Goal: Communication & Community: Answer question/provide support

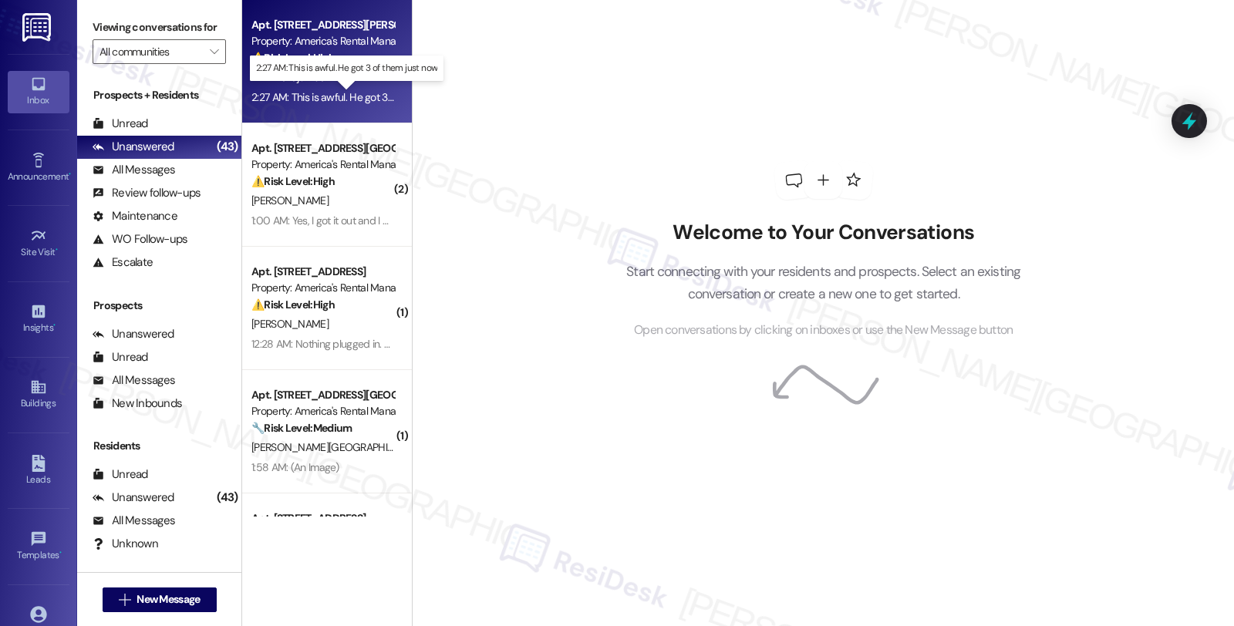
click at [371, 100] on div "2:27 AM: This is awful. He got 3 of them just now 2:27 AM: This is awful. He go…" at bounding box center [359, 97] width 214 height 14
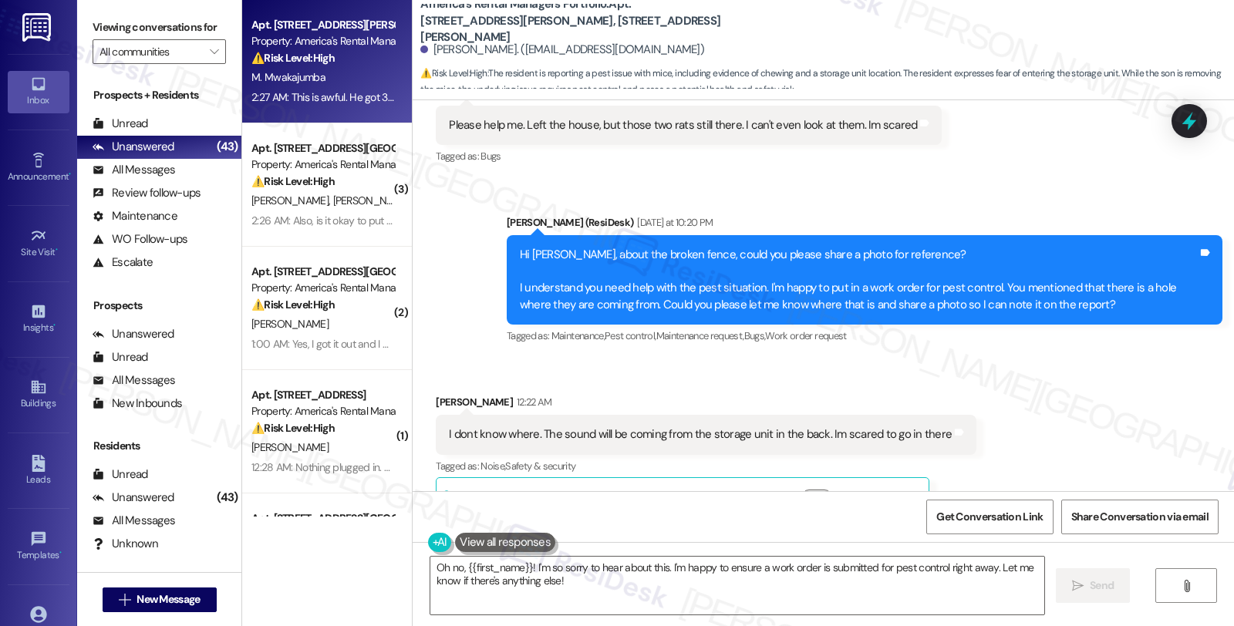
scroll to position [2948, 0]
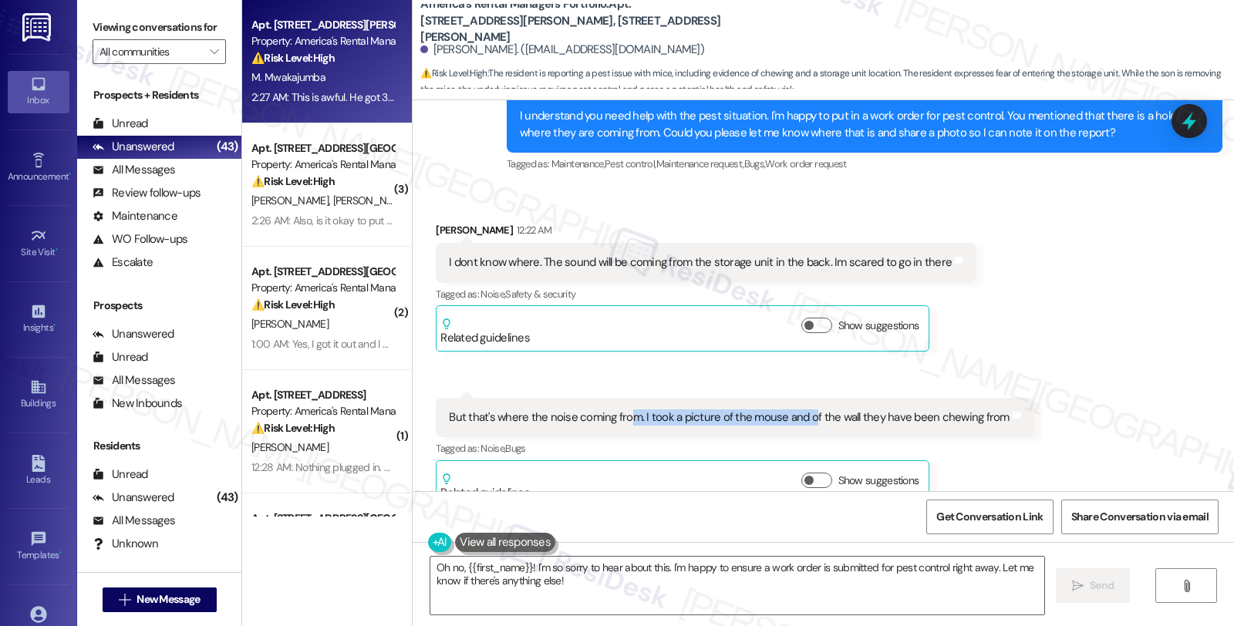
drag, startPoint x: 620, startPoint y: 398, endPoint x: 795, endPoint y: 398, distance: 175.1
click at [795, 410] on div "But that's where the noise coming from. I took a picture of the mouse and of th…" at bounding box center [729, 418] width 560 height 16
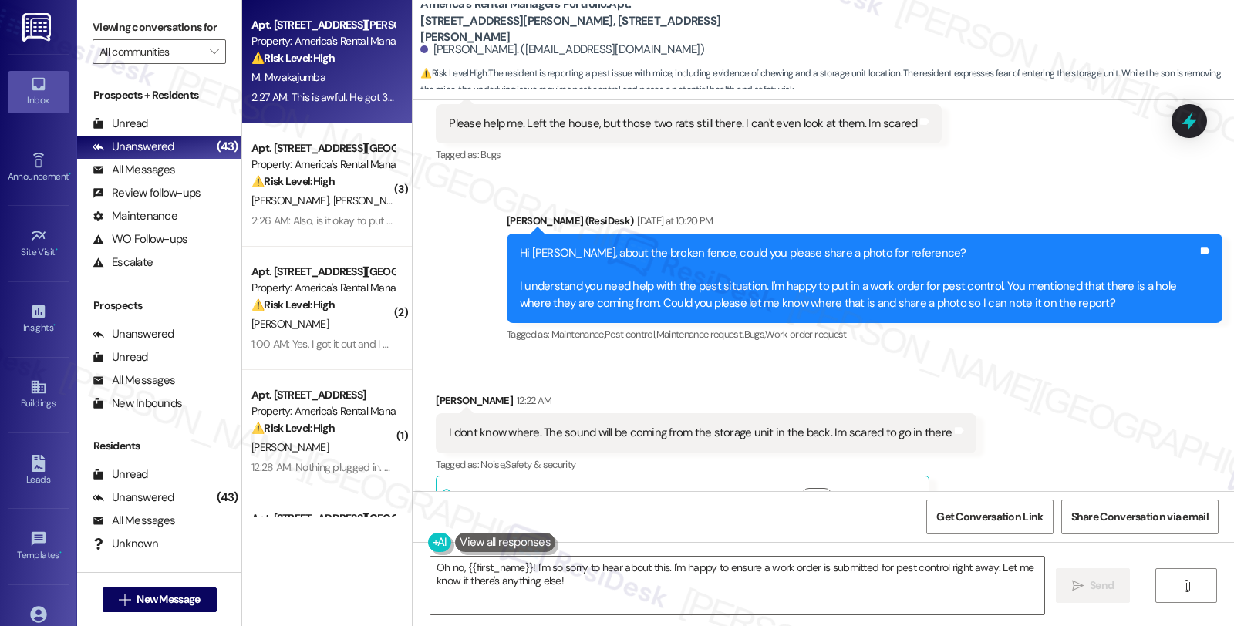
scroll to position [2776, 0]
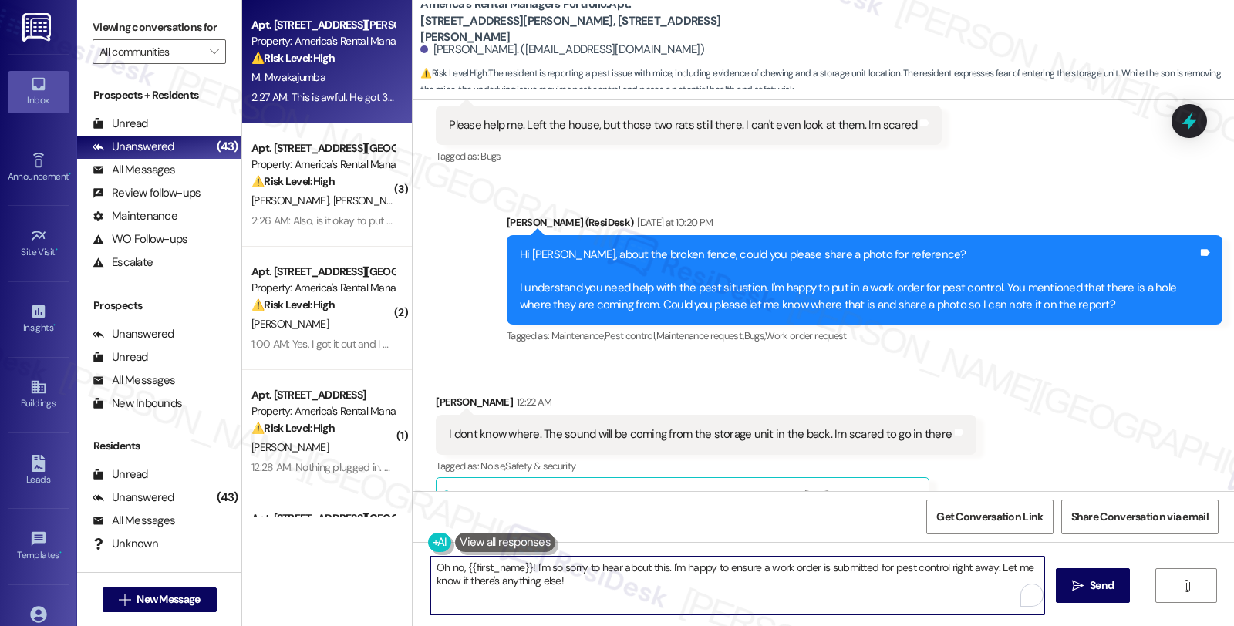
drag, startPoint x: 525, startPoint y: 567, endPoint x: 404, endPoint y: 569, distance: 121.1
click at [413, 569] on div "Oh no, {{first_name}}! I'm so sorry to hear about this. I'm happy to ensure a w…" at bounding box center [824, 600] width 822 height 116
drag, startPoint x: 561, startPoint y: 568, endPoint x: 641, endPoint y: 598, distance: 85.7
click at [641, 598] on textarea "I'm so sorry to hear about this. I'm happy to ensure a work order is submitted …" at bounding box center [738, 586] width 614 height 58
click at [845, 576] on textarea "I'm so sorry to hear about this. Let me put in a work order for pest control." at bounding box center [738, 586] width 614 height 58
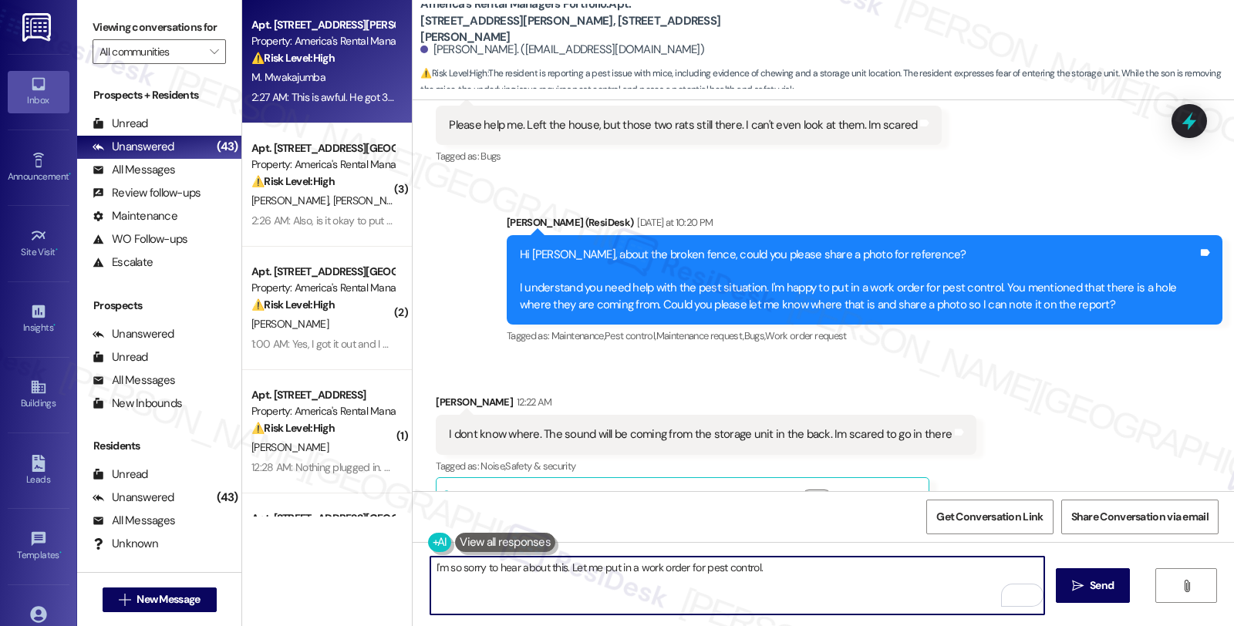
paste textarea "Do we have your permission to enter during your absence? Also, do you have pets…"
type textarea "I'm so sorry to hear about this. Let me put in a work order for pest control. D…"
click at [1090, 593] on span "Send" at bounding box center [1102, 586] width 24 height 16
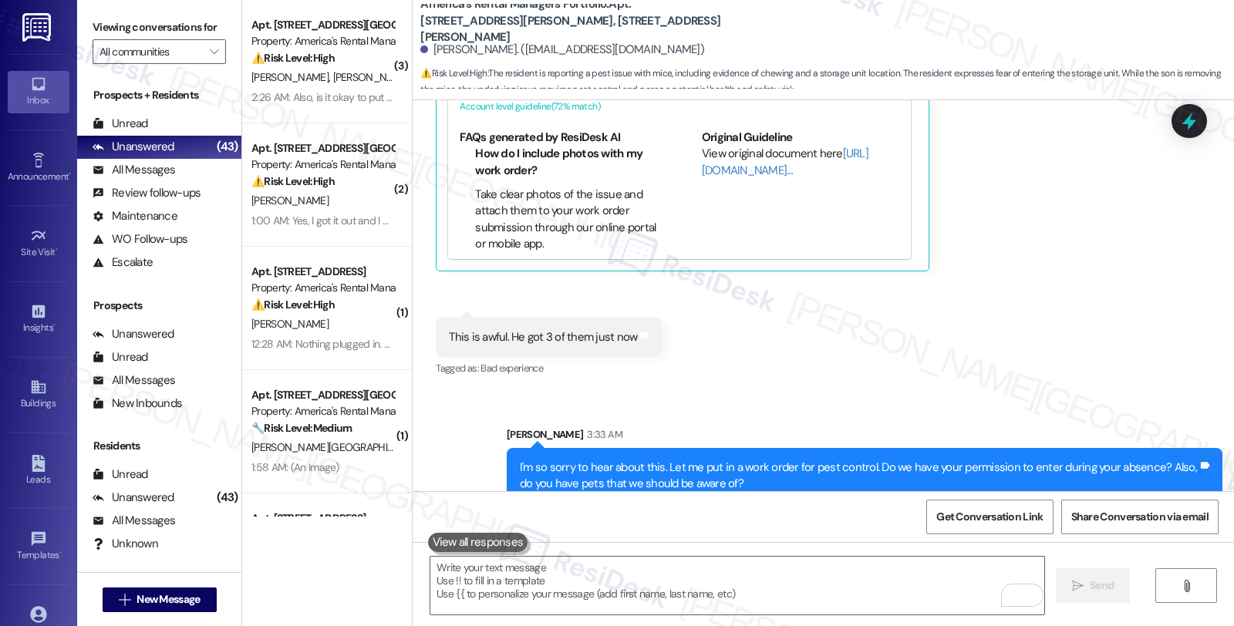
scroll to position [4014, 0]
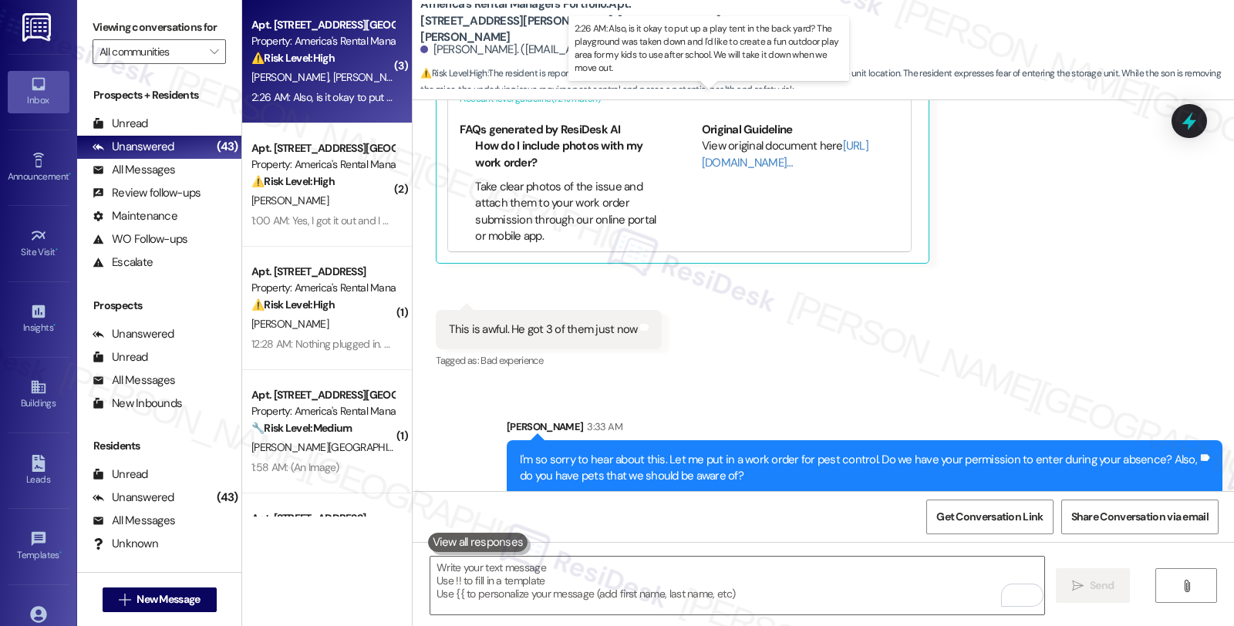
click at [309, 90] on div "2:26 AM: Also, is it okay to put up a play tent in the back yard? The playgroun…" at bounding box center [725, 97] width 946 height 14
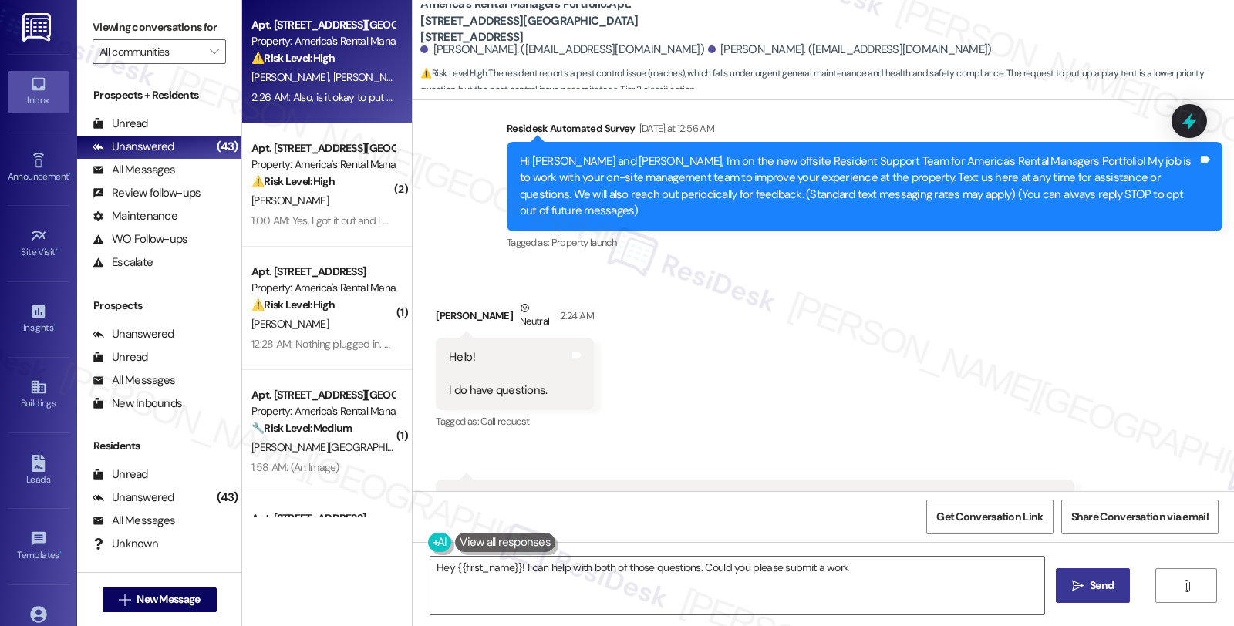
scroll to position [209, 0]
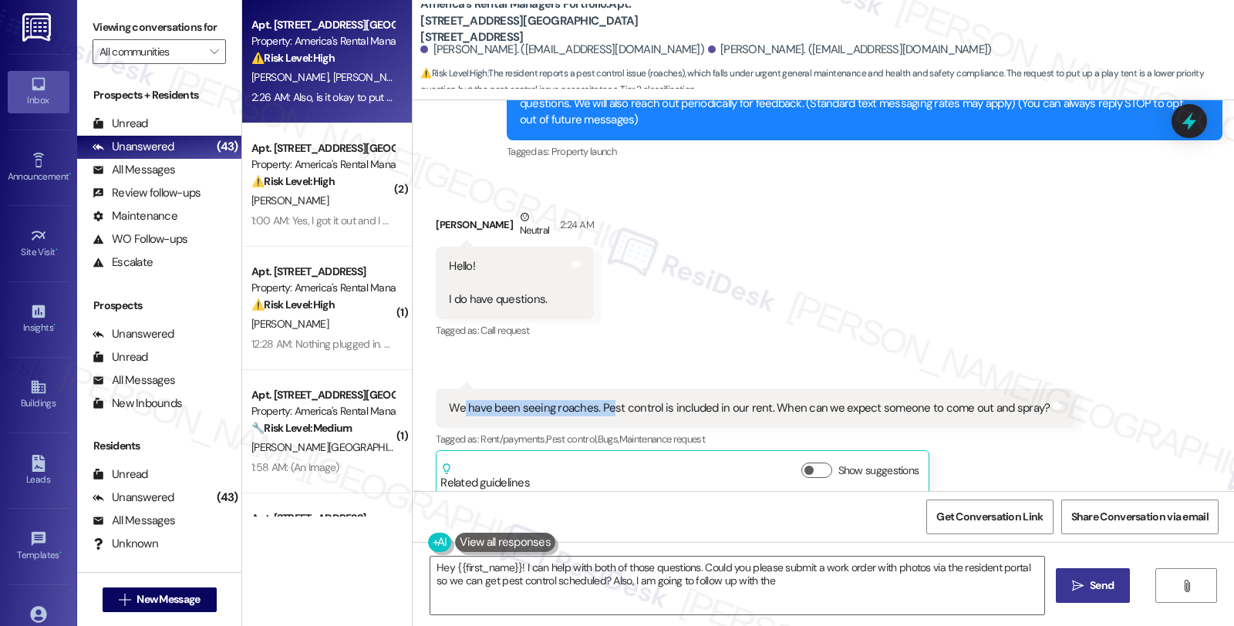
drag, startPoint x: 455, startPoint y: 392, endPoint x: 597, endPoint y: 392, distance: 142.0
click at [597, 400] on div "We have been seeing roaches. Pest control is included in our rent. When can we …" at bounding box center [749, 408] width 601 height 16
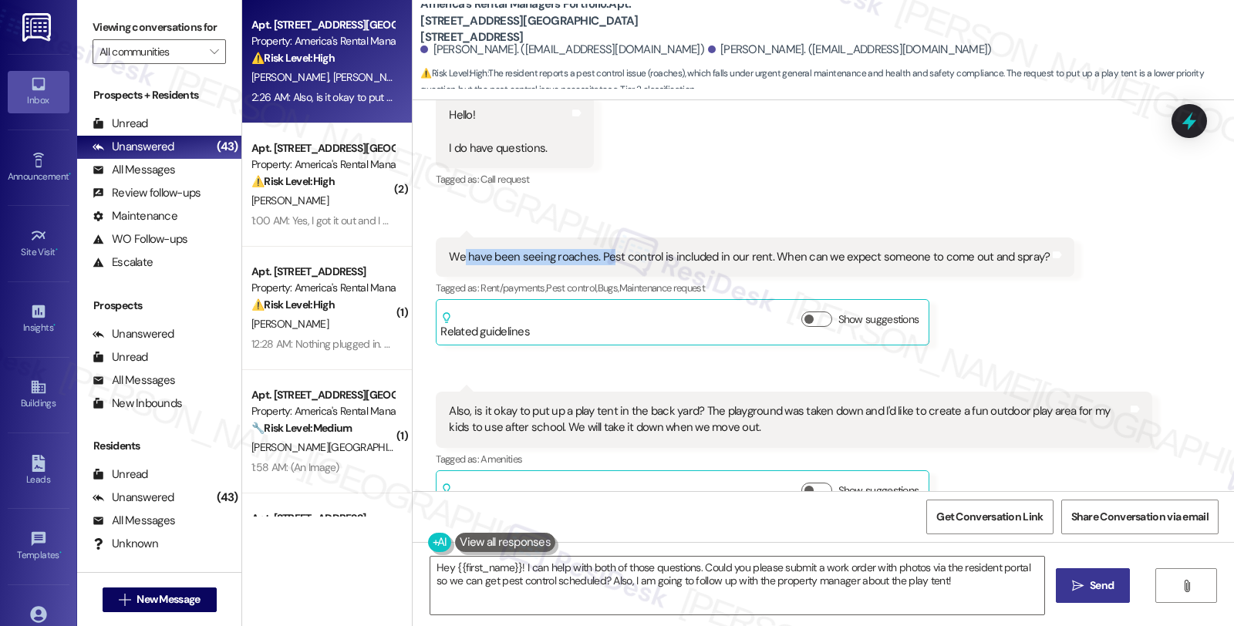
scroll to position [380, 0]
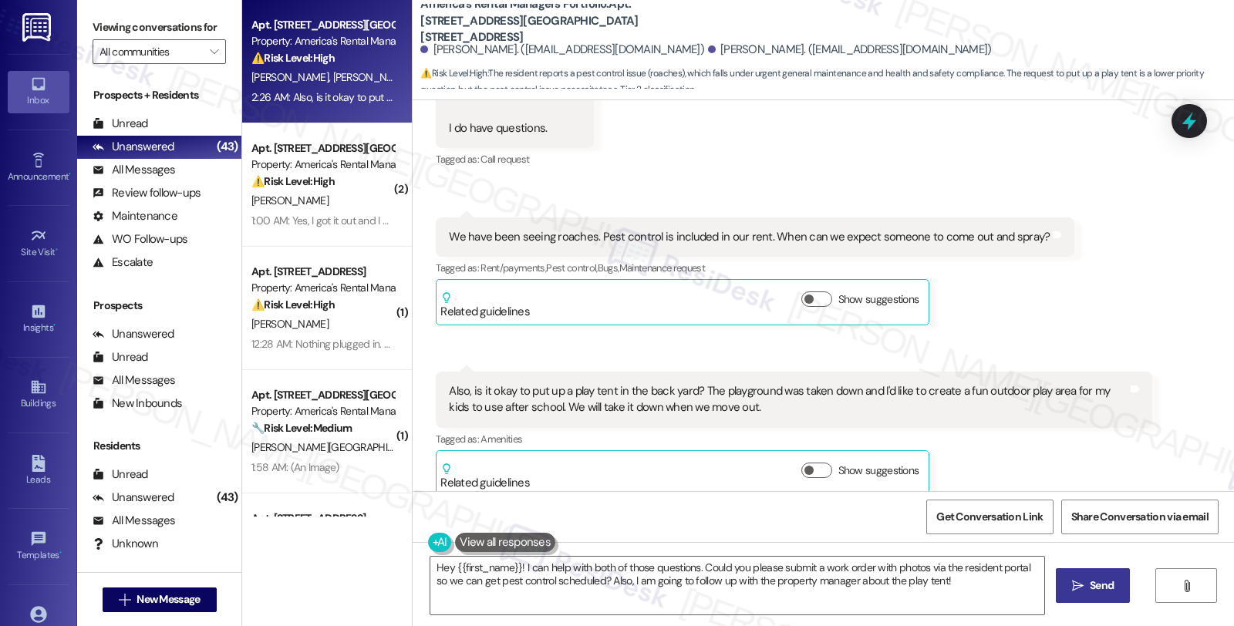
click at [449, 383] on div "Also, is it okay to put up a play tent in the back yard? The playground was tak…" at bounding box center [788, 399] width 678 height 33
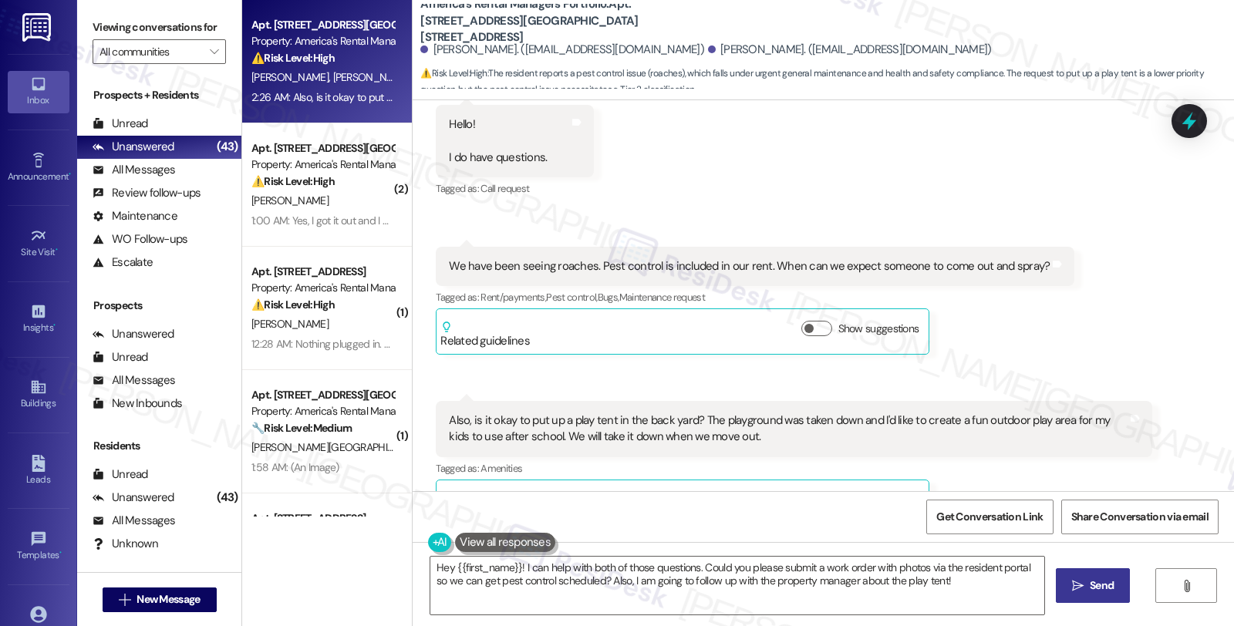
scroll to position [295, 0]
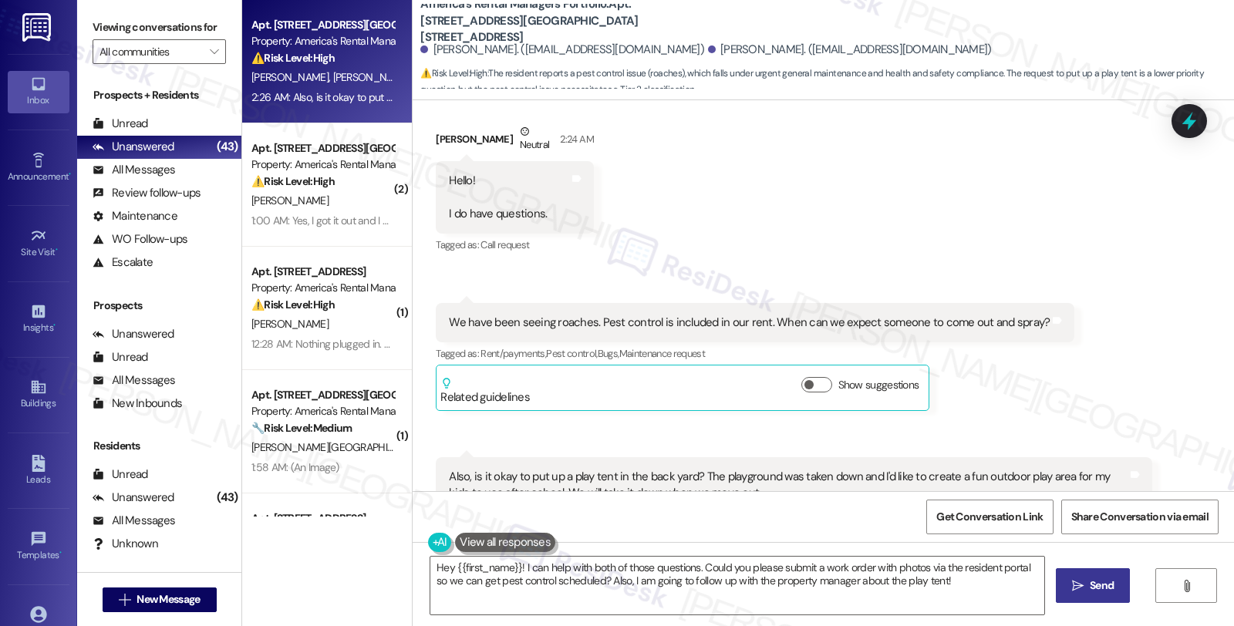
click at [631, 10] on b "America's Rental Managers Portfolio: Apt. [STREET_ADDRESS][GEOGRAPHIC_DATA][STR…" at bounding box center [574, 20] width 309 height 49
copy b "479"
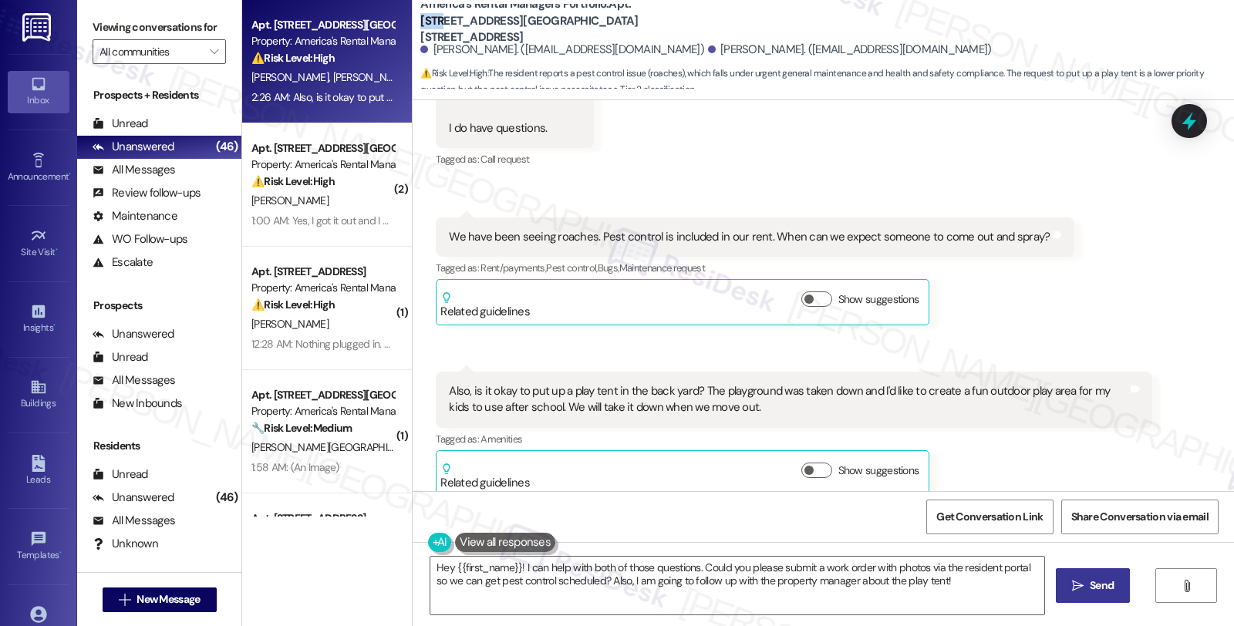
copy b "479"
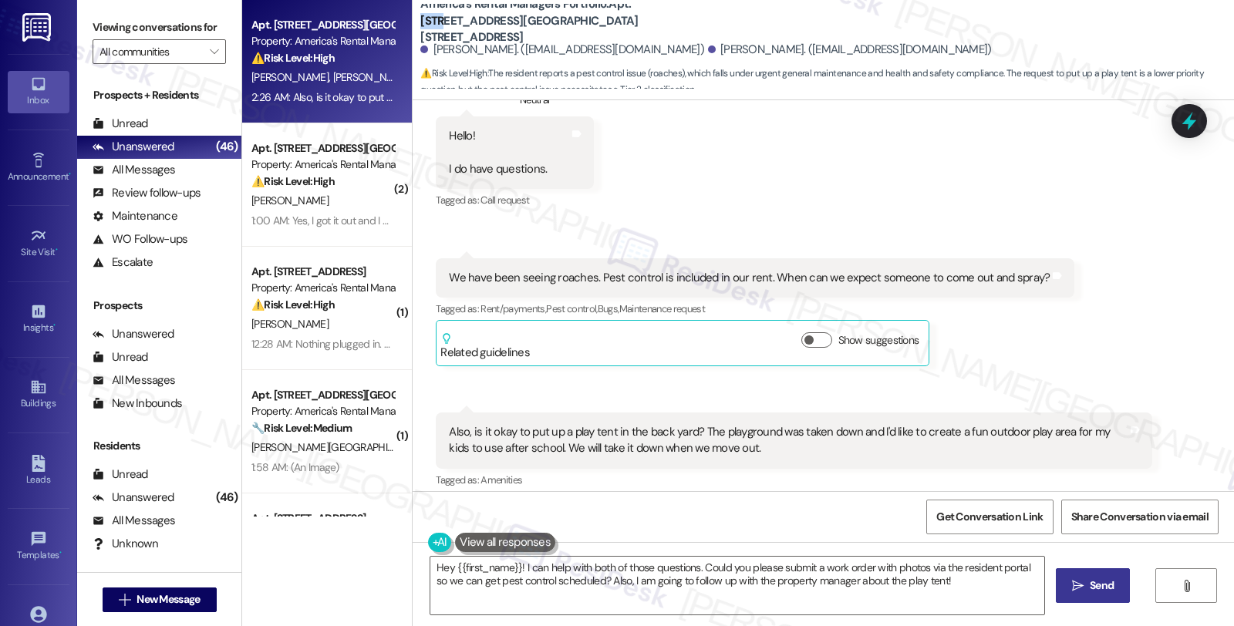
scroll to position [295, 0]
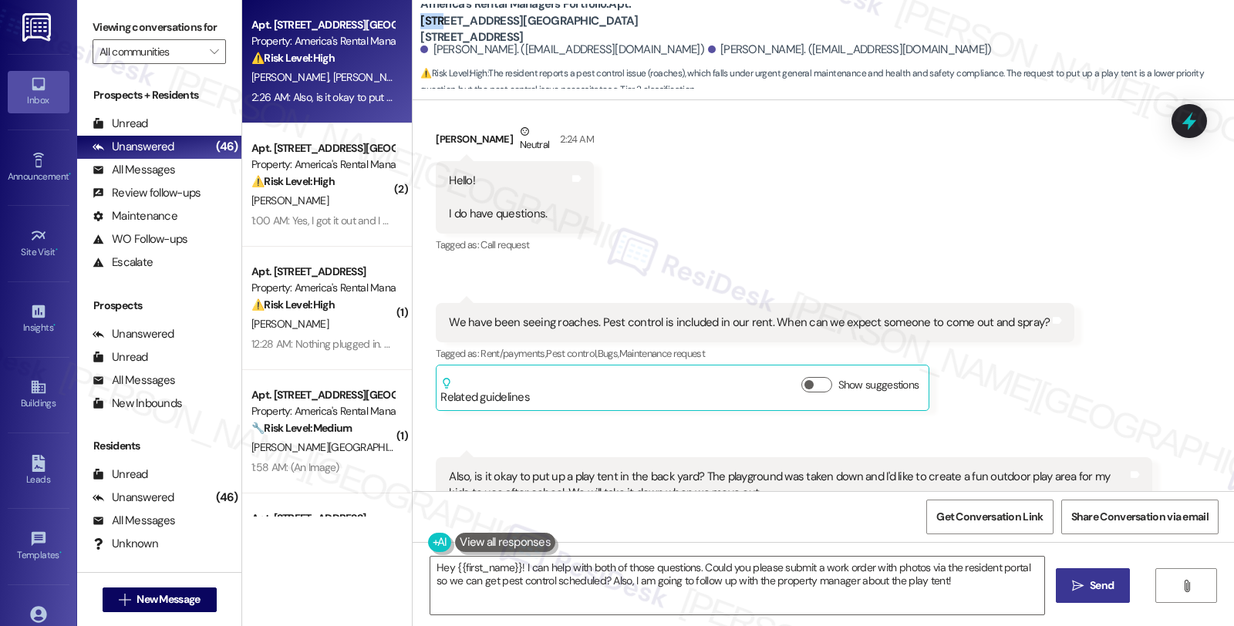
drag, startPoint x: 425, startPoint y: 124, endPoint x: 491, endPoint y: 131, distance: 65.9
click at [491, 131] on div "[PERSON_NAME] Neutral 2:24 AM" at bounding box center [514, 142] width 157 height 38
copy div "[PERSON_NAME]"
click at [444, 123] on div "[PERSON_NAME] Neutral 2:24 AM" at bounding box center [514, 142] width 157 height 38
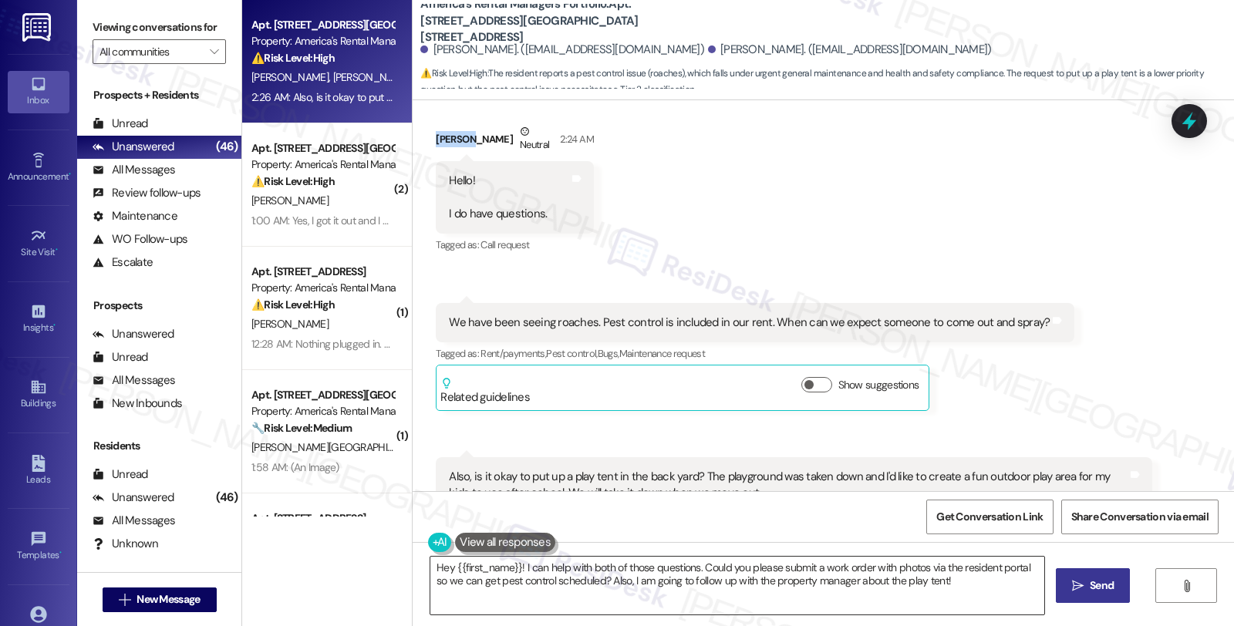
click at [444, 566] on textarea "Hey {{first_name}}! I can help with both of those questions. Could you please s…" at bounding box center [738, 586] width 614 height 58
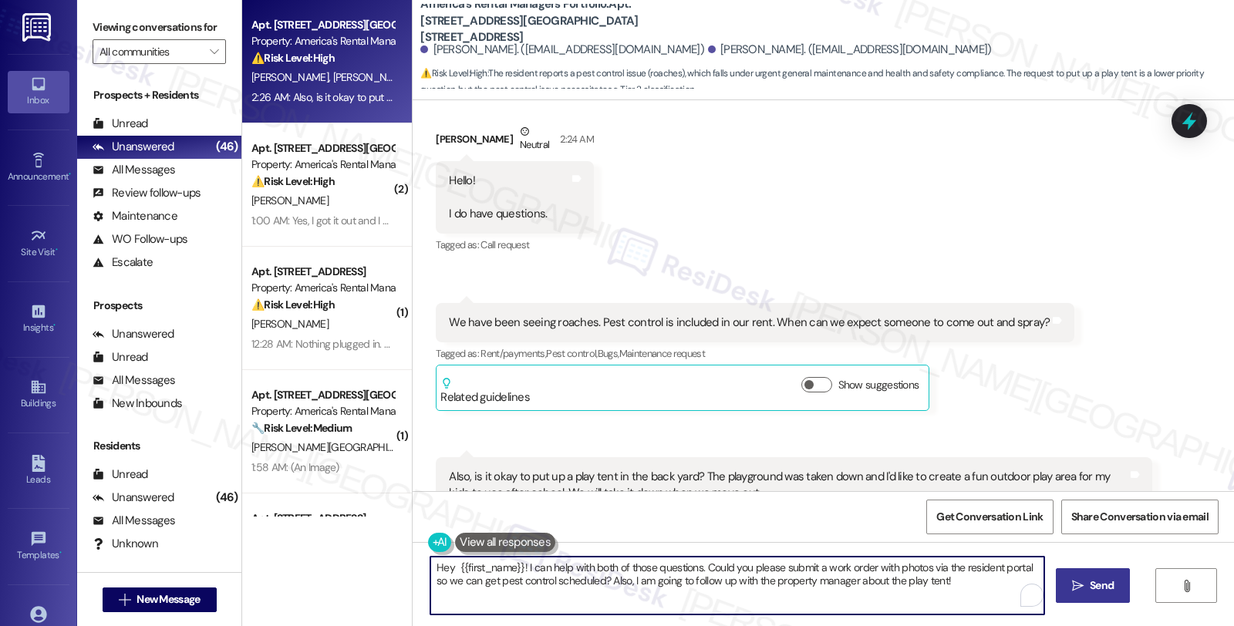
paste textarea "Jordan"
click at [599, 604] on textarea "Hey [PERSON_NAME], thanks for reaching out. {{first_name}}! I can help with bot…" at bounding box center [738, 586] width 614 height 58
paste textarea "I need a few details to help us assess the situation better."
click at [736, 583] on textarea "Hey [PERSON_NAME], thanks for reaching out. I understand you need pest control …" at bounding box center [738, 586] width 614 height 58
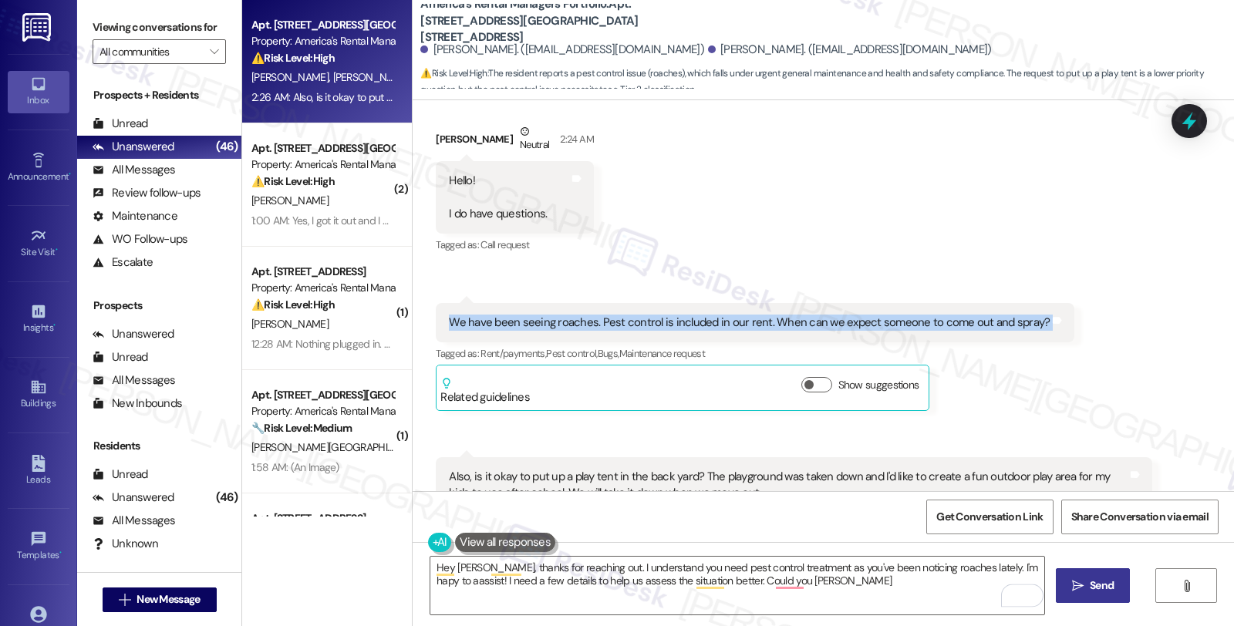
drag, startPoint x: 428, startPoint y: 301, endPoint x: 1088, endPoint y: 302, distance: 659.6
click at [1088, 302] on div "Received via SMS [PERSON_NAME] Neutral 2:24 AM Hello! I do have questions. Tags…" at bounding box center [824, 341] width 822 height 505
copy div "We have been seeing roaches. Pest control is included in our rent. When can we …"
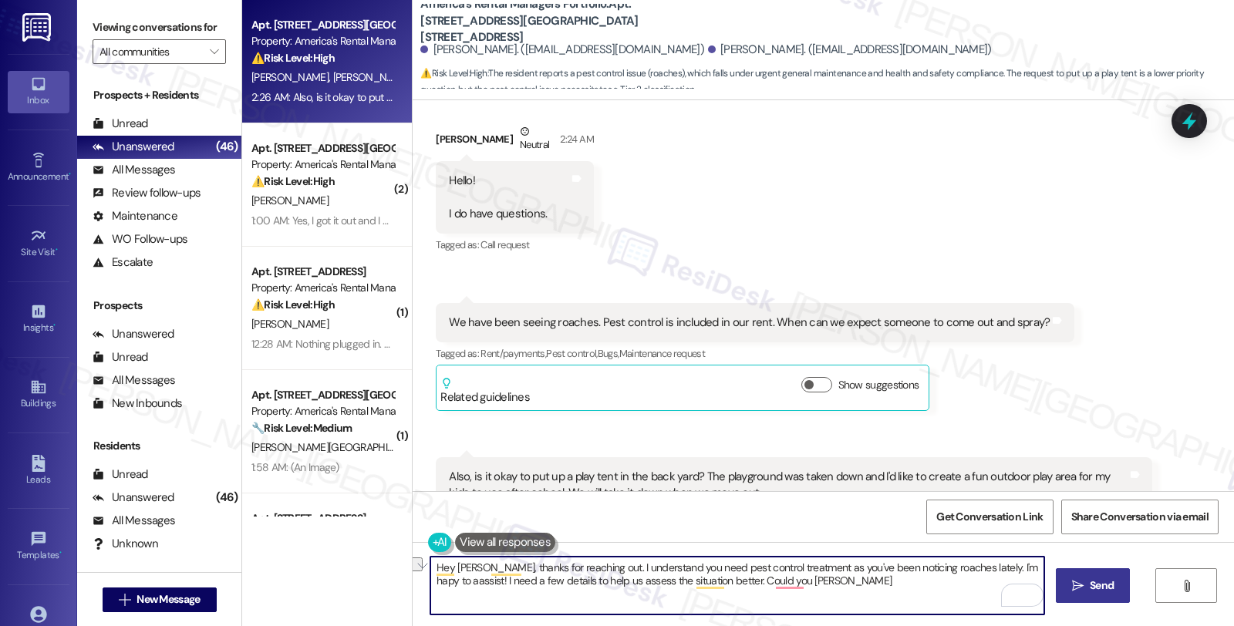
drag, startPoint x: 721, startPoint y: 579, endPoint x: 874, endPoint y: 580, distance: 153.5
click at [874, 580] on textarea "Hey [PERSON_NAME], thanks for reaching out. I understand you need pest control …" at bounding box center [738, 586] width 614 height 58
paste textarea "Where in the unit have you seen the roaches most frequently (e.g., kitchen, bat…"
click at [718, 582] on textarea "Hey [PERSON_NAME], thanks for reaching out. I understand you need pest control …" at bounding box center [738, 586] width 614 height 58
click at [728, 591] on textarea "Hey [PERSON_NAME], thanks for reaching out. I understand you need pest control …" at bounding box center [738, 586] width 614 height 58
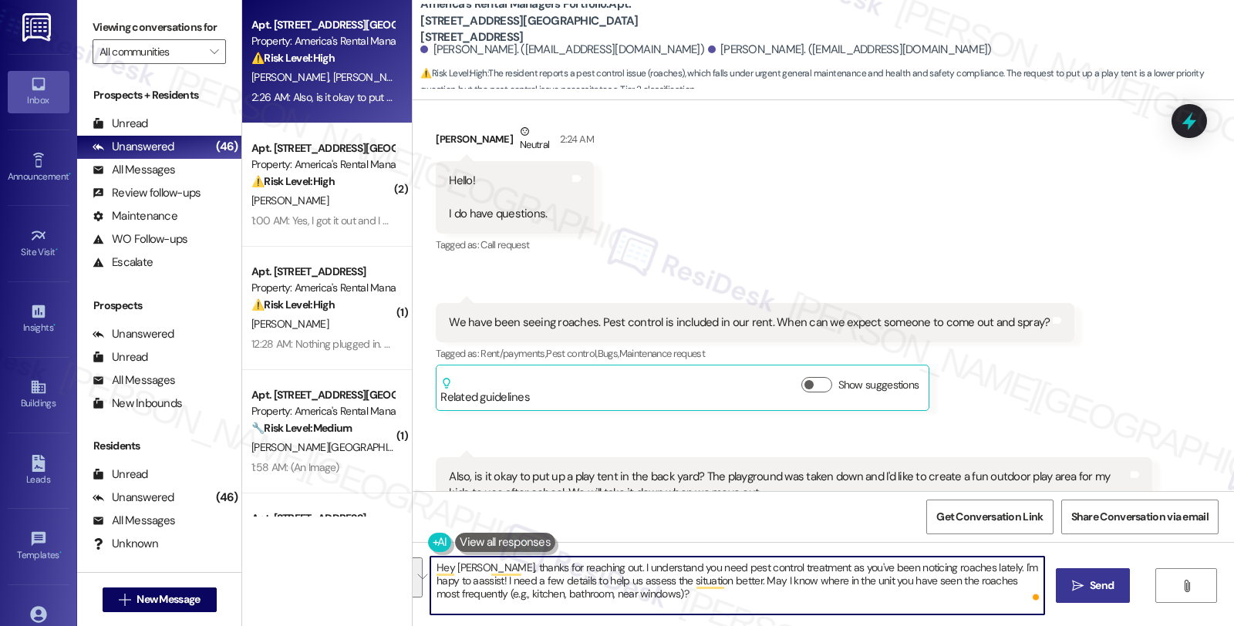
click at [674, 591] on textarea "Hey [PERSON_NAME], thanks for reaching out. I understand you need pest control …" at bounding box center [738, 586] width 614 height 58
type textarea "Hey [PERSON_NAME], thanks for reaching out. I understand you need pest control …"
click at [1092, 589] on span "Send" at bounding box center [1102, 586] width 24 height 16
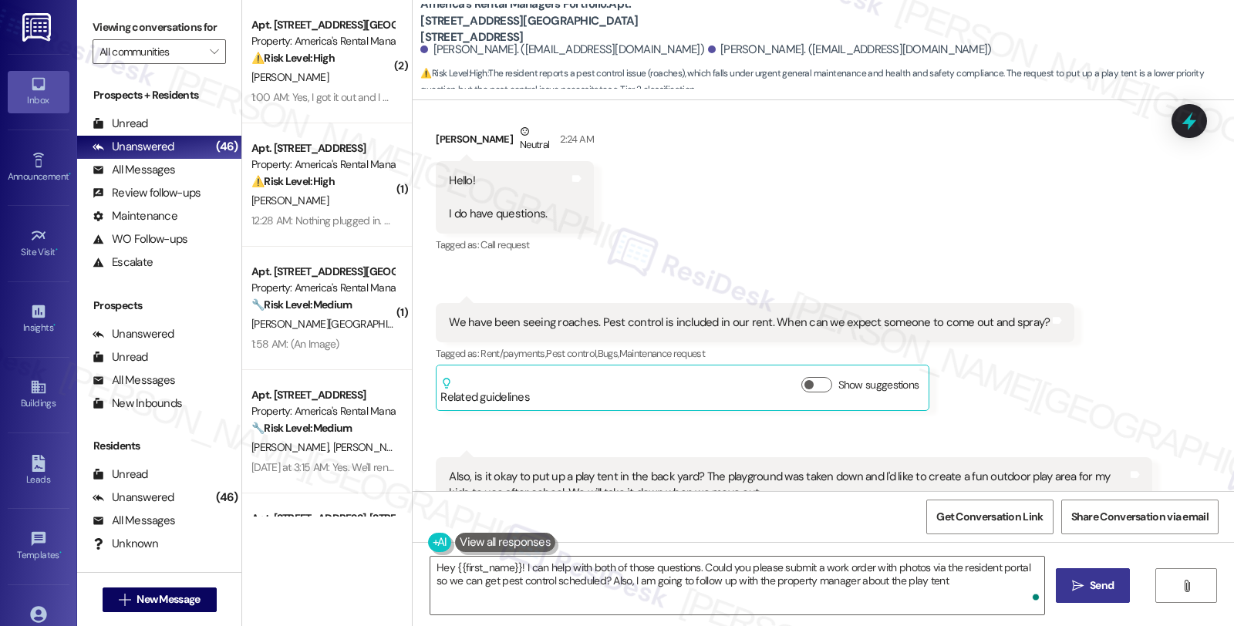
type textarea "Hey {{first_name}}! I can help with both of those questions. Could you please s…"
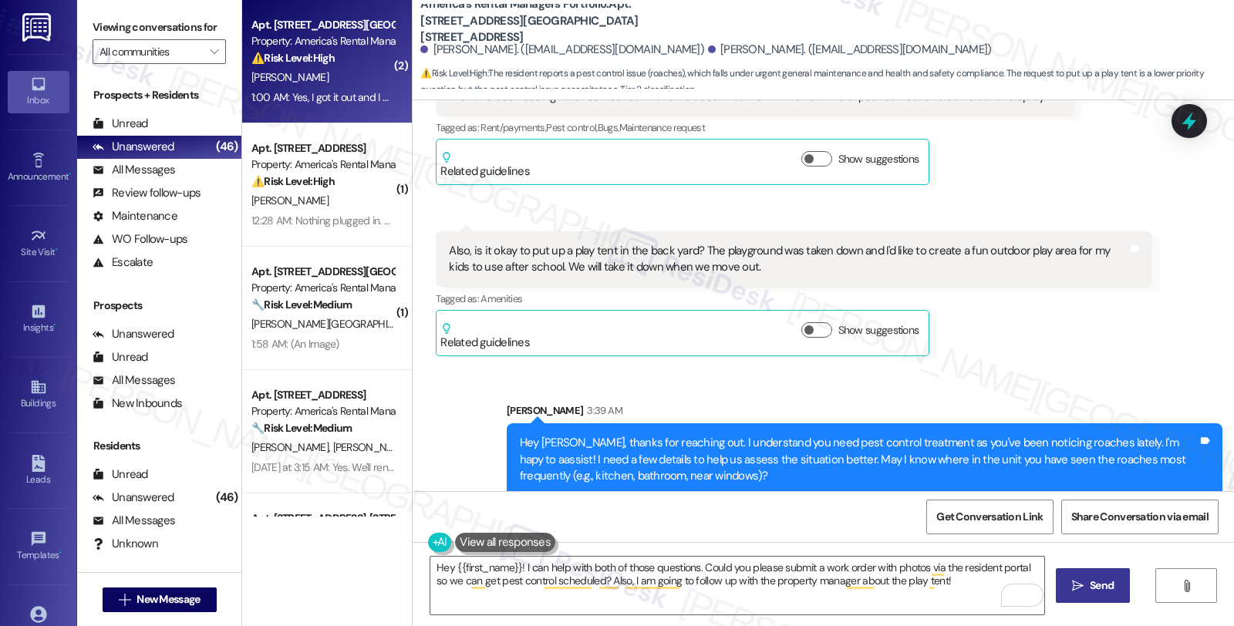
click at [360, 79] on div "[PERSON_NAME]" at bounding box center [323, 77] width 146 height 19
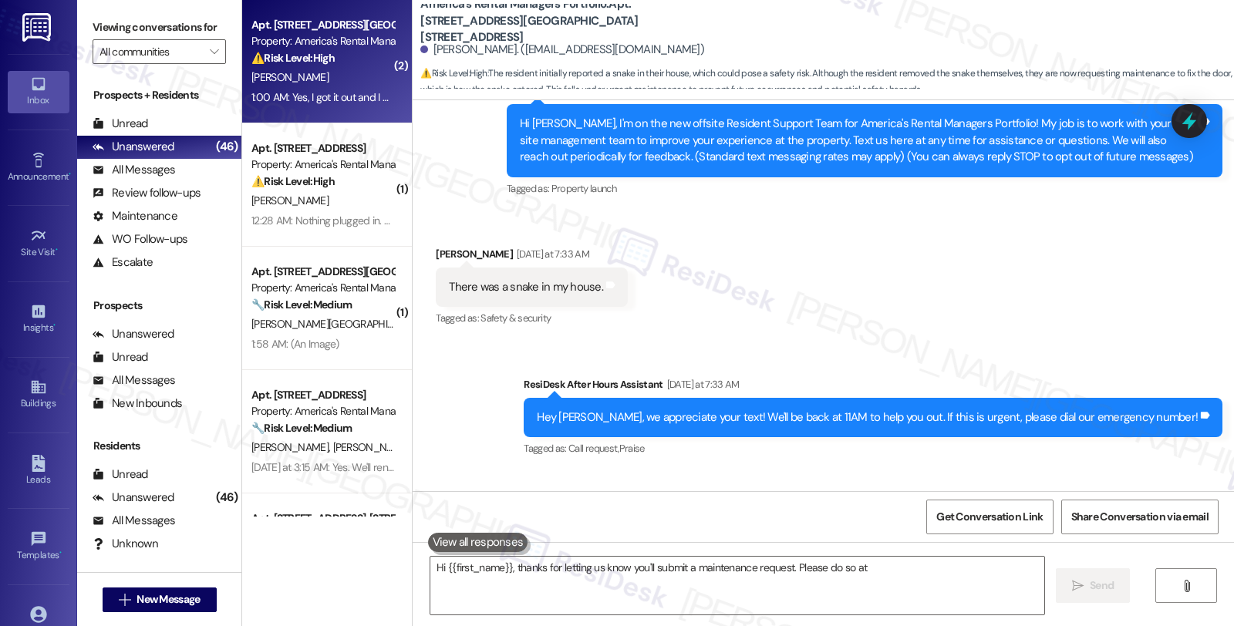
scroll to position [443, 0]
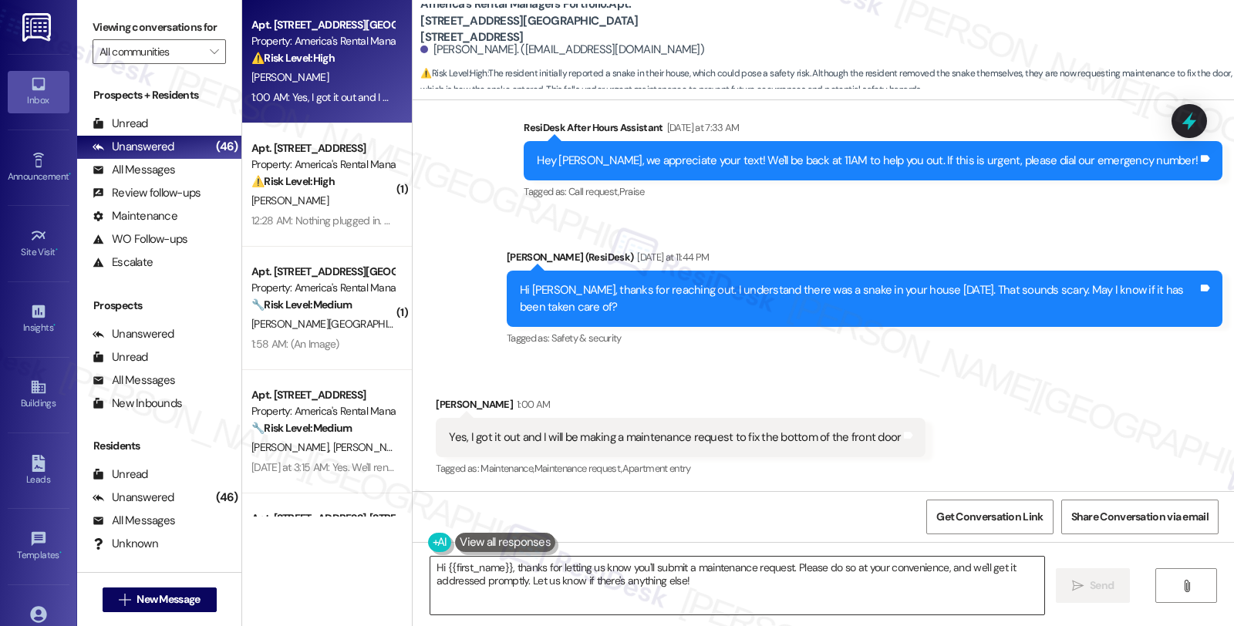
click at [431, 572] on textarea "Hi {{first_name}}, thanks for letting us know you'll submit a maintenance reque…" at bounding box center [738, 586] width 614 height 58
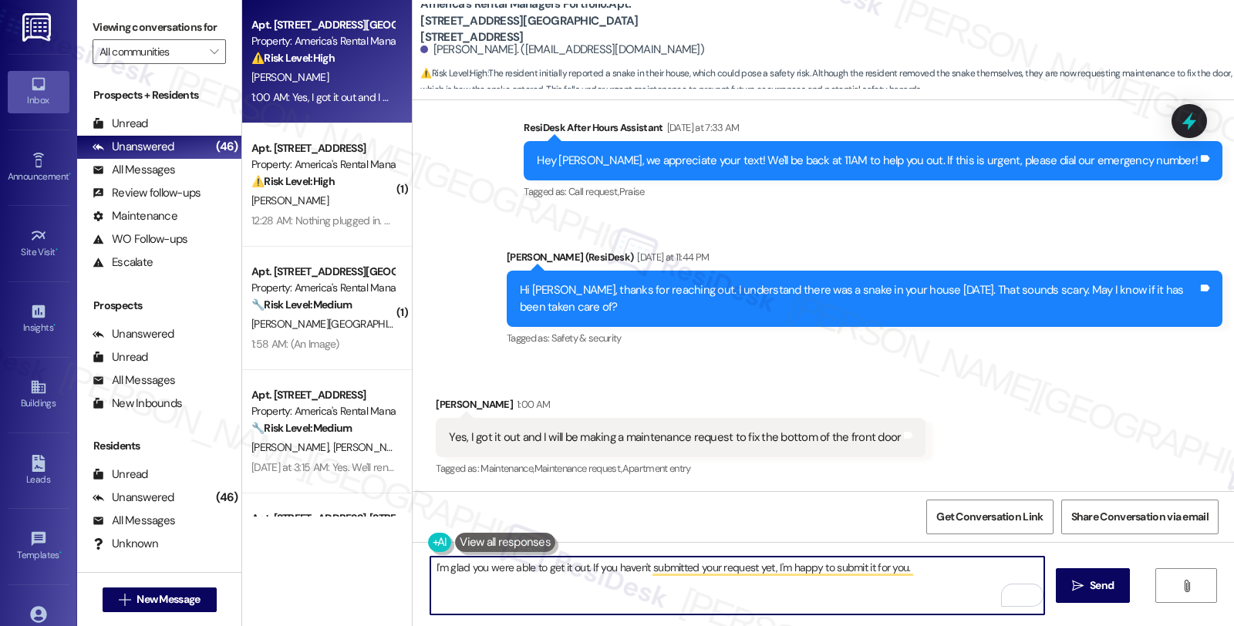
click at [942, 573] on textarea "I'm glad you were able to get it out. If you haven't submitted your request yet…" at bounding box center [738, 586] width 614 height 58
click at [610, 583] on textarea "I'm glad you were able to get it out. If you haven't submitted your request yet…" at bounding box center [738, 586] width 614 height 58
type textarea "I'm glad you were able to get it out. If you haven't submitted your request yet…"
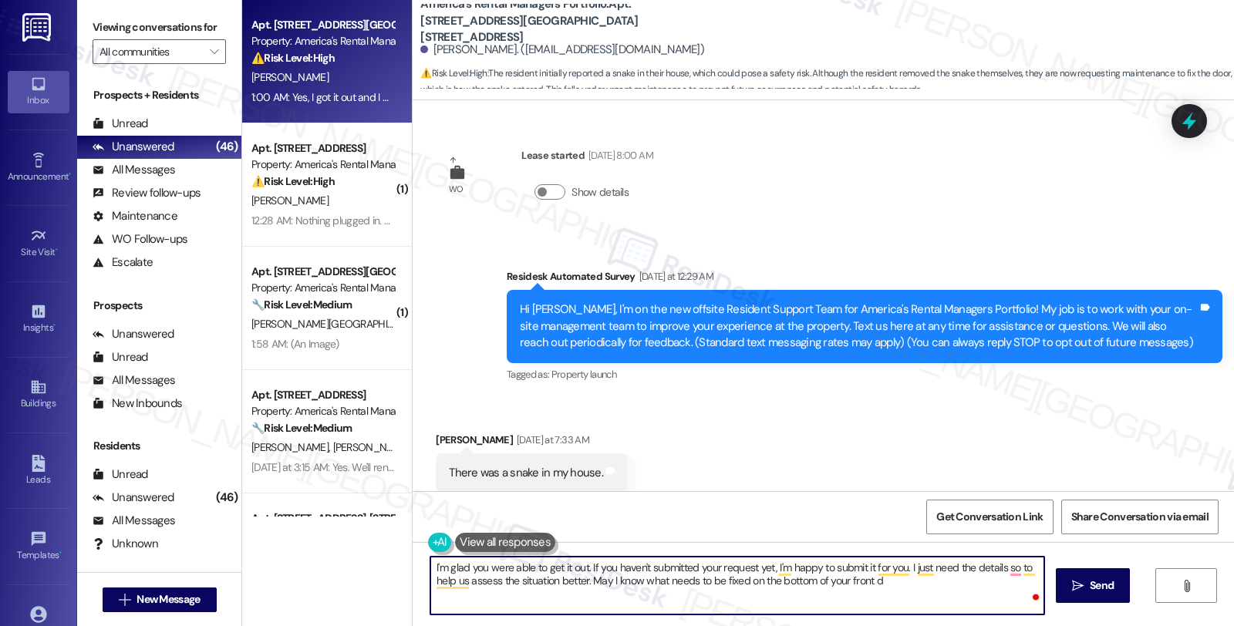
scroll to position [443, 0]
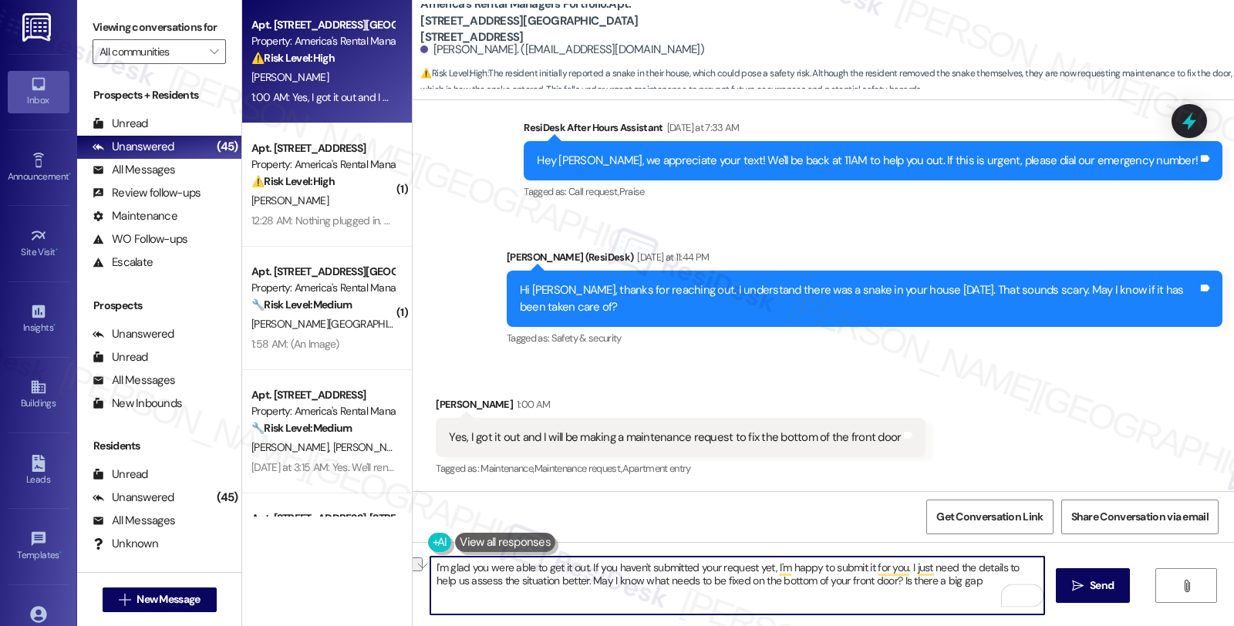
drag, startPoint x: 869, startPoint y: 580, endPoint x: 964, endPoint y: 580, distance: 94.9
click at [964, 580] on textarea "I'm glad you were able to get it out. If you haven't submitted your request yet…" at bounding box center [738, 586] width 614 height 58
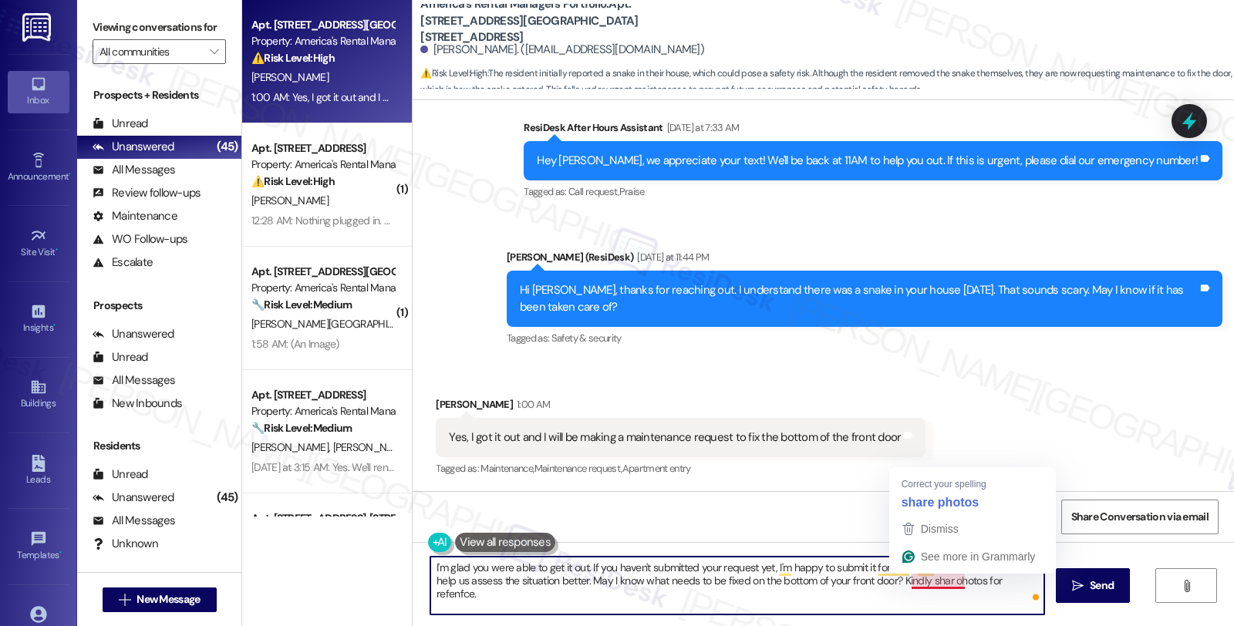
click at [932, 500] on button "Get Conversation Link" at bounding box center [990, 517] width 127 height 35
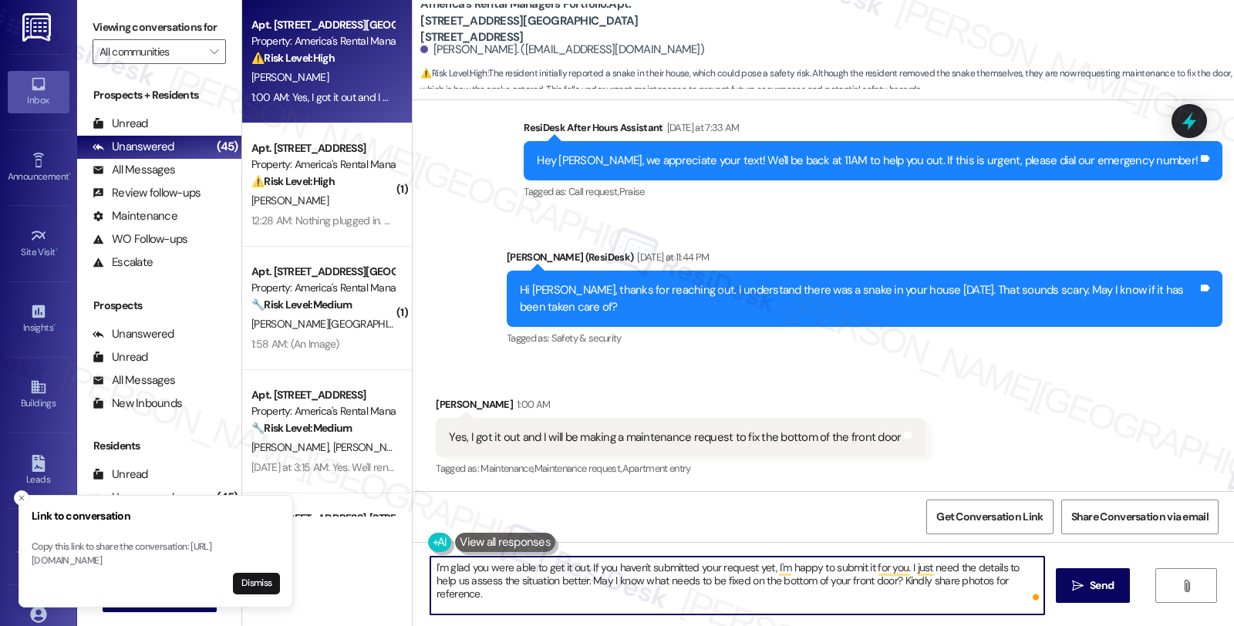
click at [860, 592] on textarea "I'm glad you were able to get it out. If you haven't submitted your request yet…" at bounding box center [738, 586] width 614 height 58
type textarea "I'm glad you were able to get it out. If you haven't submitted your request yet…"
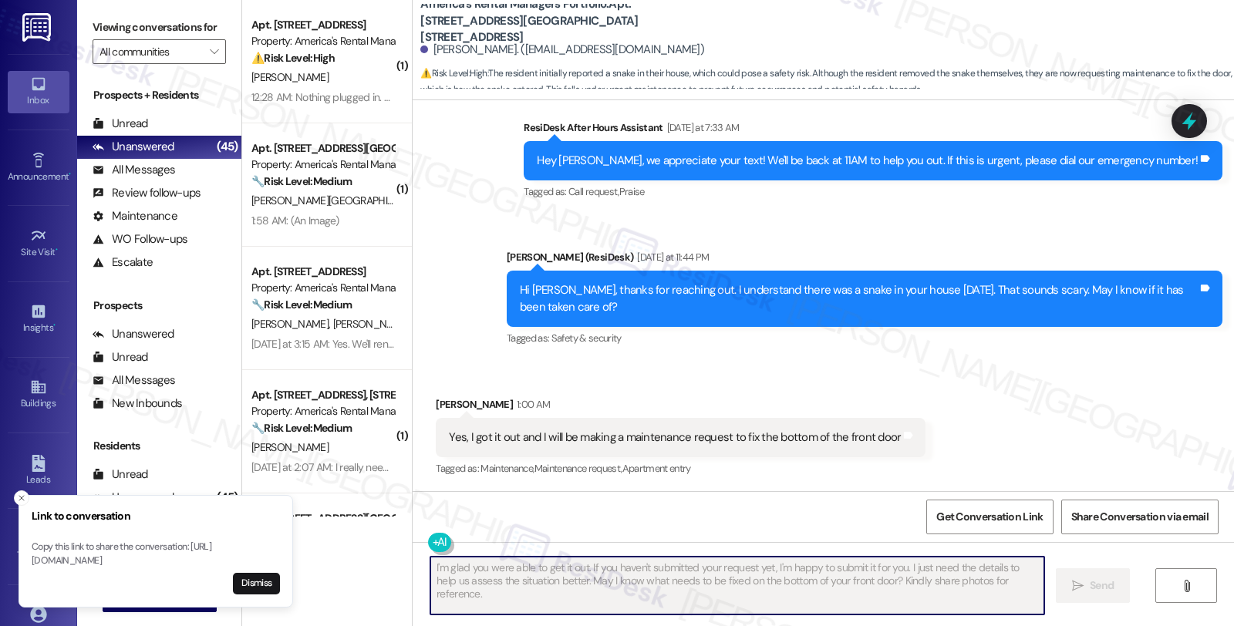
scroll to position [567, 0]
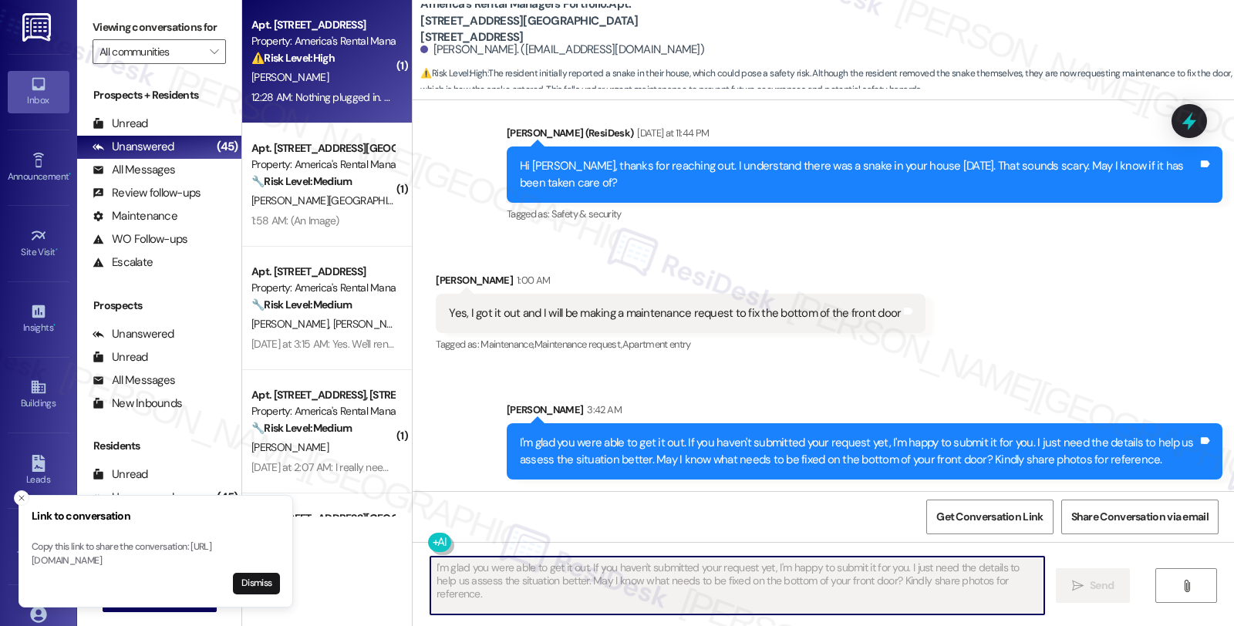
click at [342, 63] on div "⚠️ Risk Level: High The resident reports intermittent power problems, including…" at bounding box center [323, 58] width 143 height 16
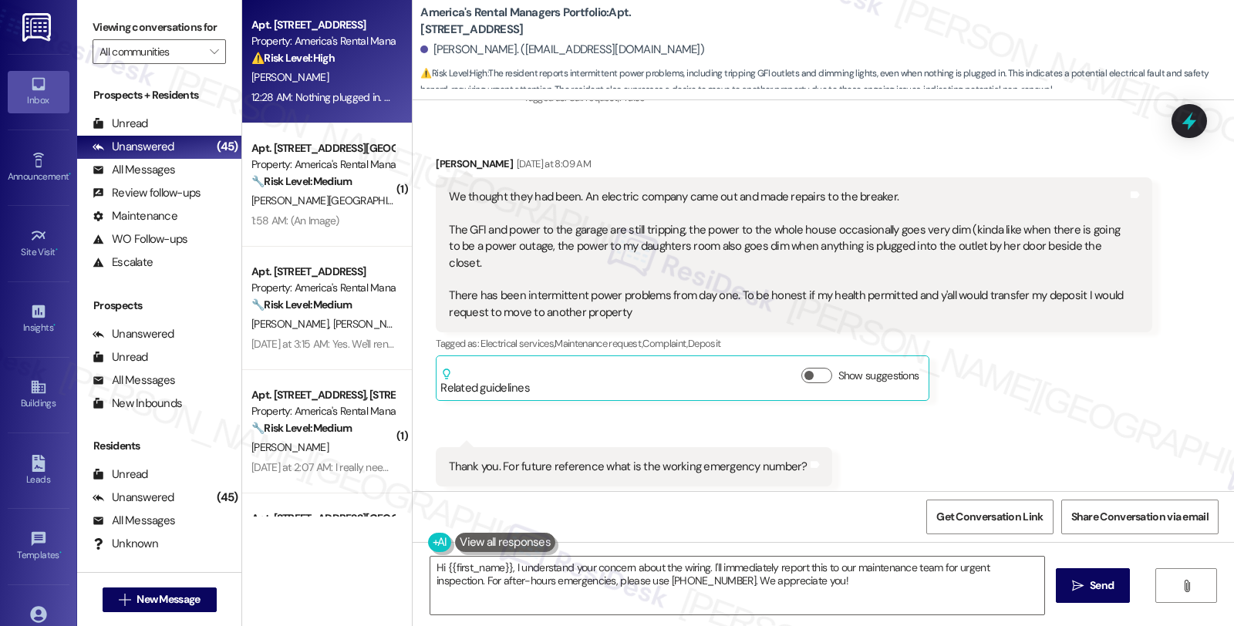
scroll to position [3304, 0]
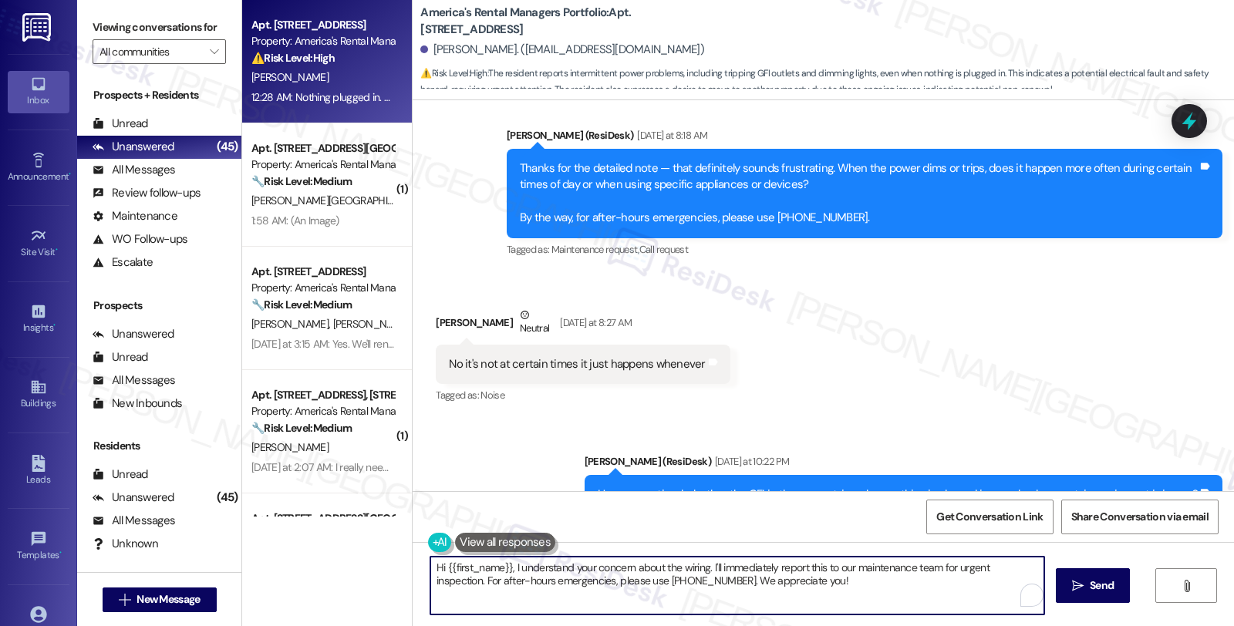
drag, startPoint x: 684, startPoint y: 580, endPoint x: 411, endPoint y: 539, distance: 276.3
click at [413, 539] on div "WO Lease started Jul 28, 2022 at 8:00 AM Show details Survey, sent via SMS Resi…" at bounding box center [824, 413] width 822 height 626
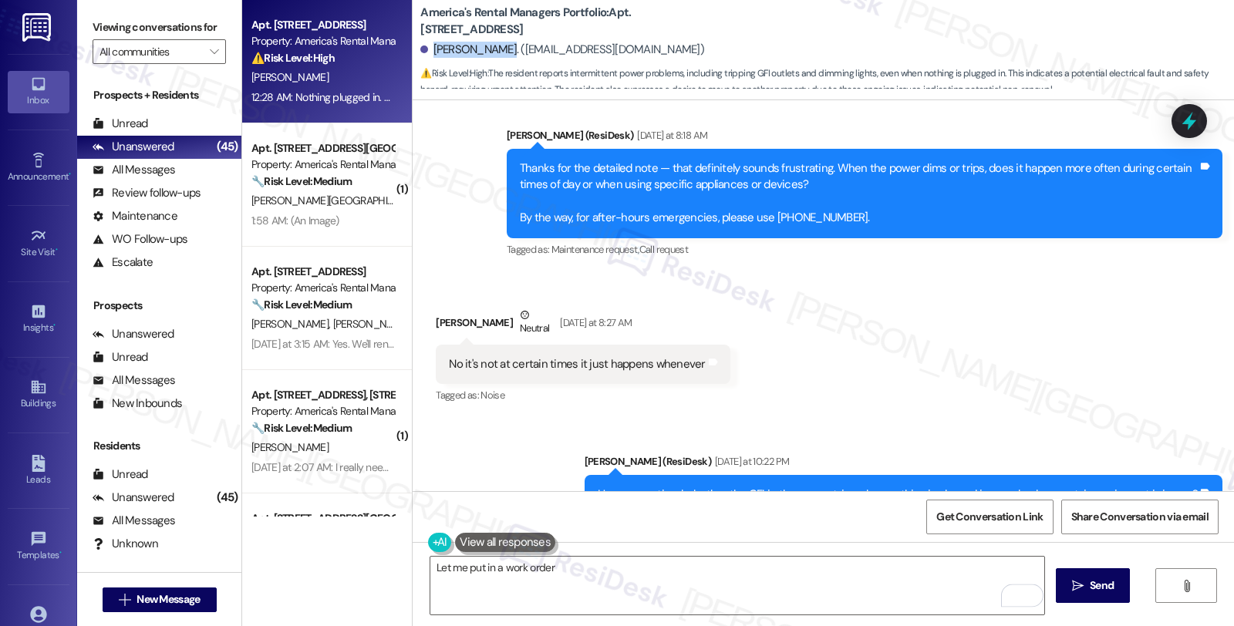
drag, startPoint x: 421, startPoint y: 51, endPoint x: 494, endPoint y: 52, distance: 72.5
click at [494, 52] on div "Anndrea Jones. (achristine29@gmail.com)" at bounding box center [562, 50] width 284 height 16
copy div "Anndrea Jones"
click at [592, 569] on textarea "Let me put in a work order" at bounding box center [738, 586] width 614 height 58
click at [754, 575] on textarea "Let me put in a work order a work order to have it checkd." at bounding box center [738, 586] width 614 height 58
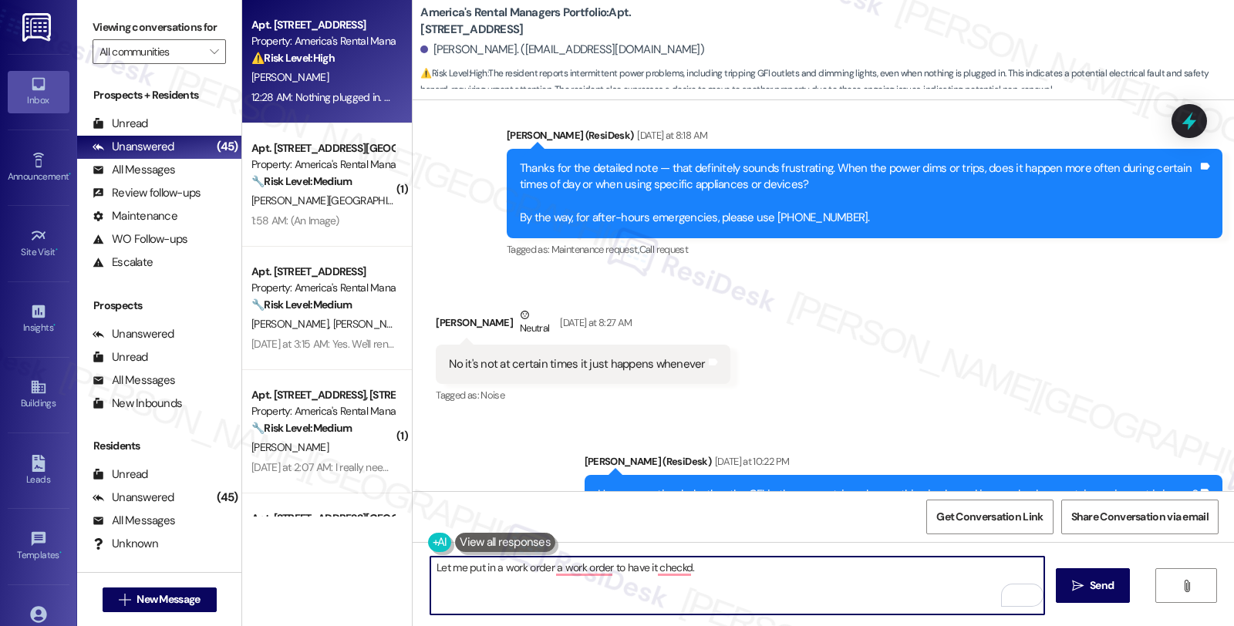
paste textarea "Do we have your permission to enter during your absence? Also, do you have pets…"
click at [708, 599] on textarea "Let me put in a work order to have it checked. Do we have your permission to en…" at bounding box center [738, 586] width 614 height 58
type textarea "Let me put in a work order to have it checked. Do we have your permission to en…"
click at [1075, 589] on icon "" at bounding box center [1078, 586] width 12 height 12
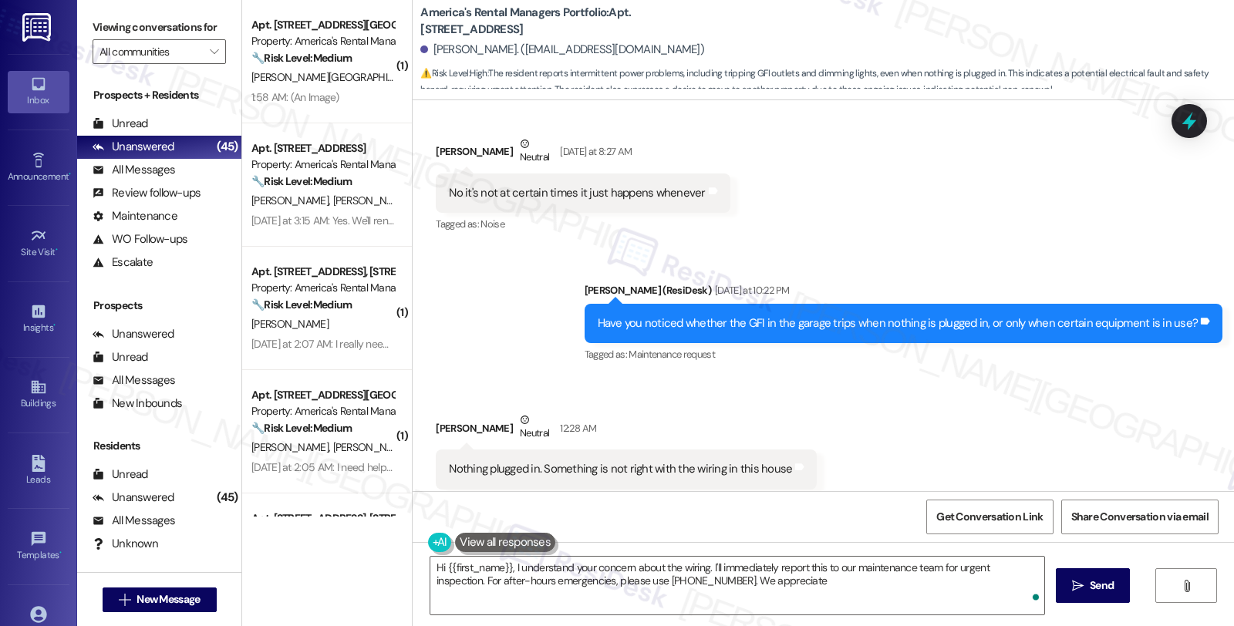
scroll to position [3599, 0]
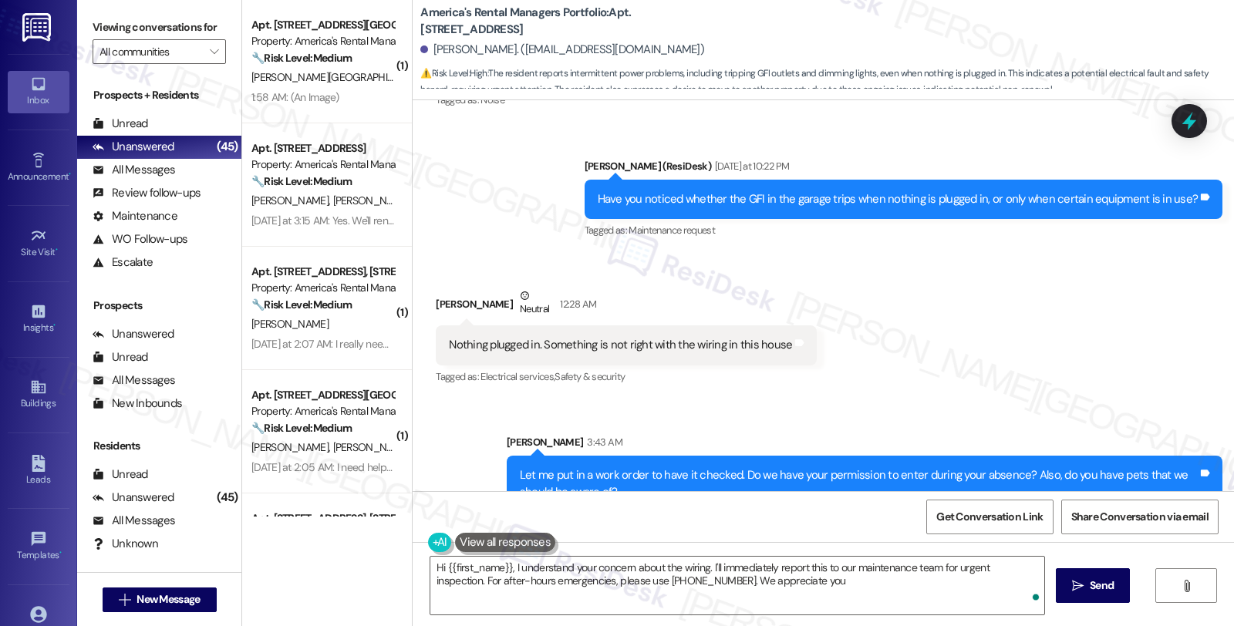
type textarea "Hi {{first_name}}, I understand your concern about the wiring. I'll immediately…"
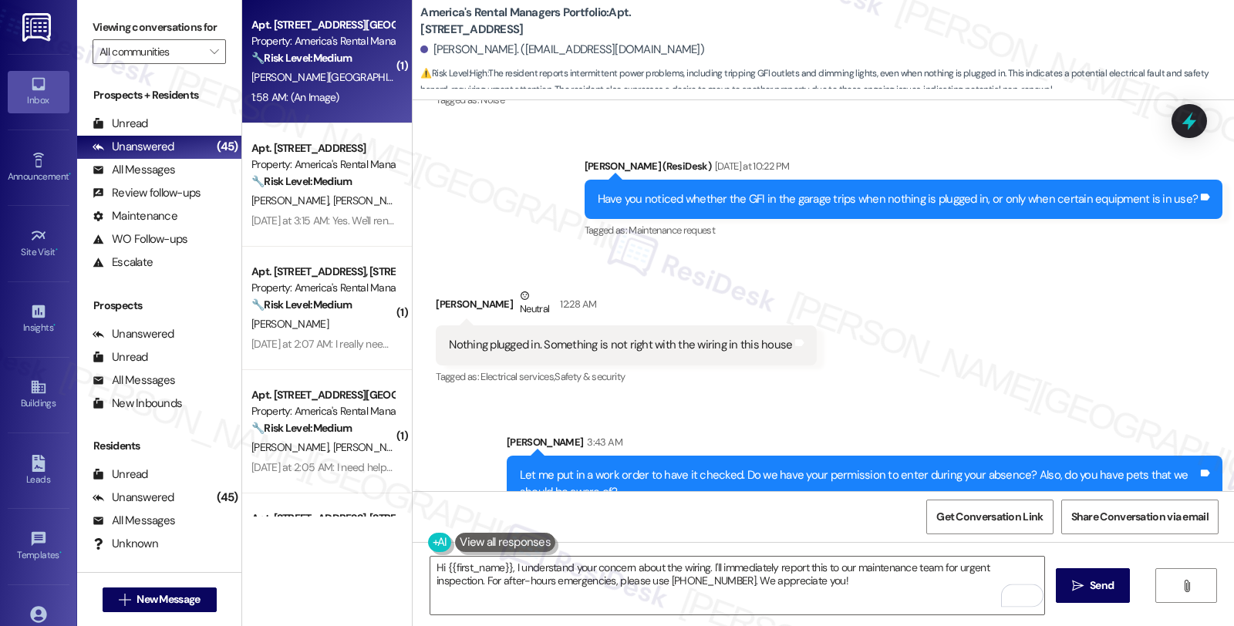
click at [343, 62] on strong "🔧 Risk Level: Medium" at bounding box center [302, 58] width 100 height 14
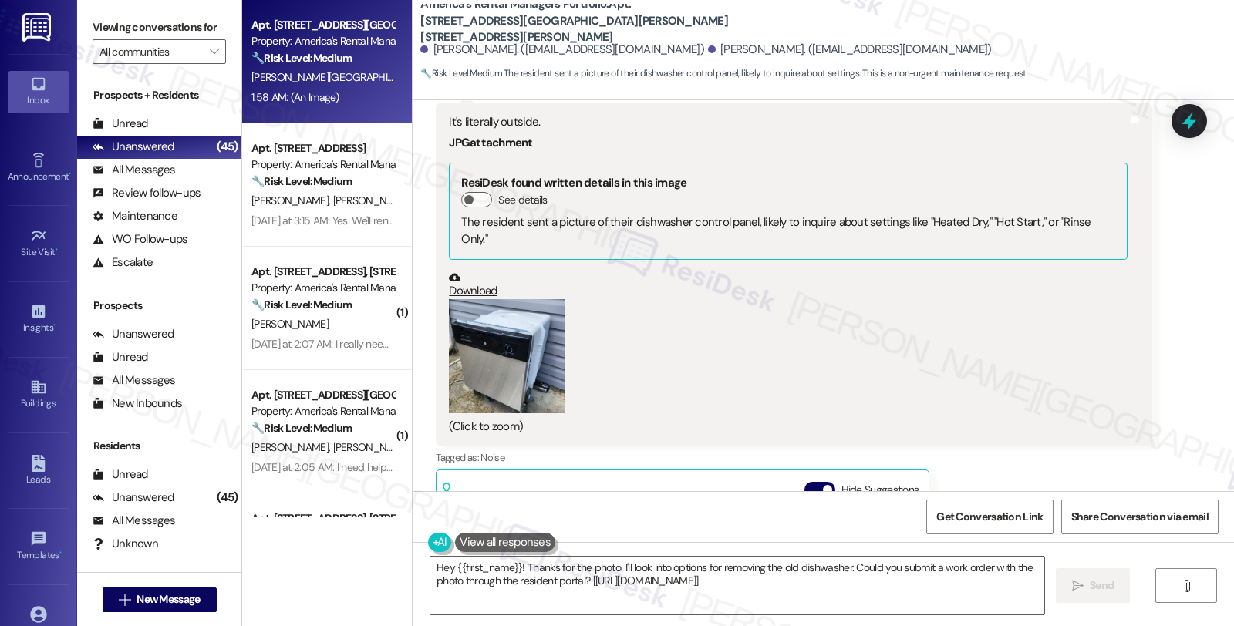
scroll to position [1167, 0]
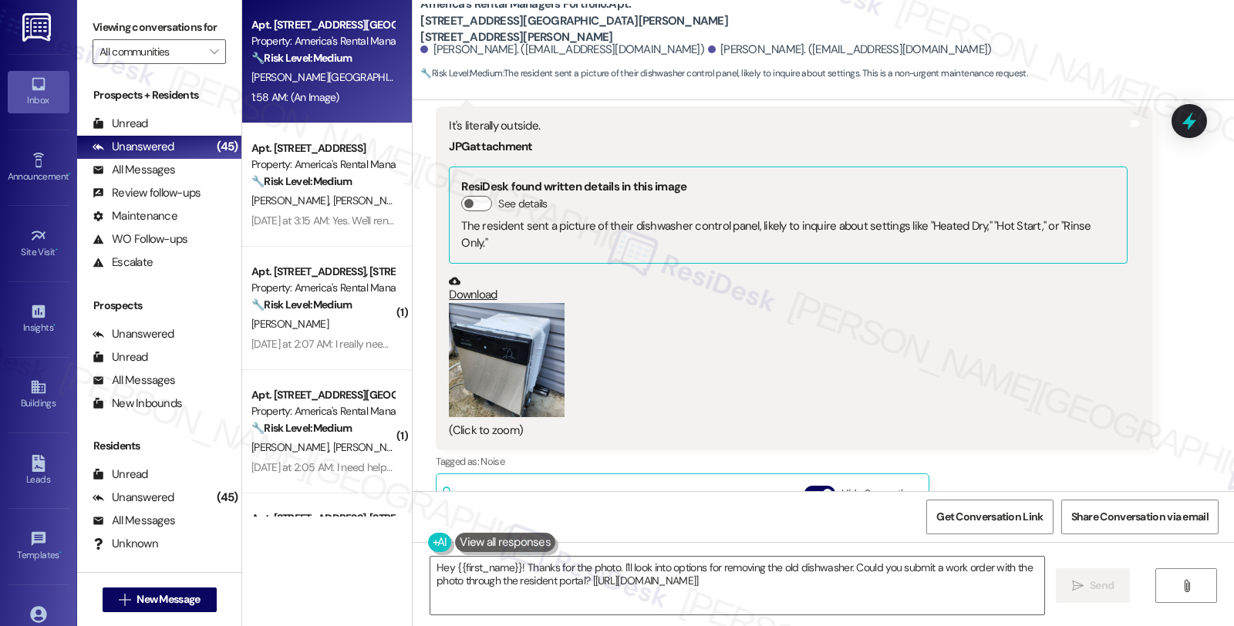
click at [498, 315] on button "Zoom image" at bounding box center [507, 360] width 116 height 114
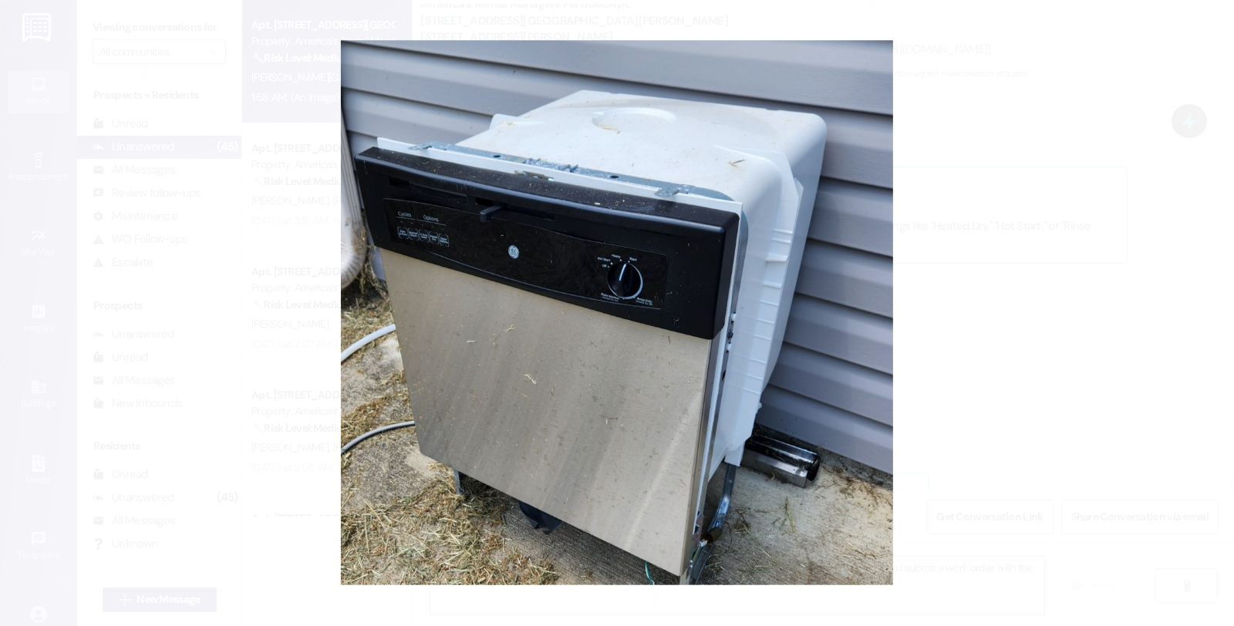
click at [986, 275] on button "Unzoom image" at bounding box center [617, 313] width 1234 height 626
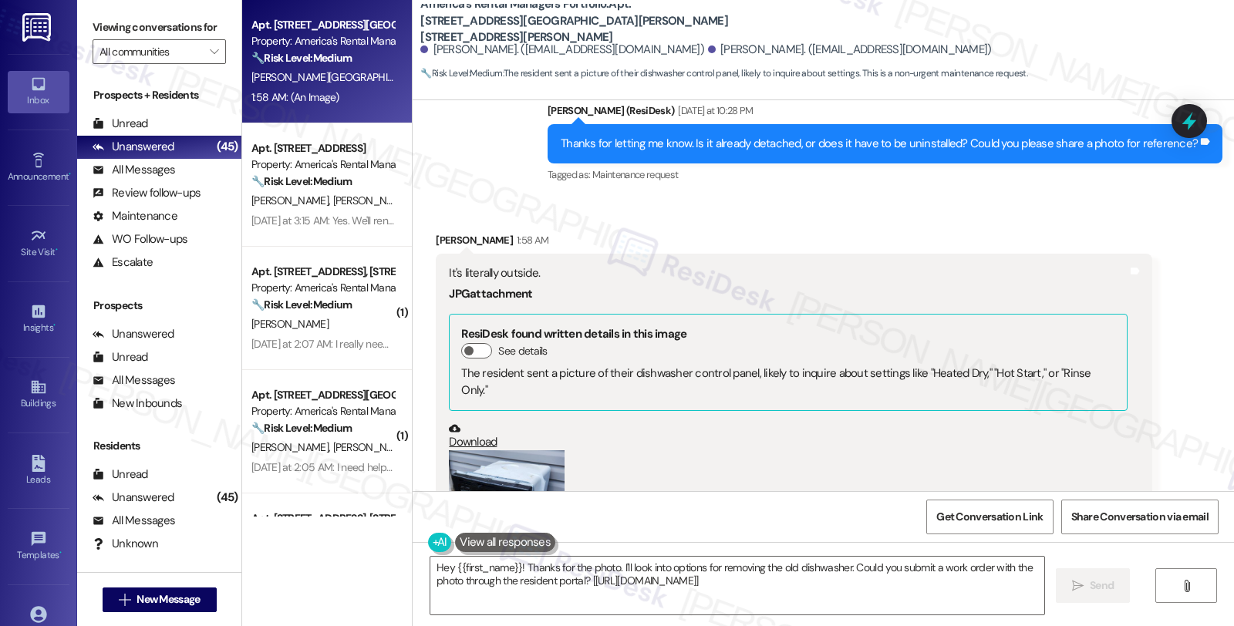
scroll to position [996, 0]
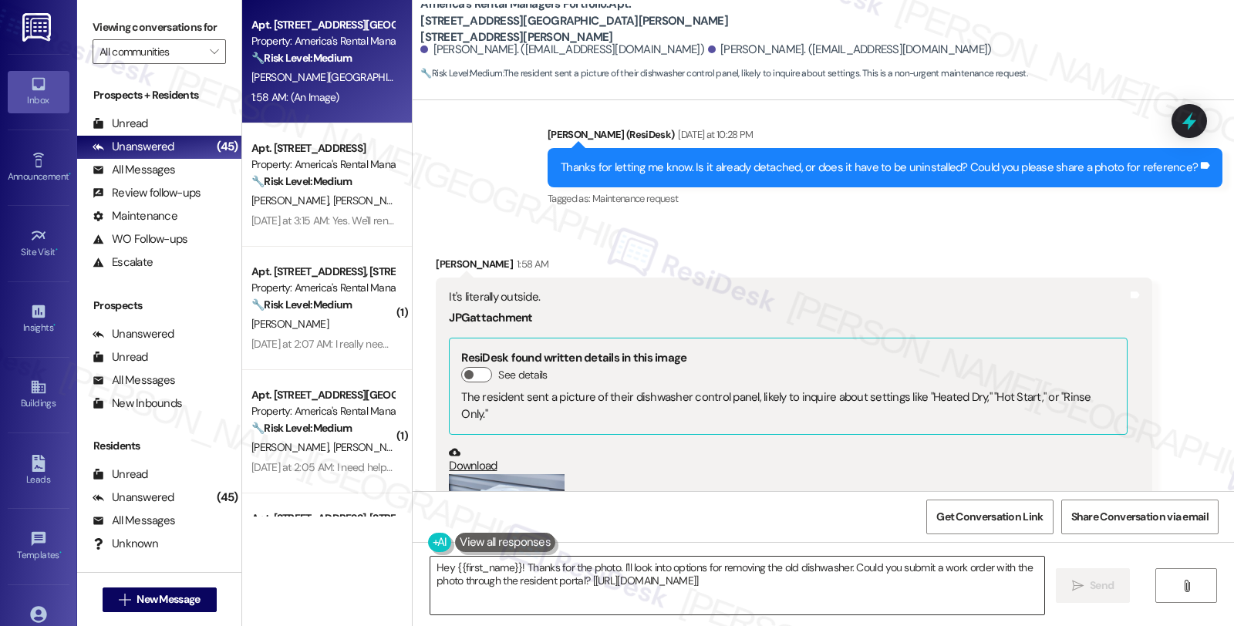
click at [431, 563] on textarea "Hey {{first_name}}! Thanks for the photo. I'll look into options for removing t…" at bounding box center [738, 586] width 614 height 58
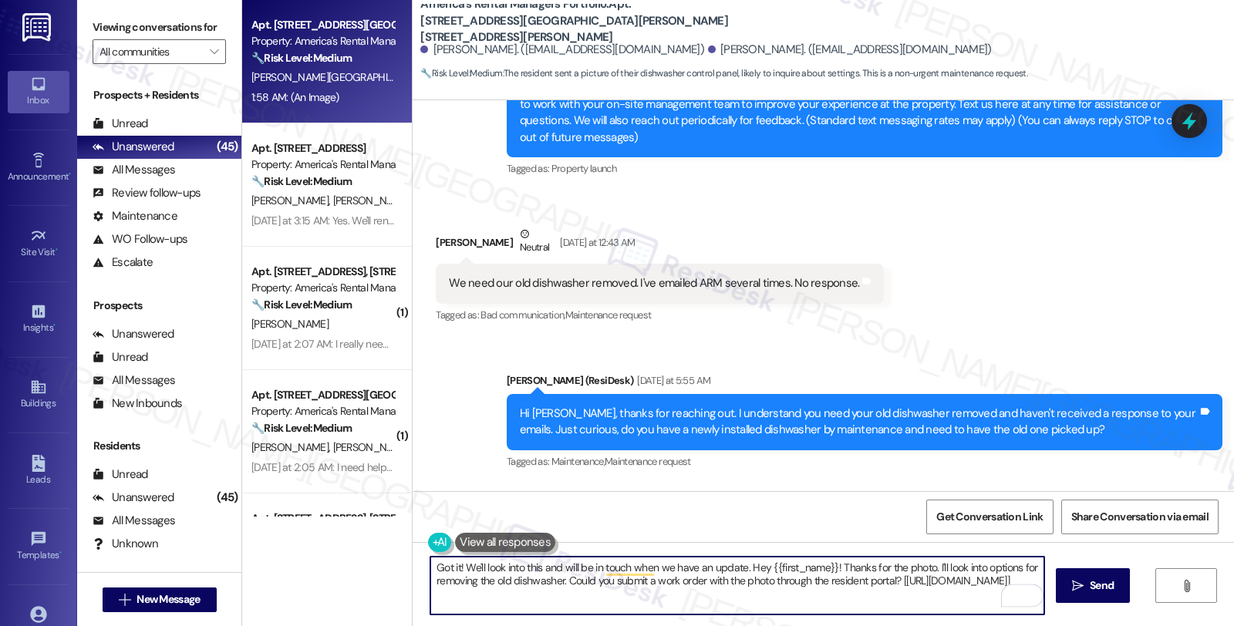
scroll to position [257, 0]
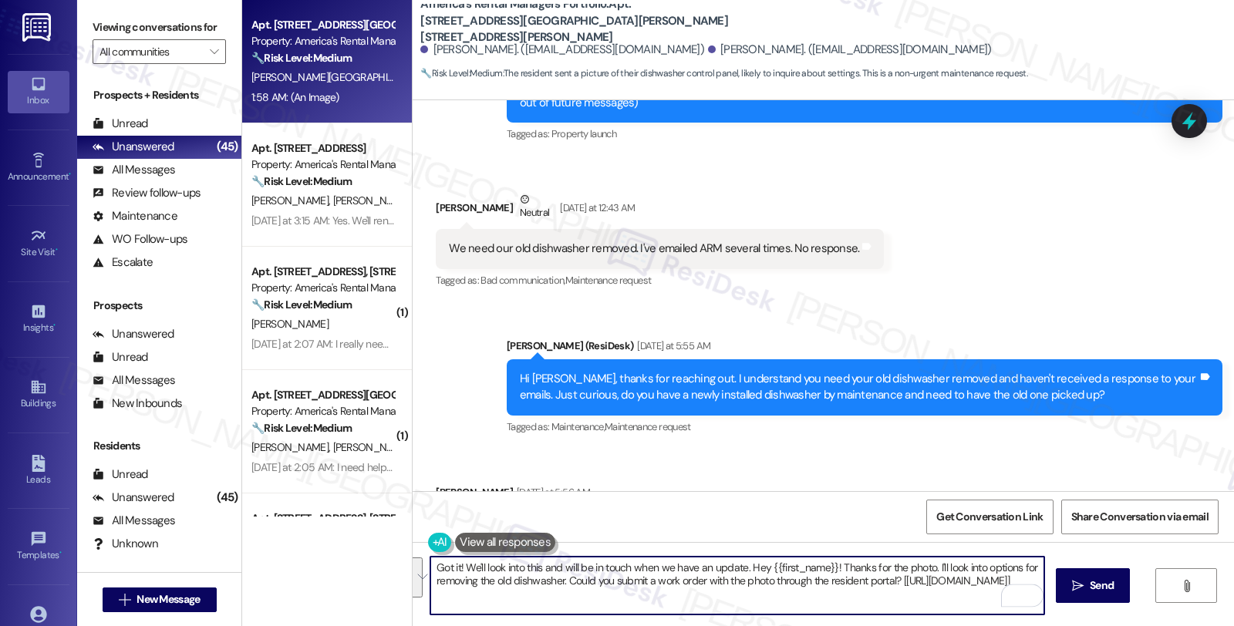
drag, startPoint x: 742, startPoint y: 569, endPoint x: 761, endPoint y: 604, distance: 40.0
click at [761, 604] on textarea "Got it! We'll look into this and will be in touch when we have an update. Hey {…" at bounding box center [738, 586] width 614 height 58
type textarea "Got it! We'll look into this and will be in touch when we have an update. Pleas…"
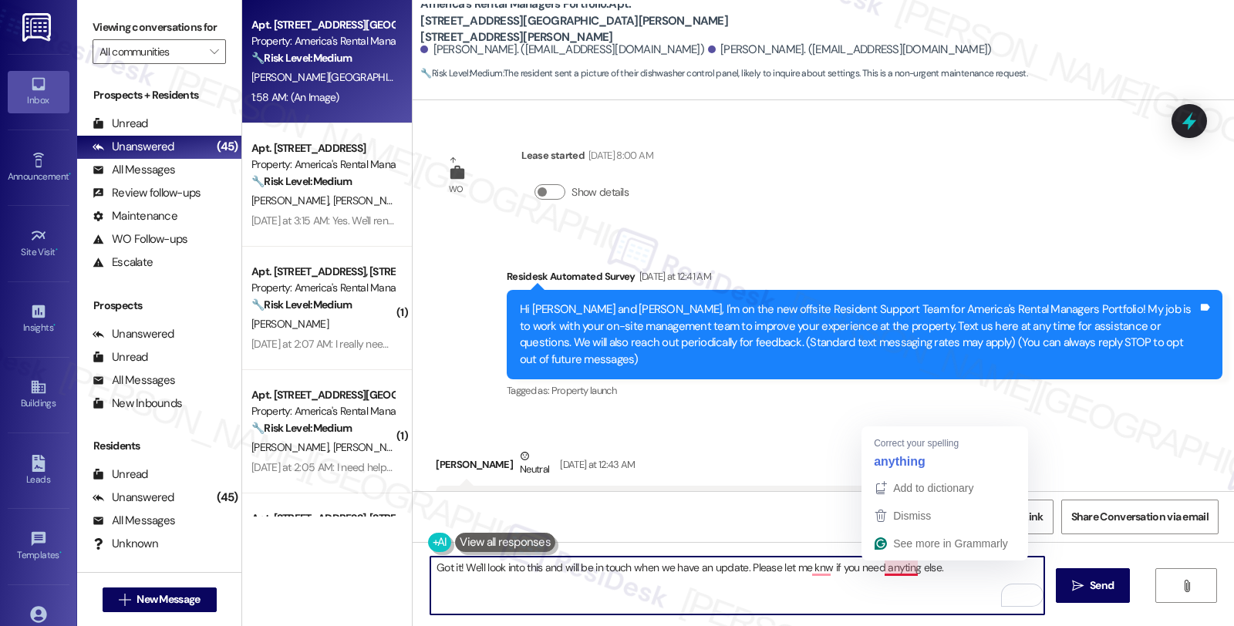
scroll to position [257, 0]
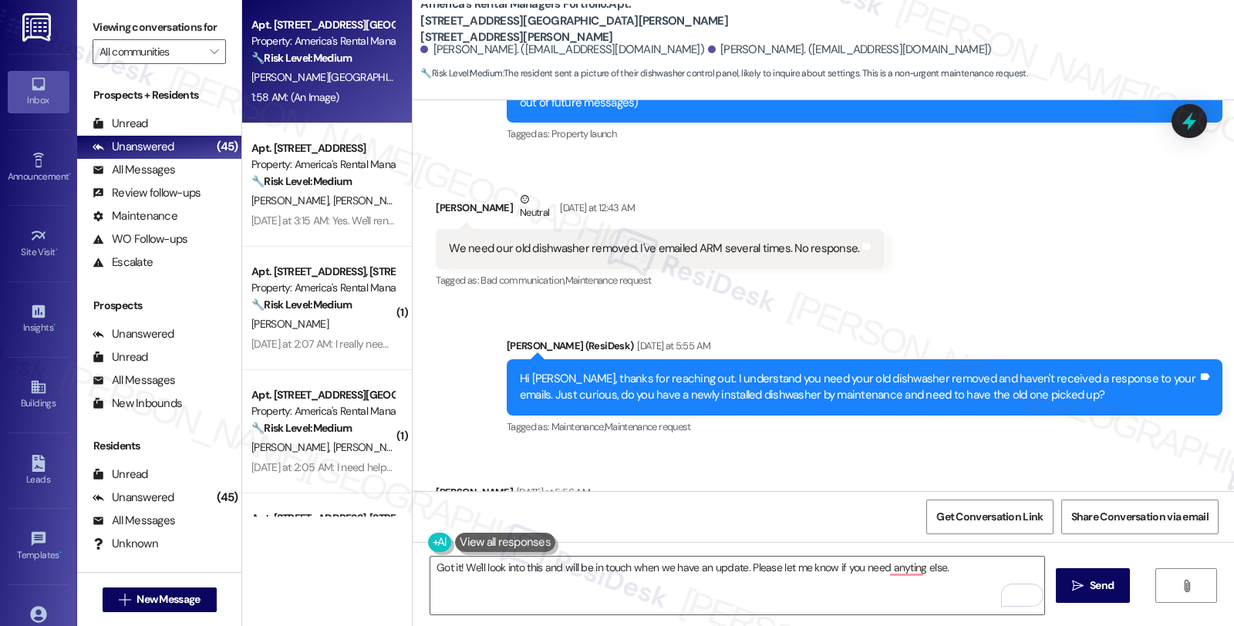
click at [1005, 458] on div "Received via SMS Amanda Lancaster Yesterday at 5:56 AM Yes Tags and notes Tagge…" at bounding box center [824, 569] width 822 height 239
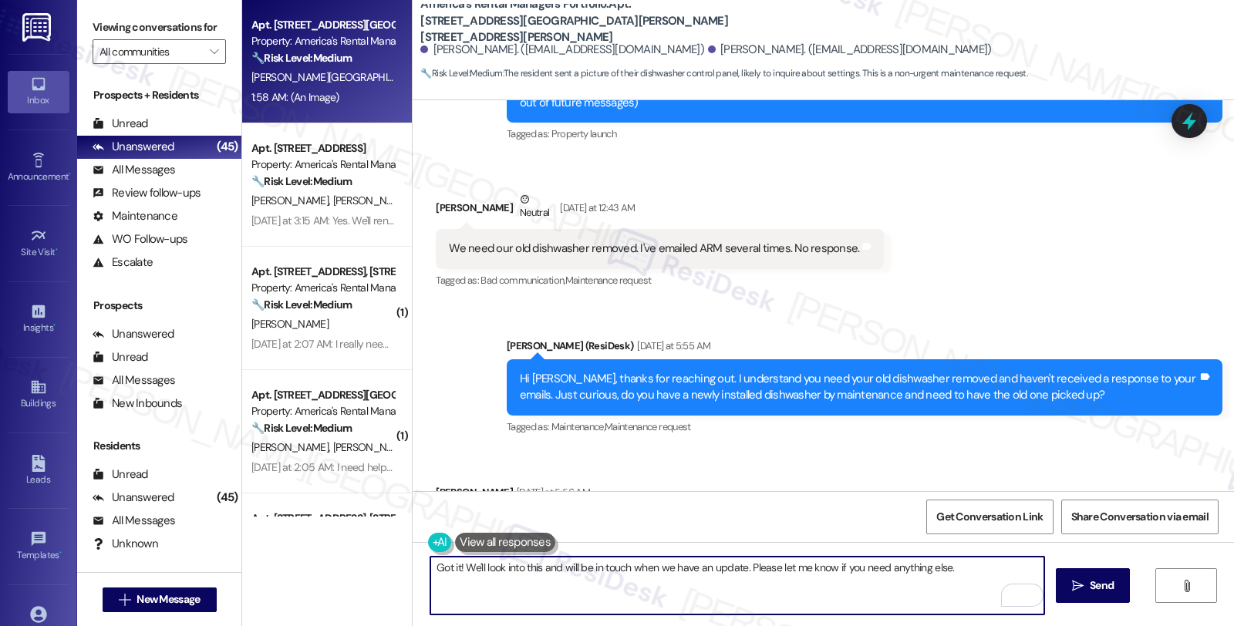
click at [969, 566] on textarea "Got it! We'll look into this and will be in touch when we have an update. Pleas…" at bounding box center [738, 586] width 614 height 58
type textarea "Got it! We'll look into this and will be in touch when we have an update. Pleas…"
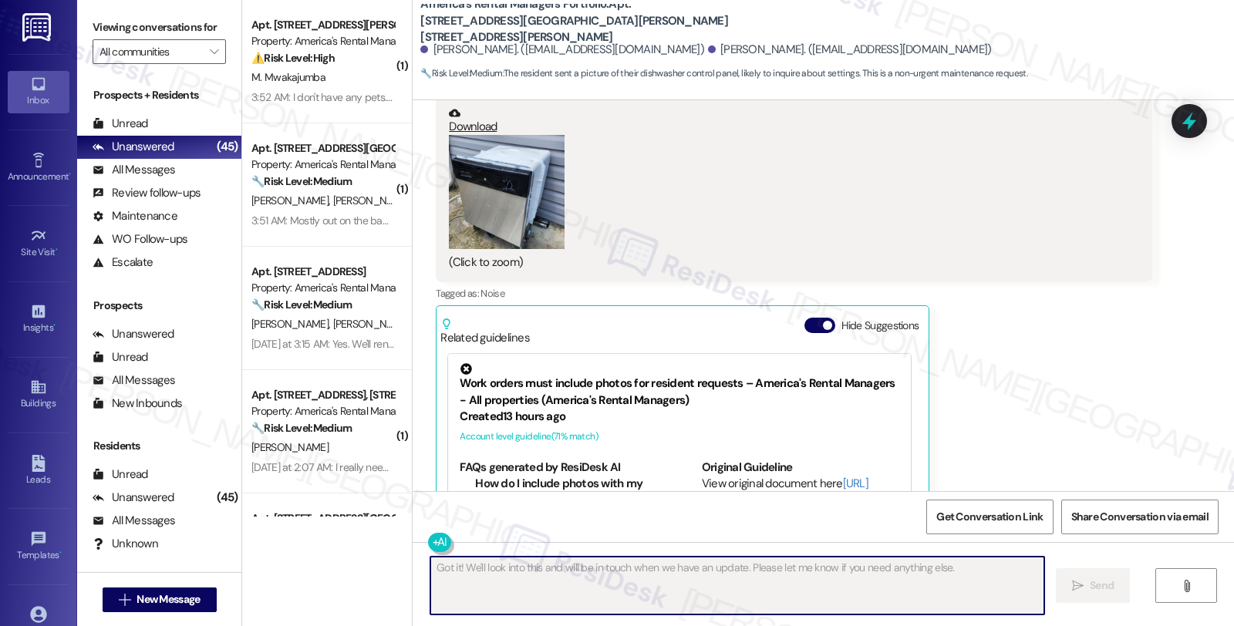
scroll to position [1531, 0]
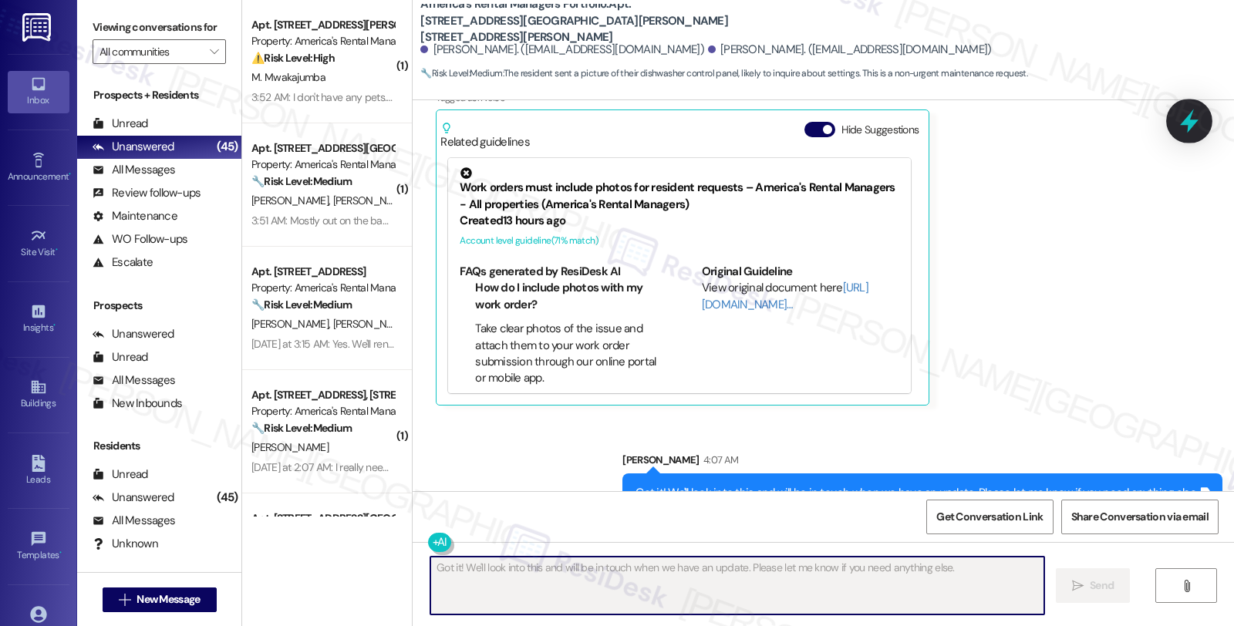
click at [1187, 117] on icon at bounding box center [1190, 121] width 26 height 26
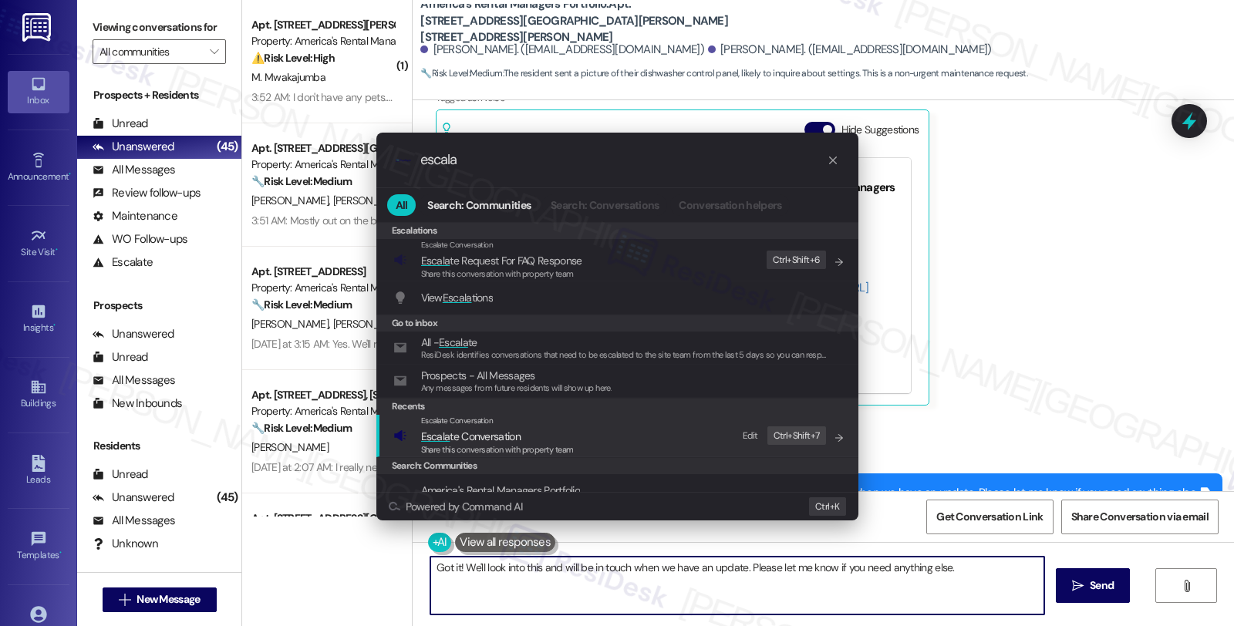
type input "escala"
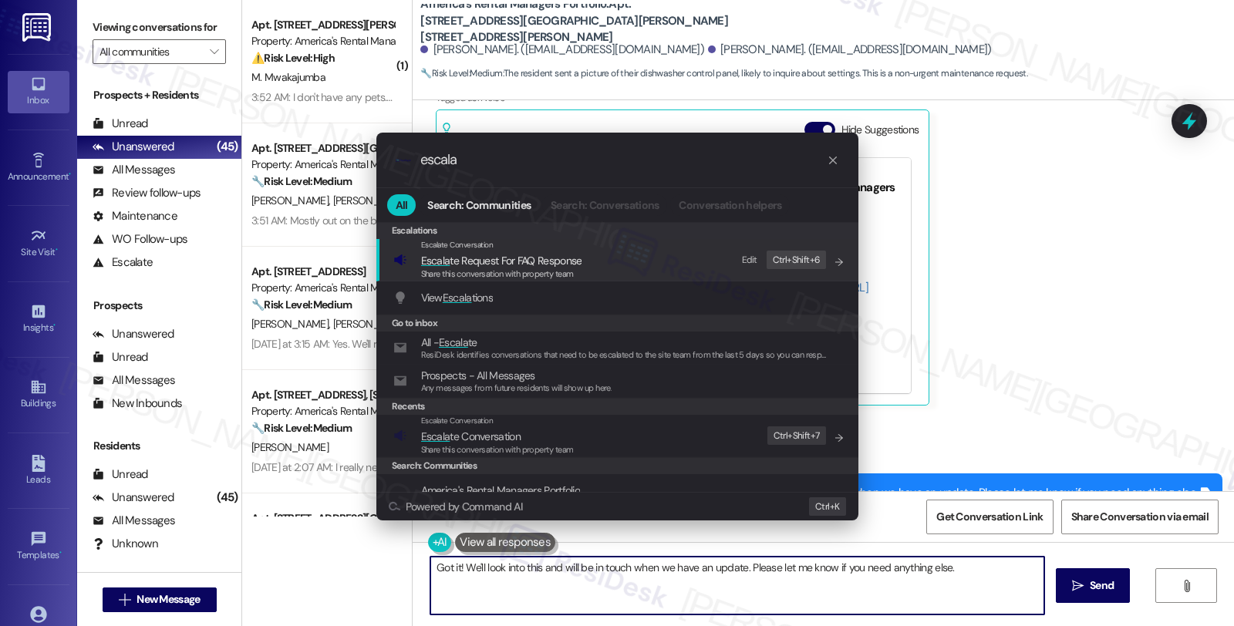
click at [456, 434] on span "Escala te Conversation" at bounding box center [471, 437] width 100 height 14
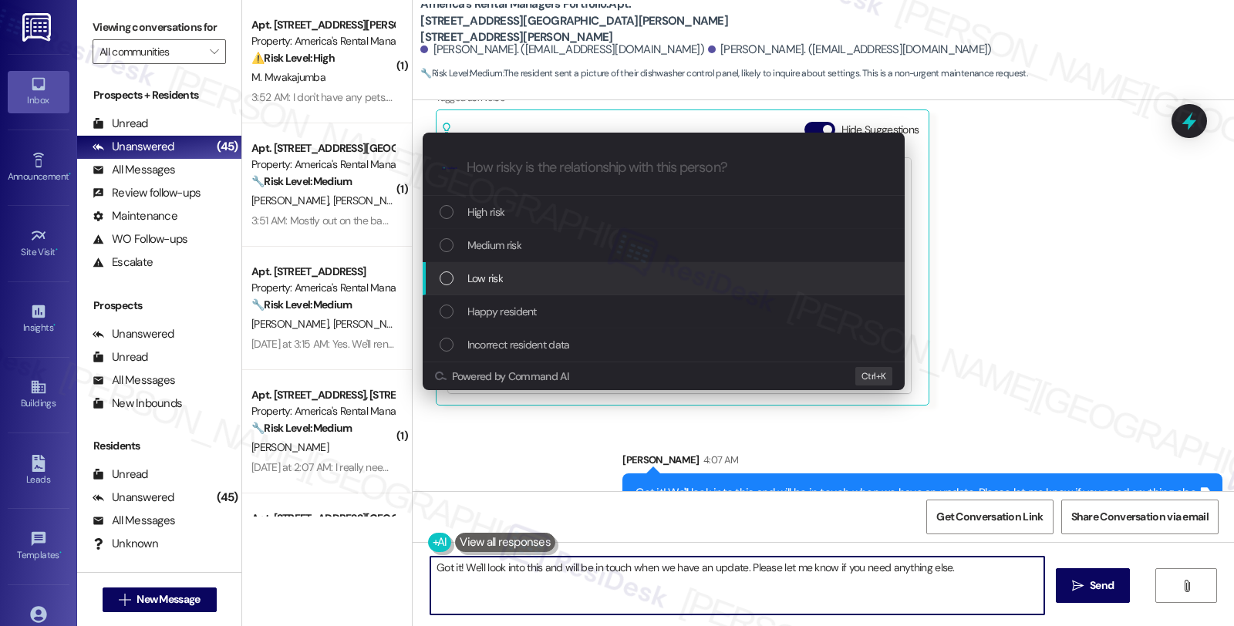
click at [505, 274] on div "Low risk" at bounding box center [665, 278] width 451 height 17
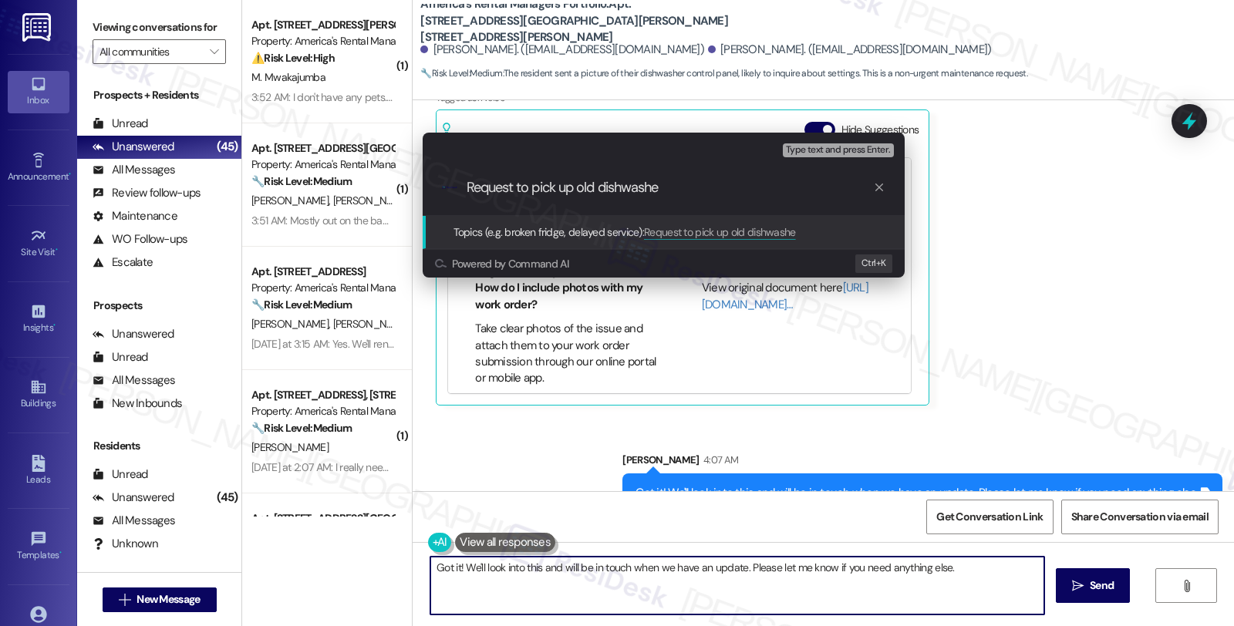
type input "Request to pick up old dishwasher"
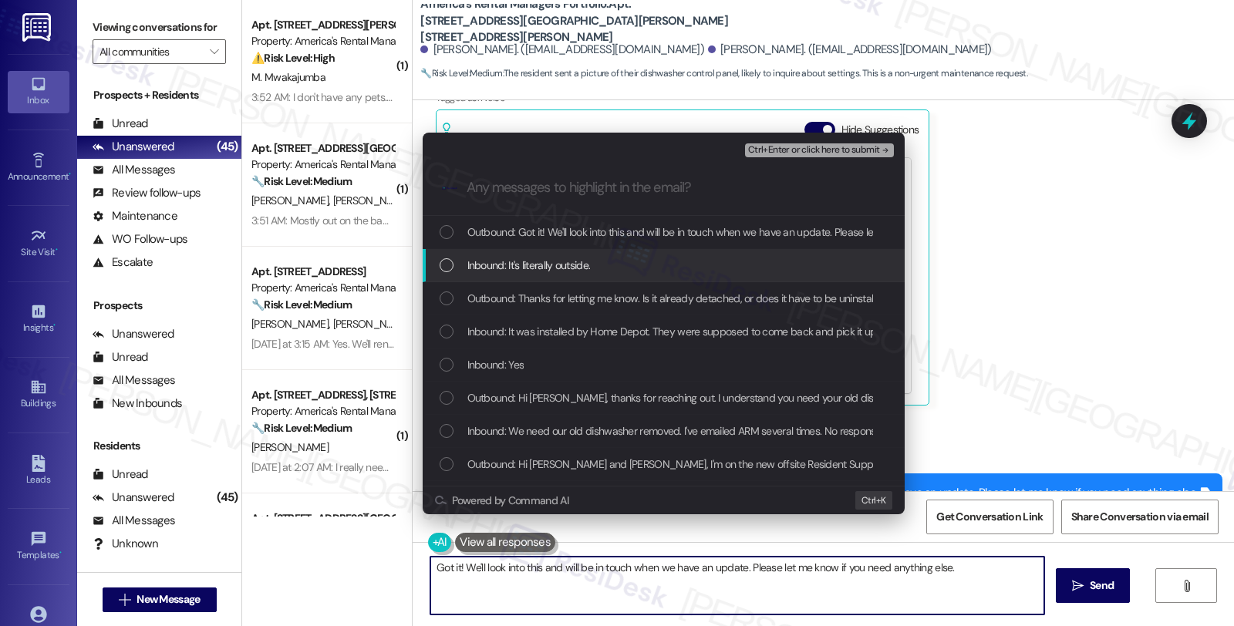
click at [522, 263] on span "Inbound: It's literally outside." at bounding box center [529, 265] width 123 height 17
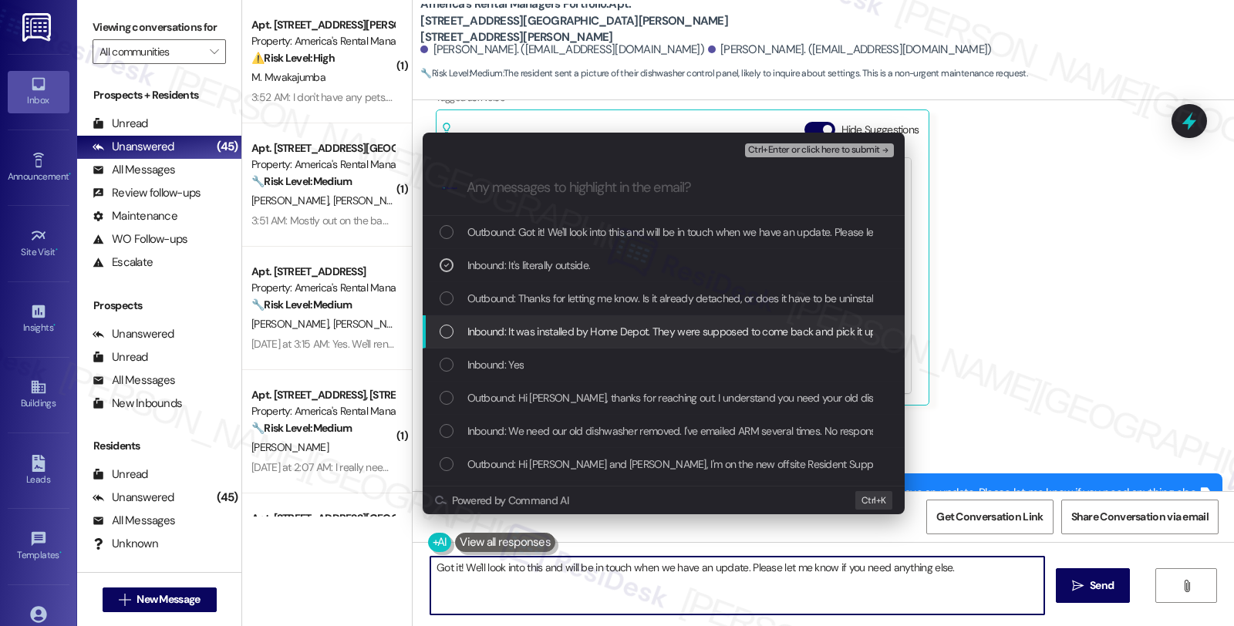
click at [513, 327] on span "Inbound: It was installed by Home Depot. They were supposed to come back and pi…" at bounding box center [708, 331] width 481 height 17
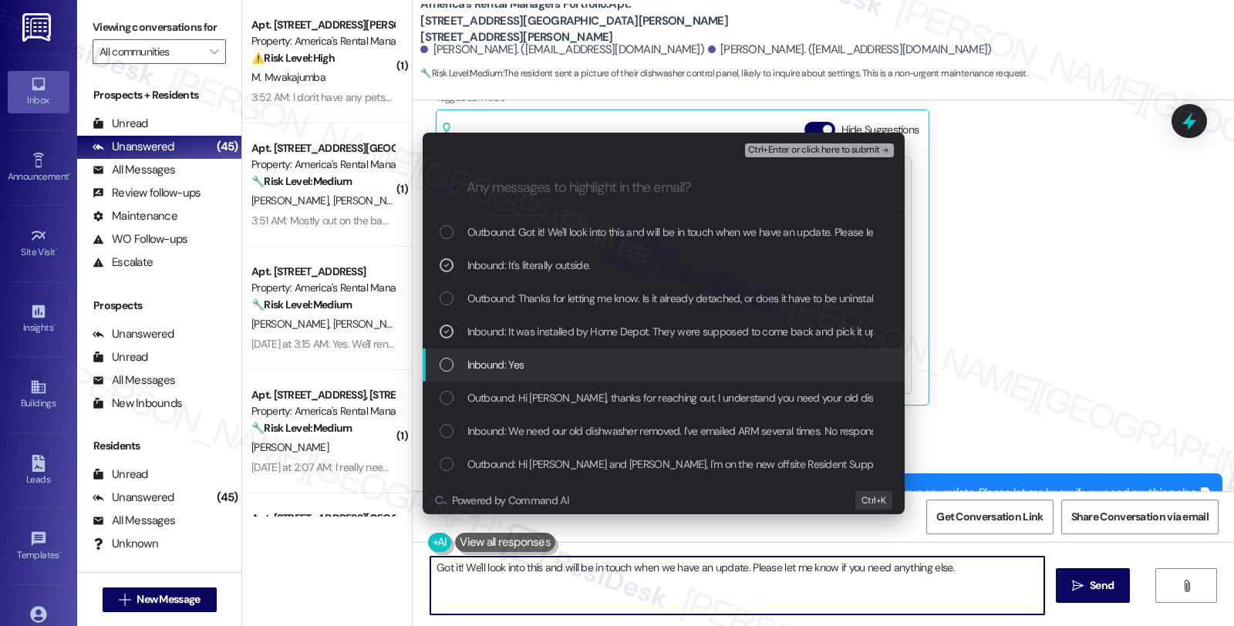
click at [510, 360] on span "Inbound: Yes" at bounding box center [496, 364] width 57 height 17
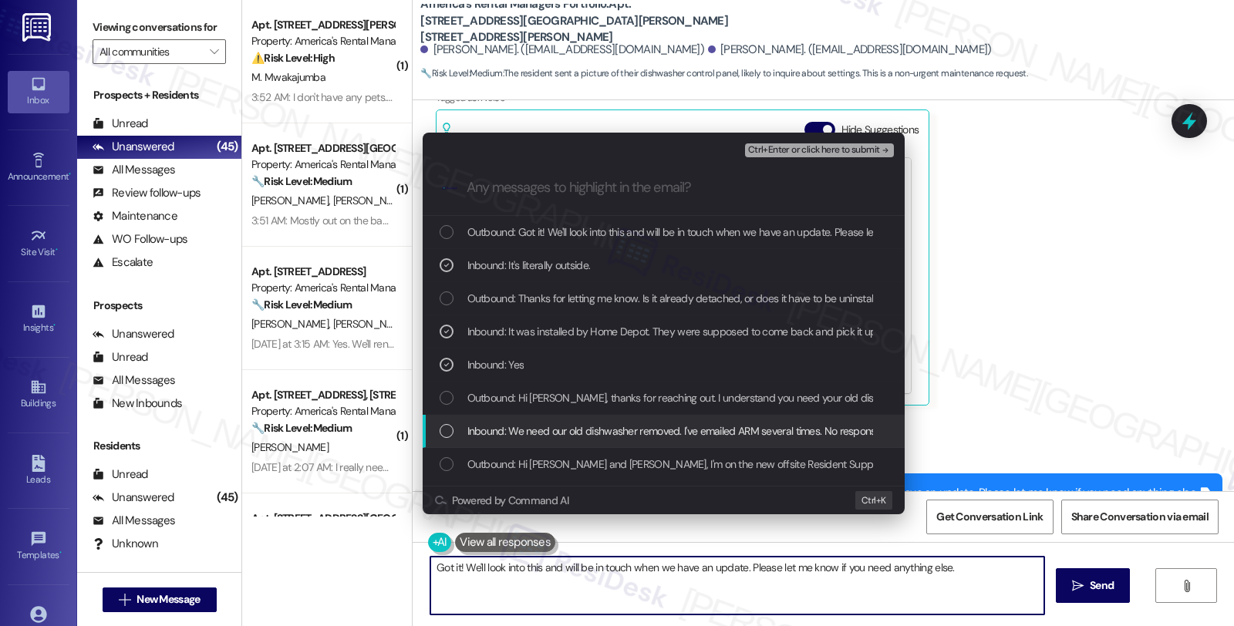
click at [528, 427] on span "Inbound: We need our old dishwasher removed. I've emailed ARM several times. No…" at bounding box center [676, 431] width 417 height 17
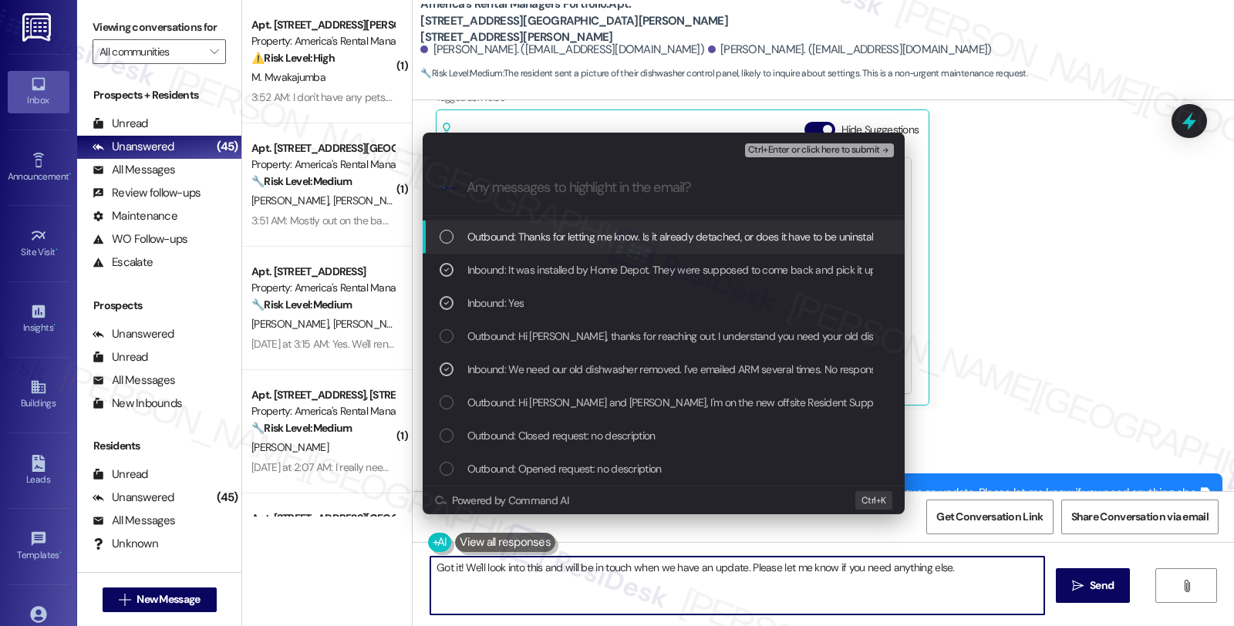
click at [808, 147] on span "Ctrl+Enter or click here to submit" at bounding box center [814, 150] width 132 height 11
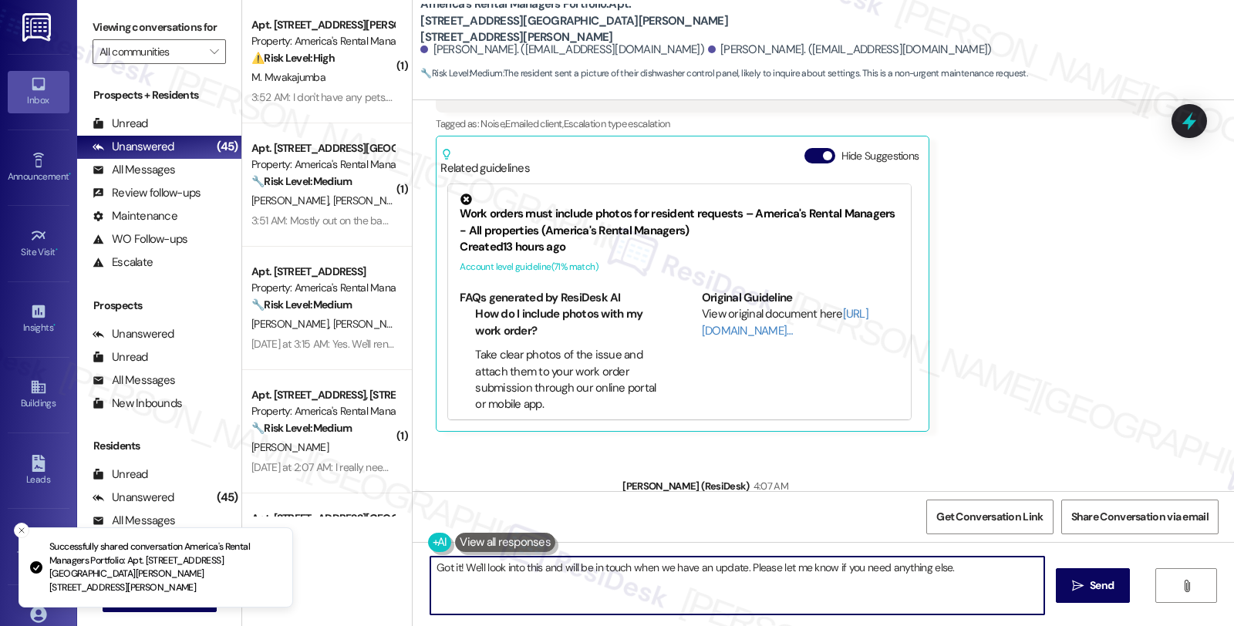
scroll to position [1554, 0]
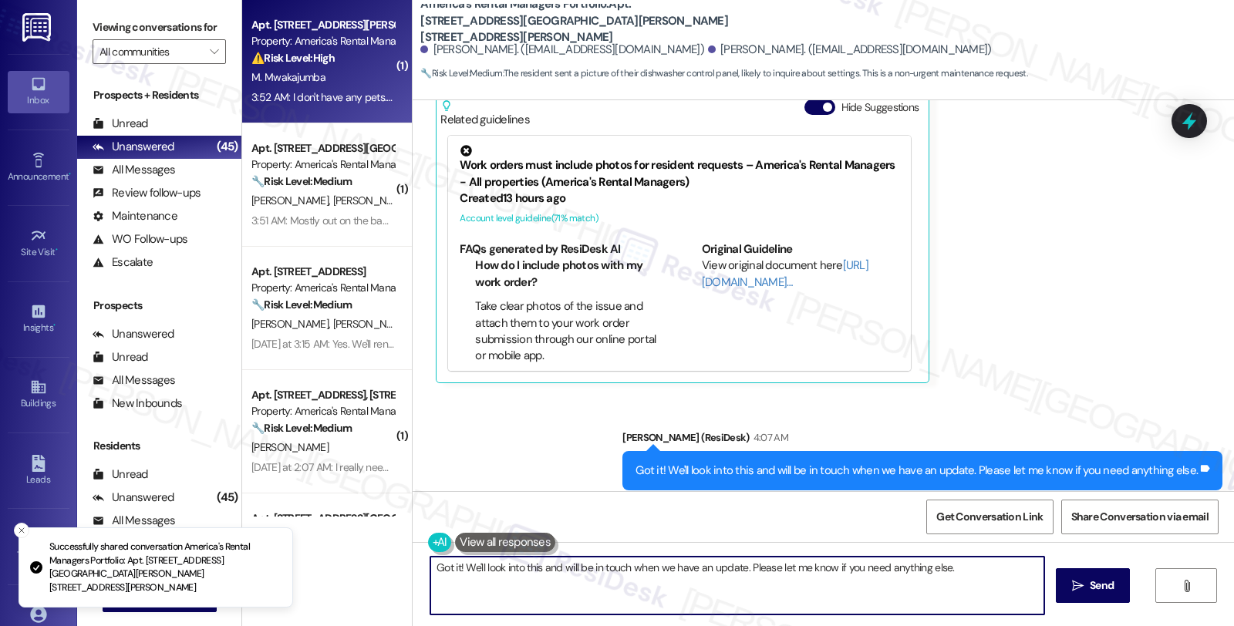
click at [360, 72] on div "M. Mwakajumba" at bounding box center [323, 77] width 146 height 19
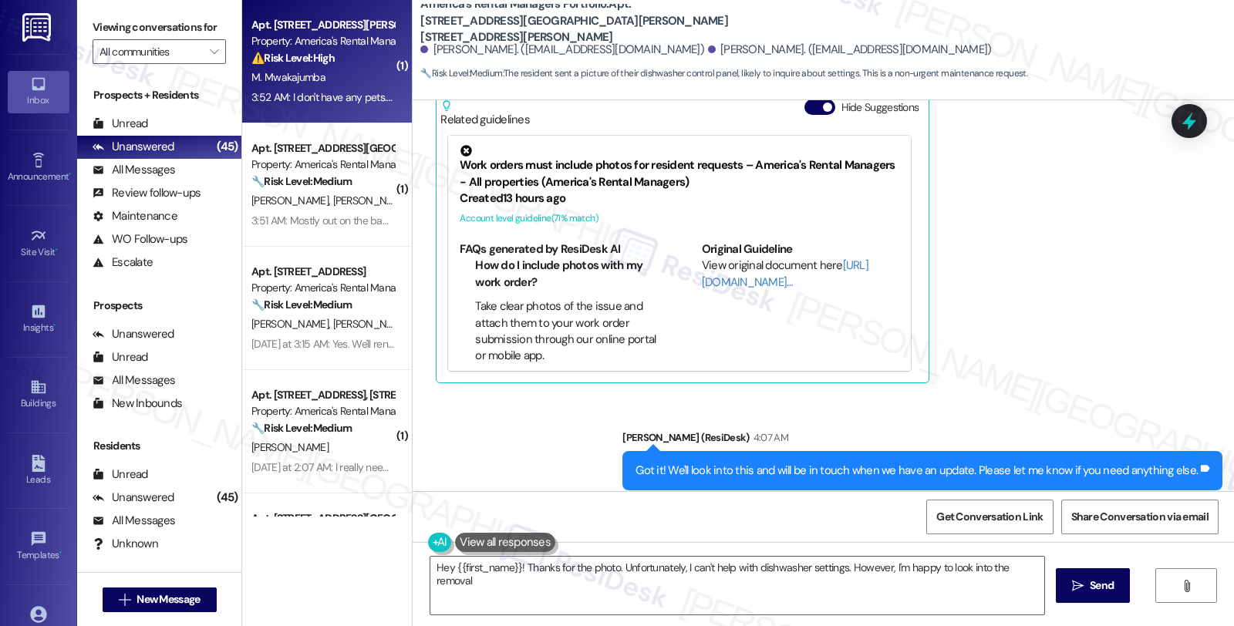
type textarea "Hey {{first_name}}! Thanks for the photo. Unfortunately, I can't help with dish…"
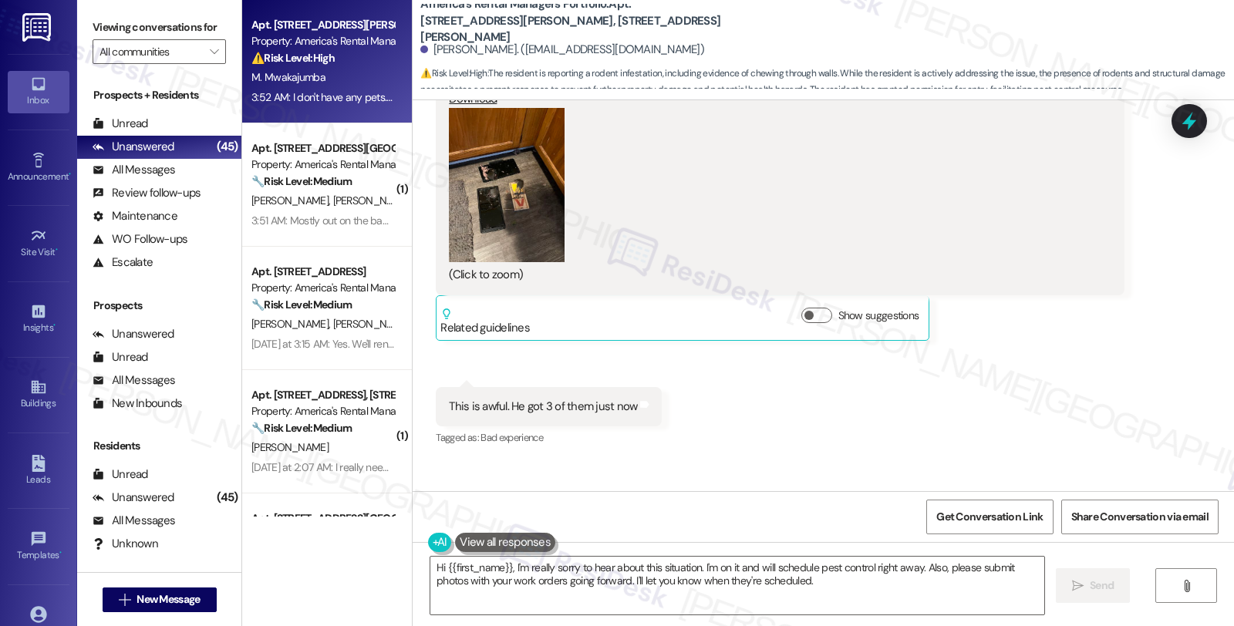
scroll to position [3544, 0]
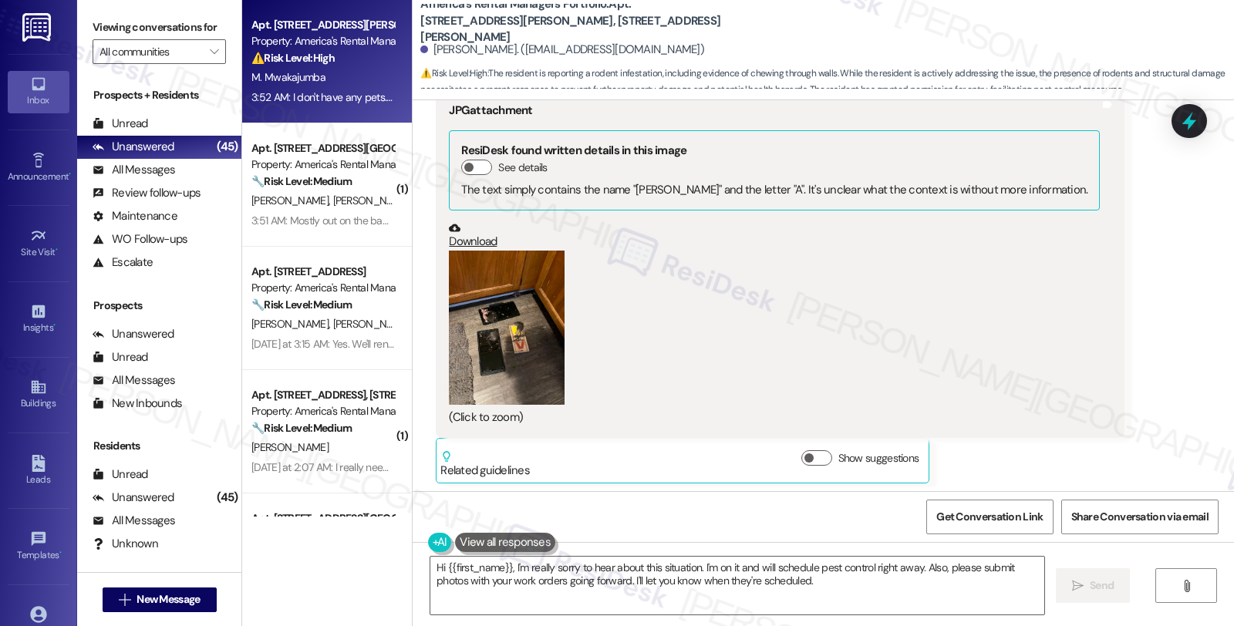
click at [630, 12] on b "America's Rental Managers Portfolio: Apt. 1604 King James Dr., 1604 King James …" at bounding box center [574, 20] width 309 height 49
copy b "1604"
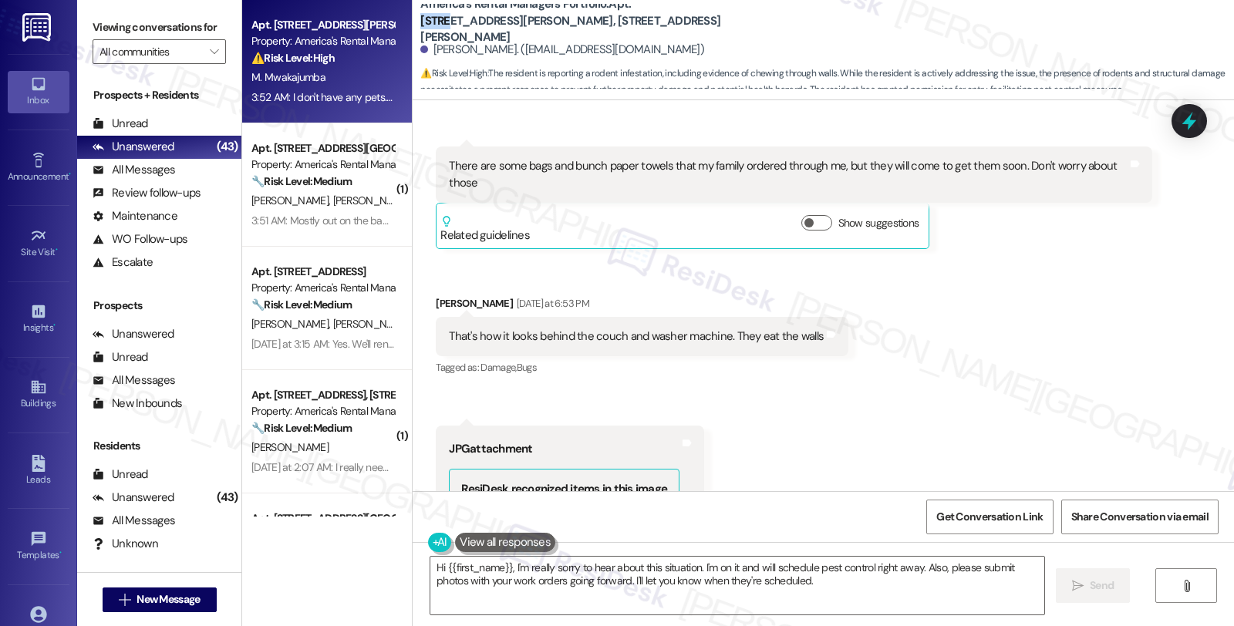
scroll to position [2001, 0]
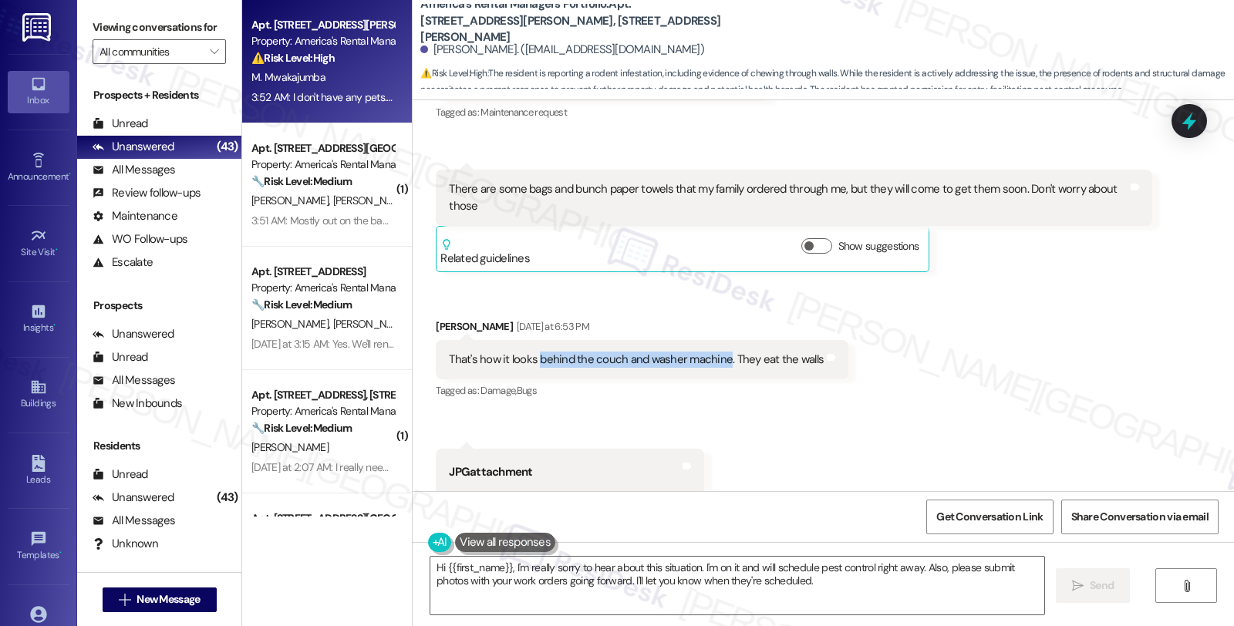
drag, startPoint x: 548, startPoint y: 344, endPoint x: 713, endPoint y: 344, distance: 165.1
click at [713, 352] on div "That's how it looks behind the couch and washer machine. They eat the walls" at bounding box center [636, 360] width 375 height 16
copy div "behind the couch and washer machine"
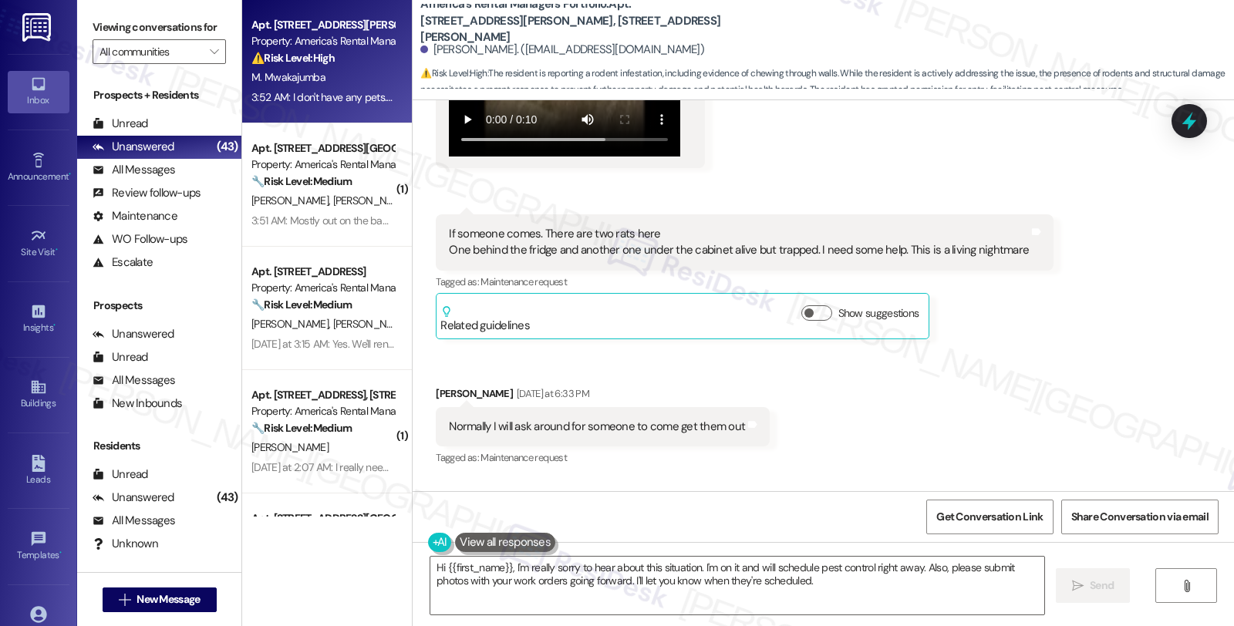
scroll to position [1657, 0]
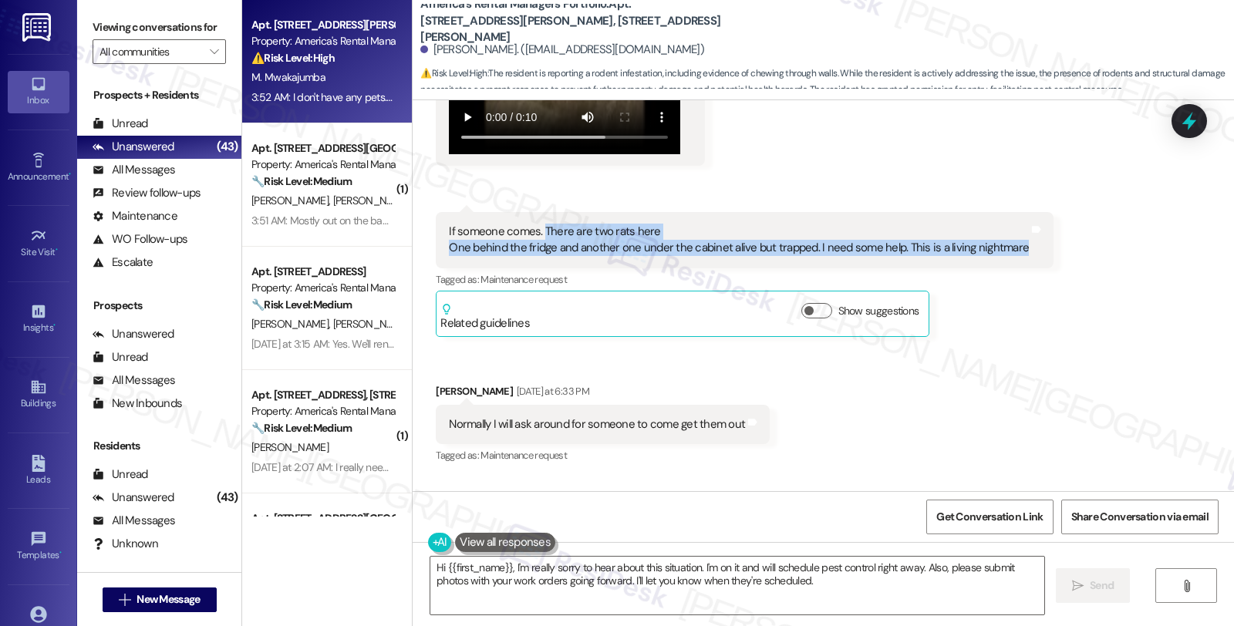
drag, startPoint x: 533, startPoint y: 214, endPoint x: 1004, endPoint y: 231, distance: 471.0
click at [1004, 231] on div "If someone comes. There are two rats here One behind the fridge and another one…" at bounding box center [739, 240] width 580 height 33
copy div "There are two rats here One behind the fridge and another one under the cabinet…"
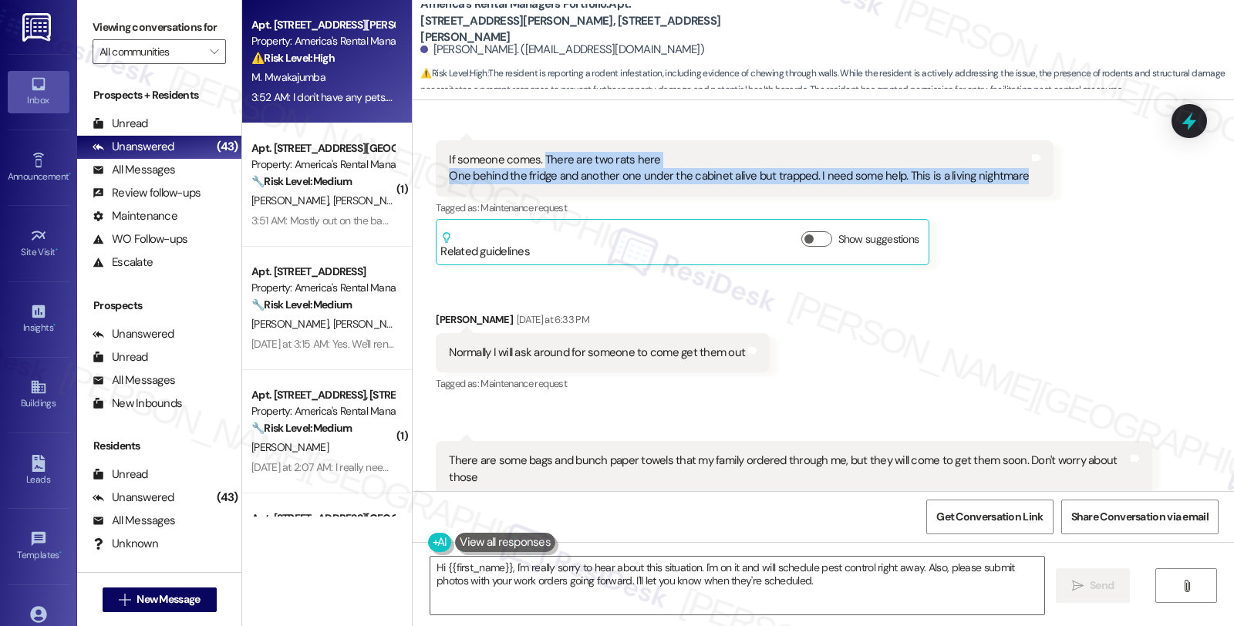
scroll to position [1744, 0]
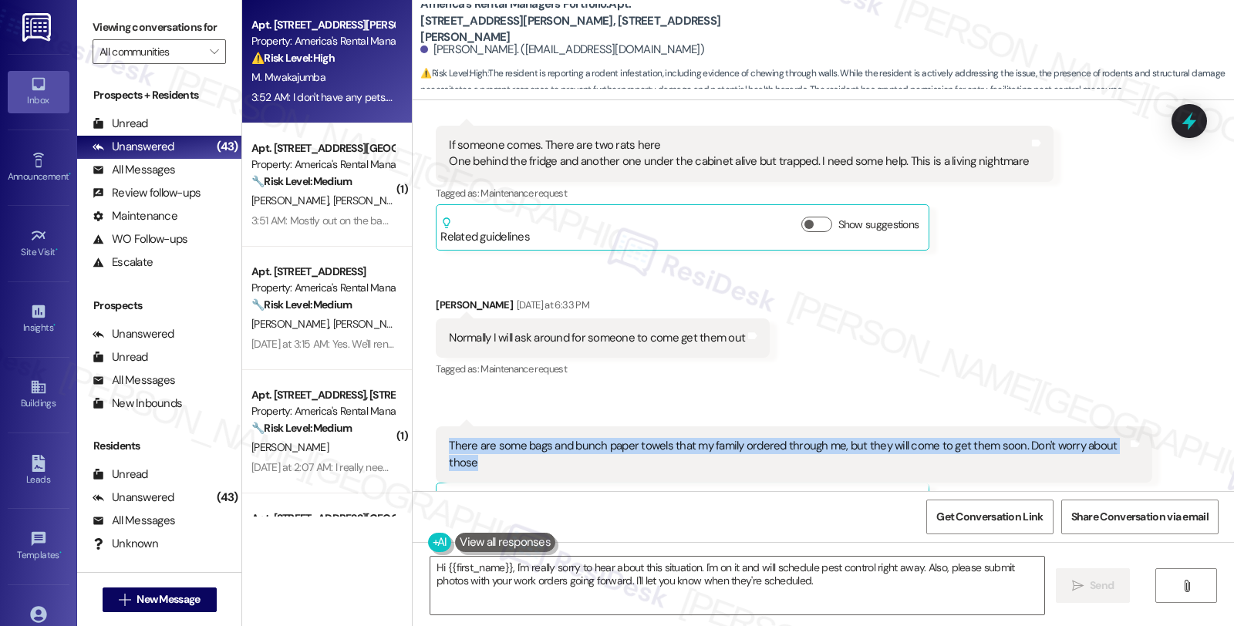
drag, startPoint x: 437, startPoint y: 434, endPoint x: 525, endPoint y: 444, distance: 87.8
click at [525, 444] on div "There are some bags and bunch paper towels that my family ordered through me, b…" at bounding box center [788, 454] width 678 height 33
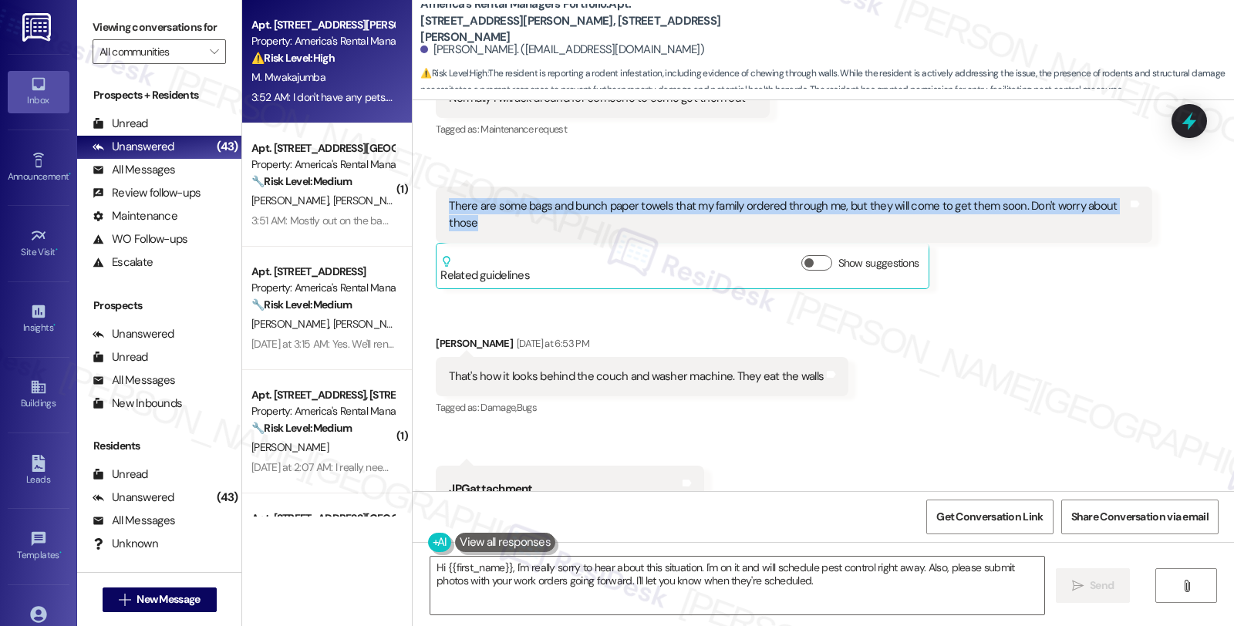
scroll to position [2001, 0]
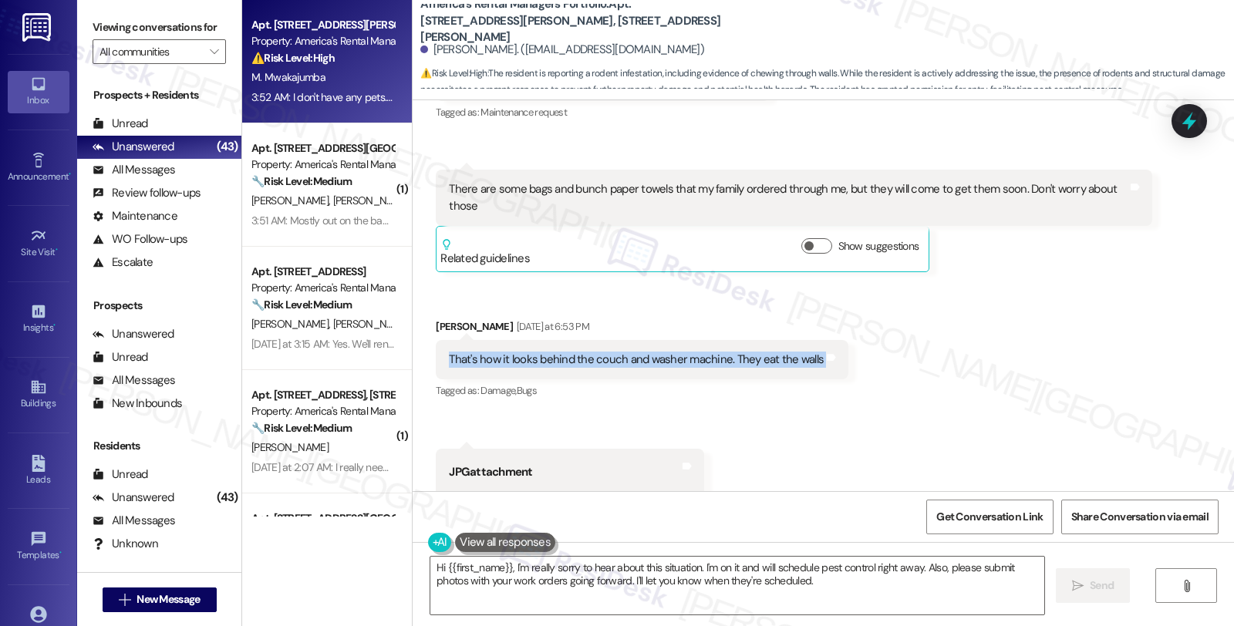
drag, startPoint x: 437, startPoint y: 344, endPoint x: 826, endPoint y: 351, distance: 388.9
click at [826, 351] on div "That's how it looks behind the couch and washer machine. They eat the walls Tag…" at bounding box center [642, 359] width 413 height 39
copy div "That's how it looks behind the couch and washer machine. They eat the walls Tag…"
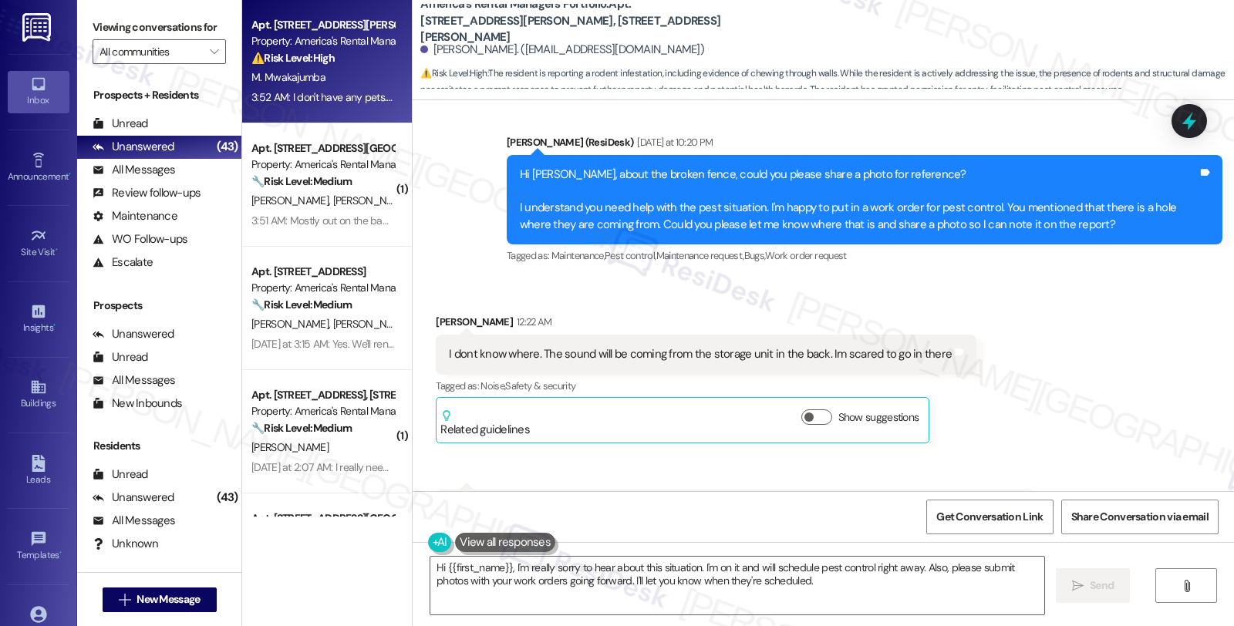
scroll to position [2858, 0]
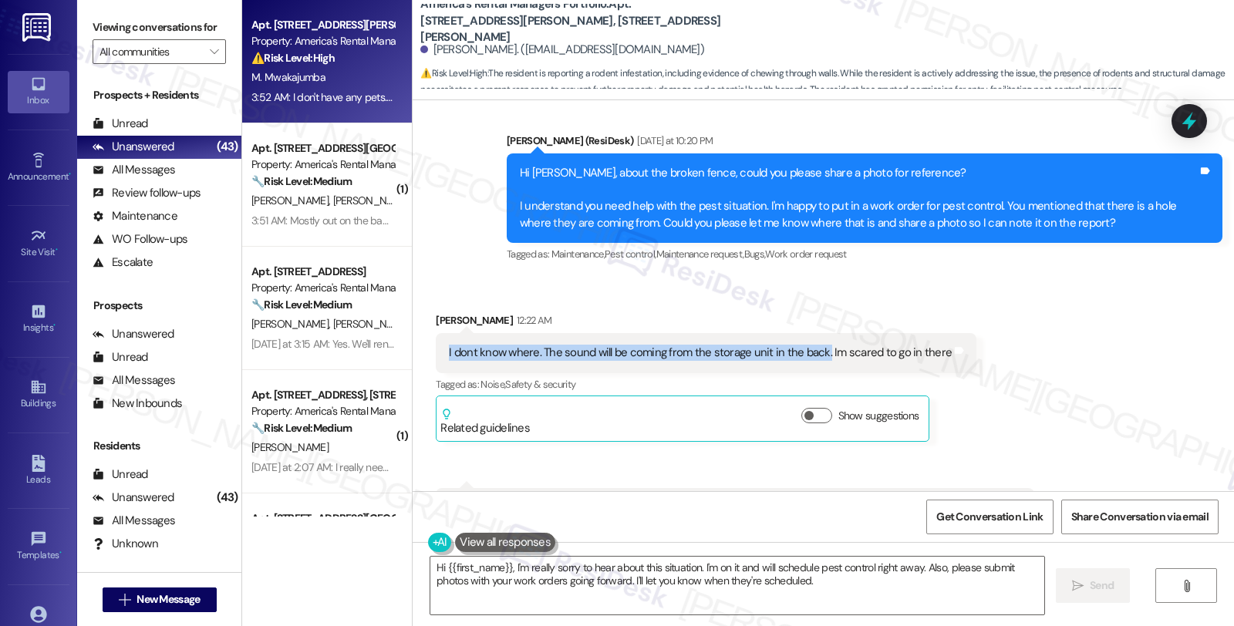
drag, startPoint x: 442, startPoint y: 338, endPoint x: 812, endPoint y: 340, distance: 369.6
click at [812, 345] on div "I dont know where. The sound will be coming from the storage unit in the back. …" at bounding box center [700, 353] width 506 height 16
copy div "I dont know where. The sound will be coming from the storage unit in the back."
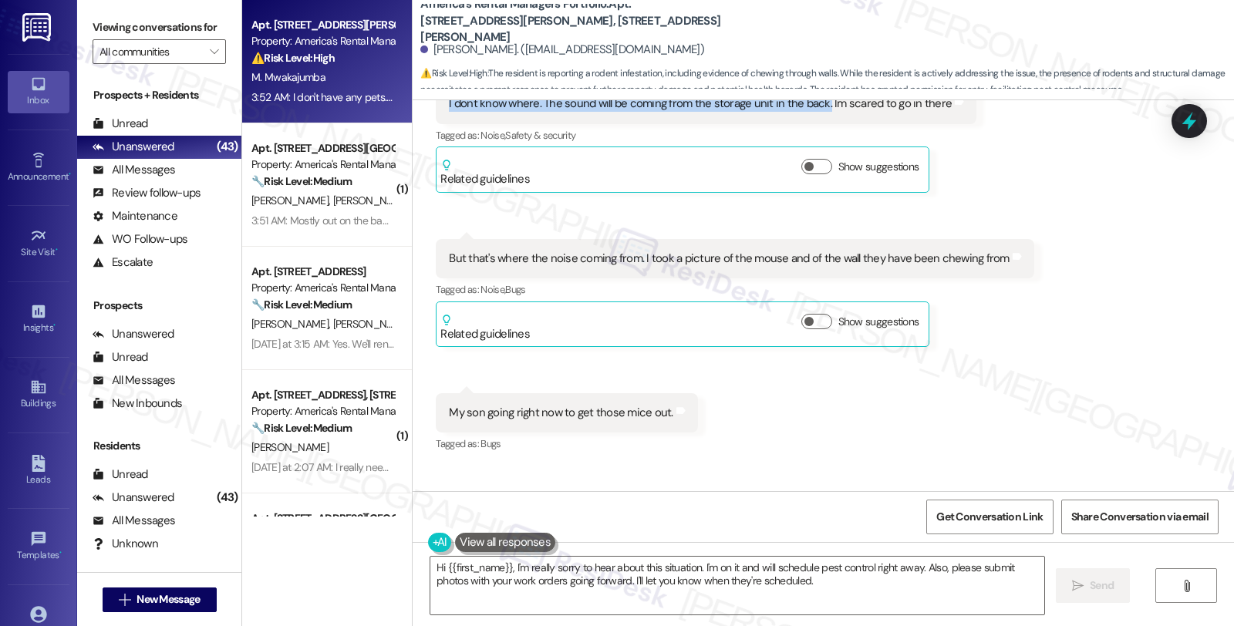
scroll to position [3115, 0]
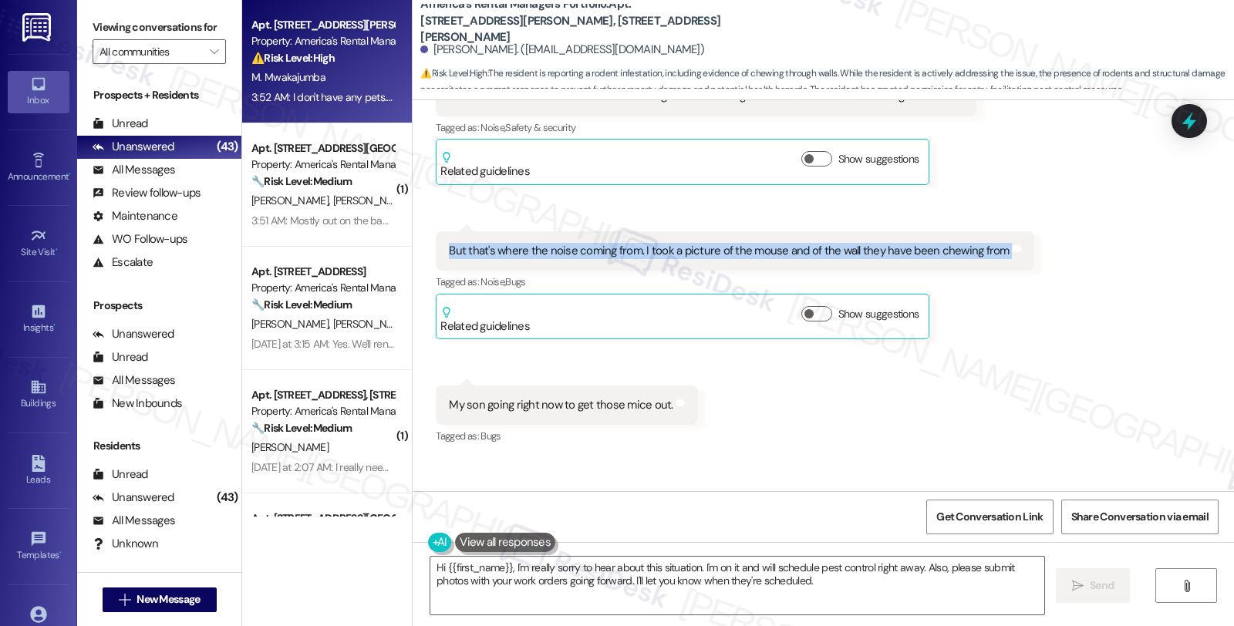
drag, startPoint x: 433, startPoint y: 231, endPoint x: 1017, endPoint y: 238, distance: 584.1
click at [1017, 238] on div "Received via SMS 12:23 AM Marcelina Mwakajumba 12:23 AM But that's where the no…" at bounding box center [734, 285] width 621 height 131
copy div "But that's where the noise coming from. I took a picture of the mouse and of th…"
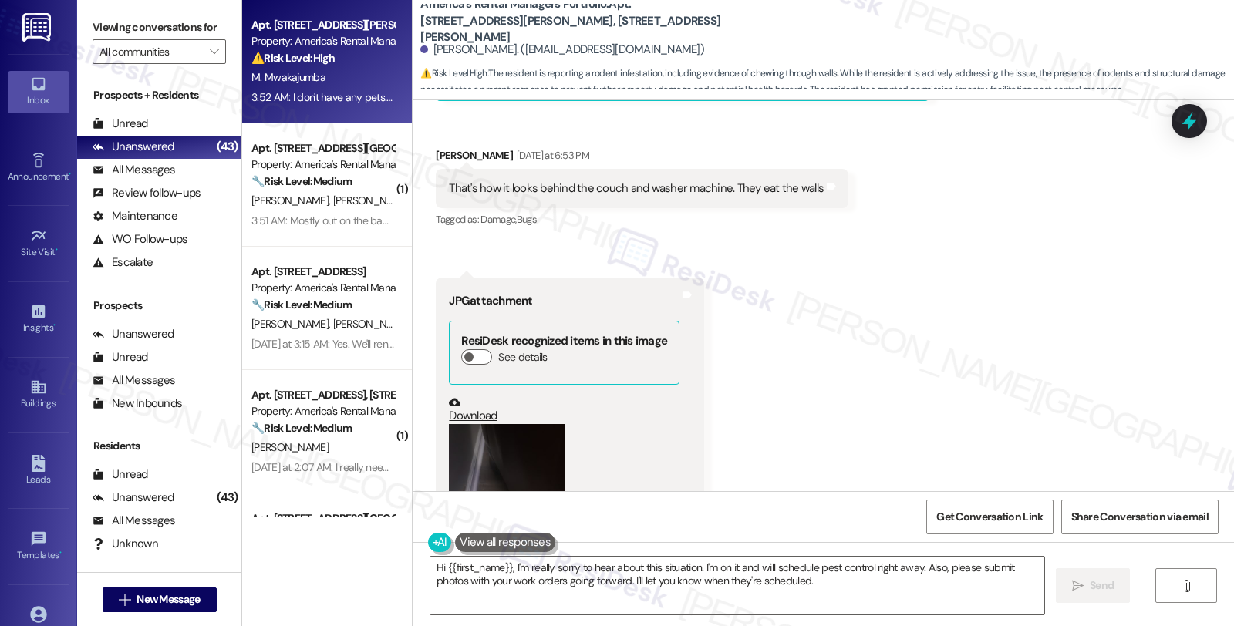
scroll to position [2343, 0]
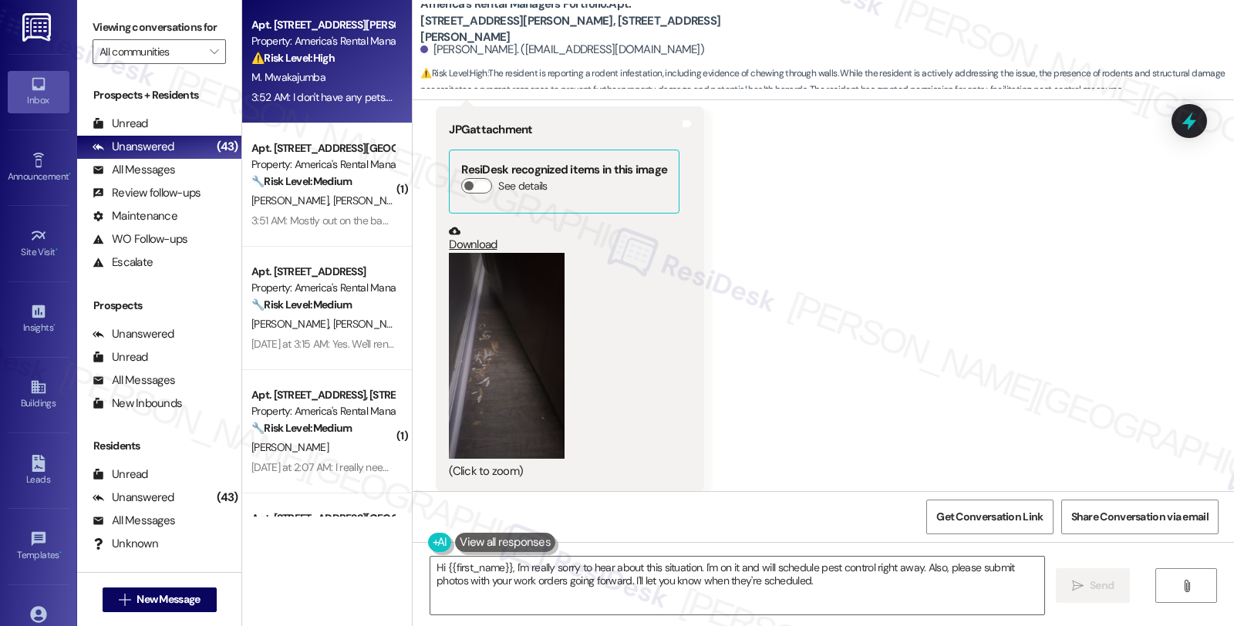
click at [477, 229] on link "Download" at bounding box center [564, 238] width 231 height 27
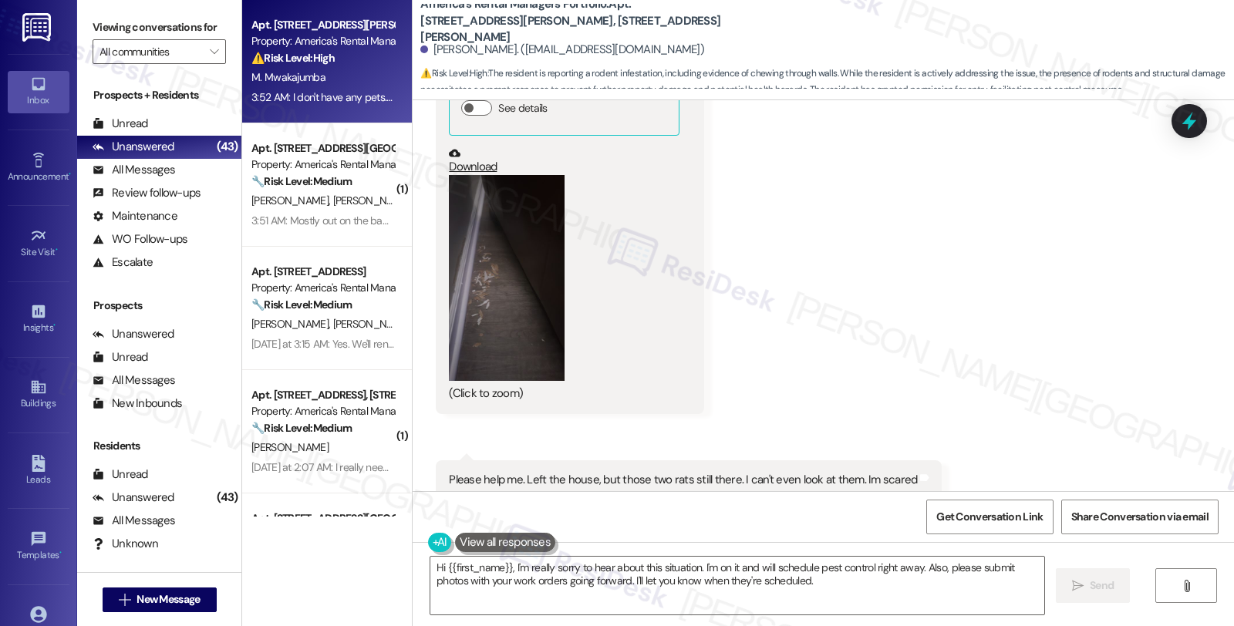
scroll to position [2685, 0]
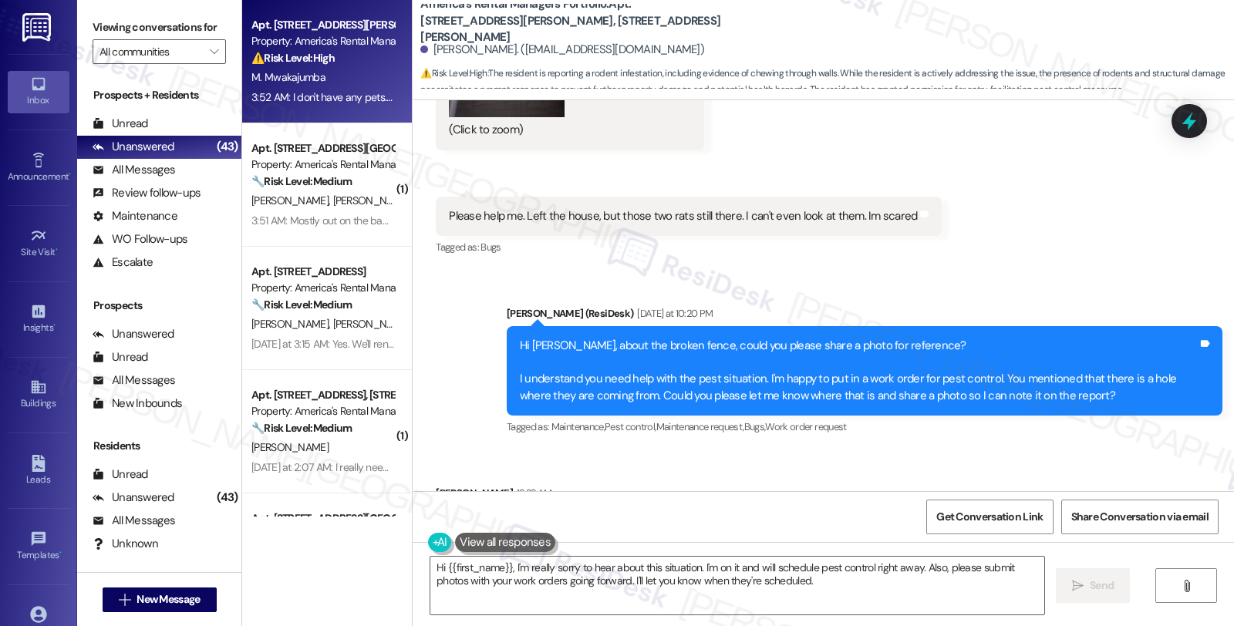
click at [920, 271] on div "Sent via SMS Homer (ResiDesk) Yesterday at 10:20 PM Hi Marcelina, about the bro…" at bounding box center [824, 361] width 822 height 180
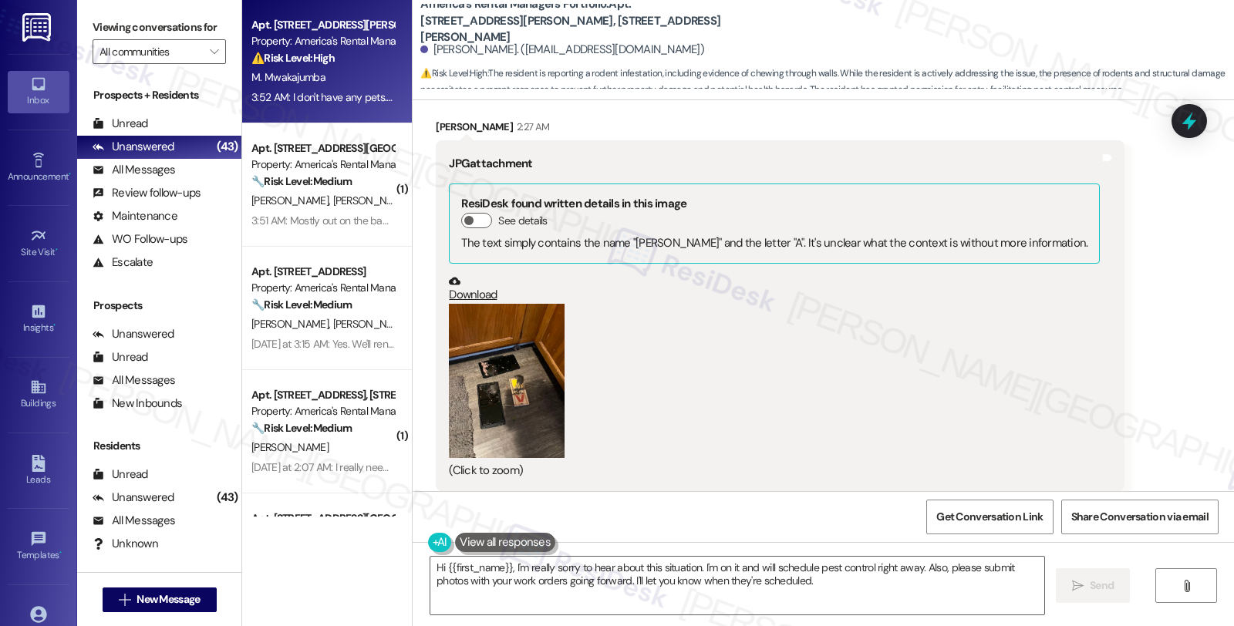
scroll to position [3458, 0]
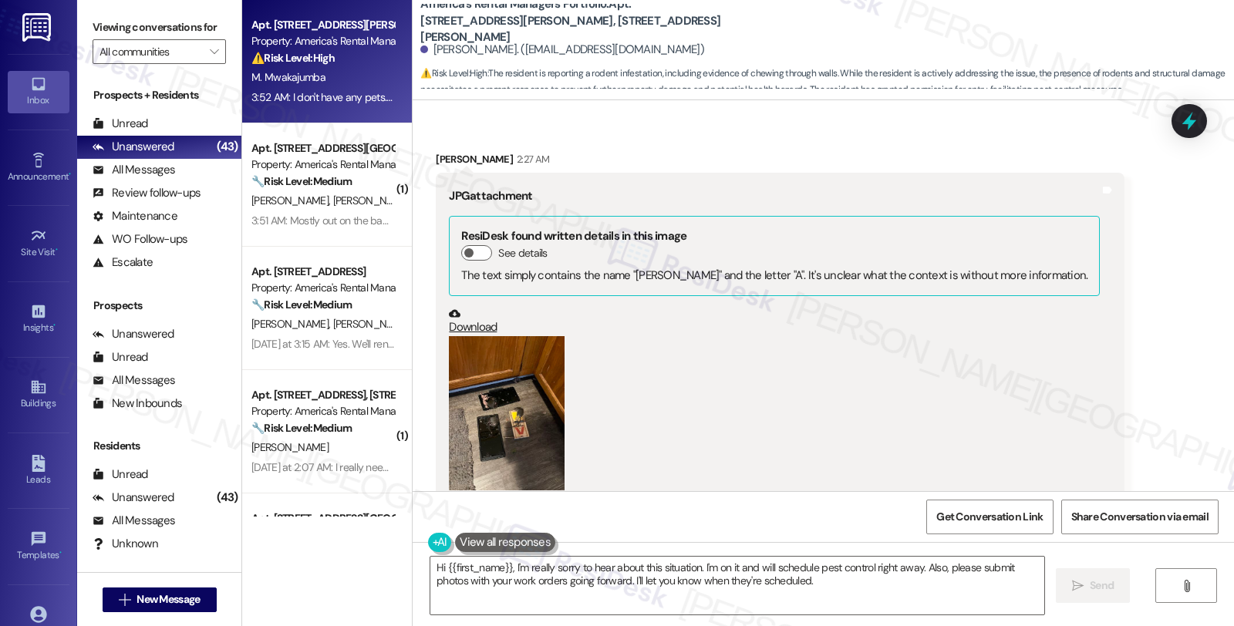
drag, startPoint x: 474, startPoint y: 309, endPoint x: 452, endPoint y: 306, distance: 22.6
click at [452, 308] on link "Download" at bounding box center [774, 321] width 651 height 27
drag, startPoint x: 423, startPoint y: 54, endPoint x: 535, endPoint y: 54, distance: 111.9
click at [535, 54] on div "[PERSON_NAME]. ([EMAIL_ADDRESS][DOMAIN_NAME])" at bounding box center [562, 50] width 284 height 16
copy div "[PERSON_NAME]"
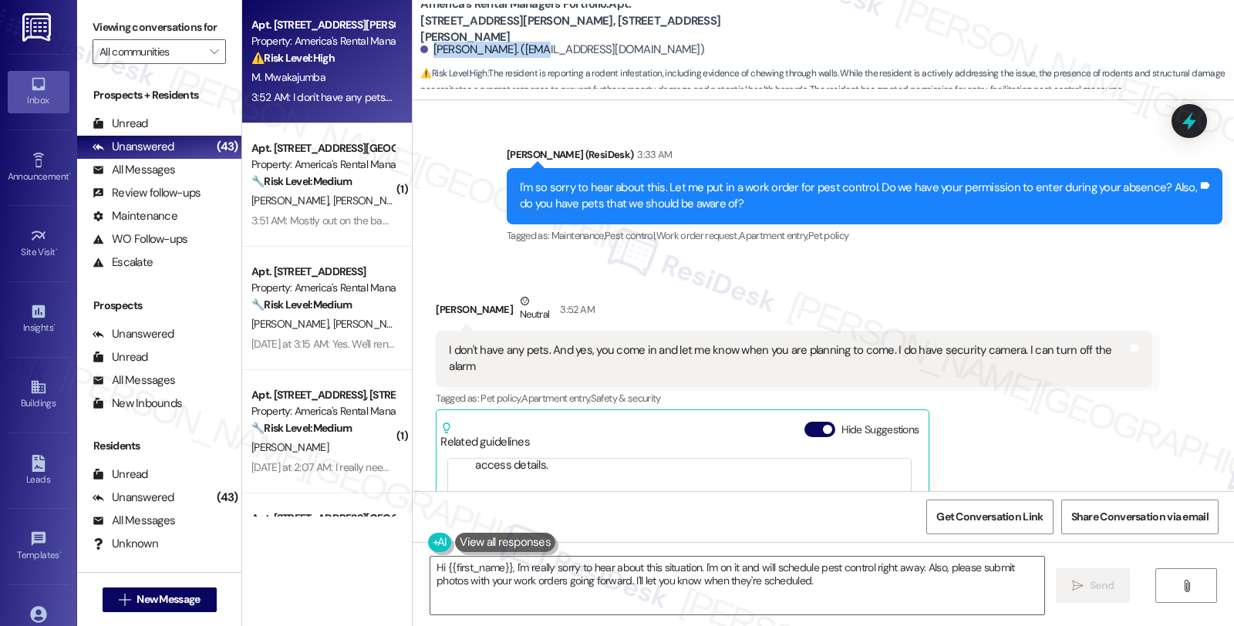
scroll to position [4229, 0]
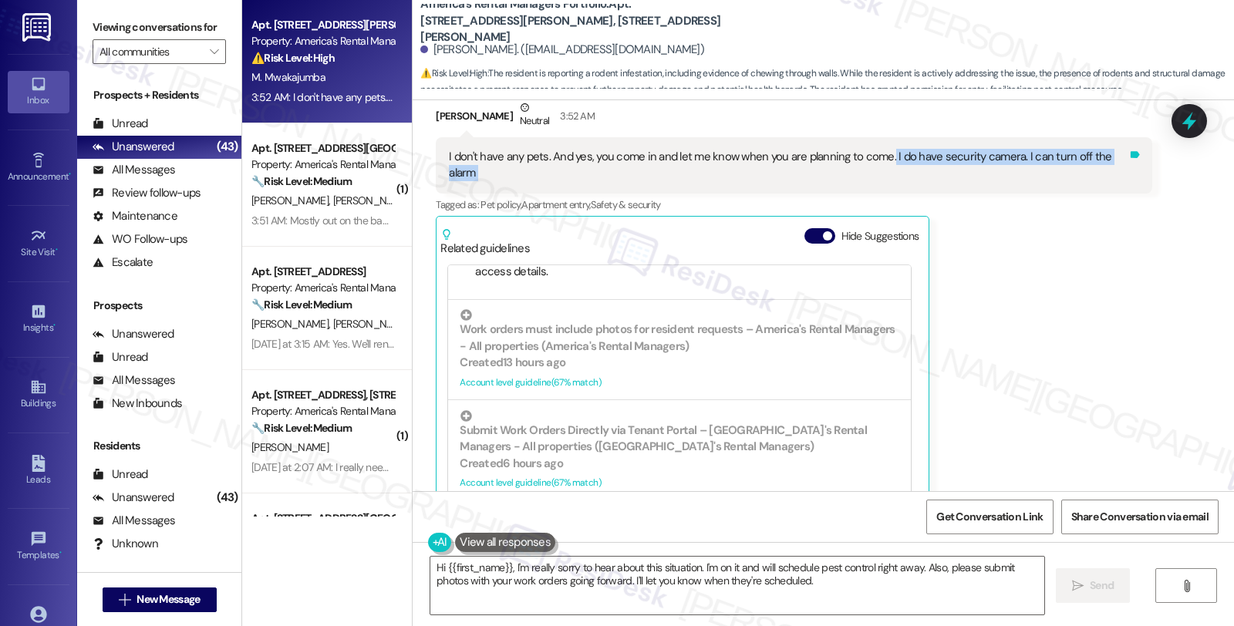
drag, startPoint x: 898, startPoint y: 140, endPoint x: 1123, endPoint y: 147, distance: 225.4
click at [1123, 147] on div "I don't have any pets. And yes, you come in and let me know when you are planni…" at bounding box center [794, 165] width 716 height 56
copy div "I do have security camera. I can turn off the alarm Tags and notes"
click at [1190, 127] on icon at bounding box center [1189, 122] width 19 height 24
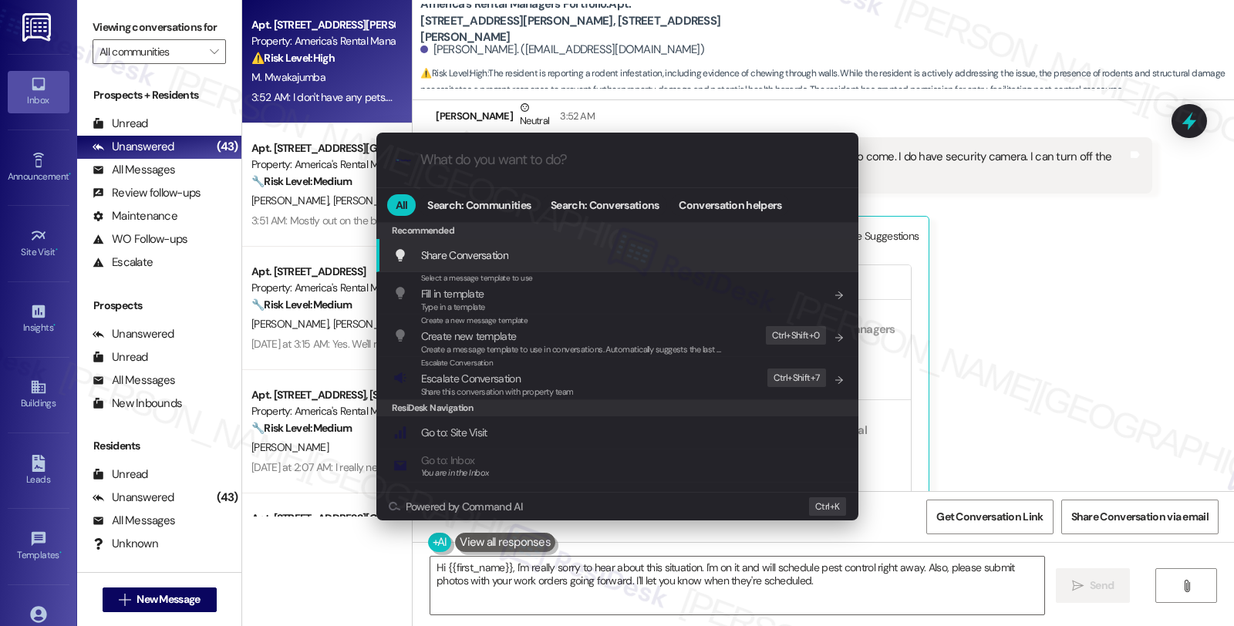
click at [1008, 406] on div ".cls-1{fill:#0a055f;}.cls-2{fill:#0cc4c4;} resideskLogoBlueOrange All Search: C…" at bounding box center [617, 313] width 1234 height 626
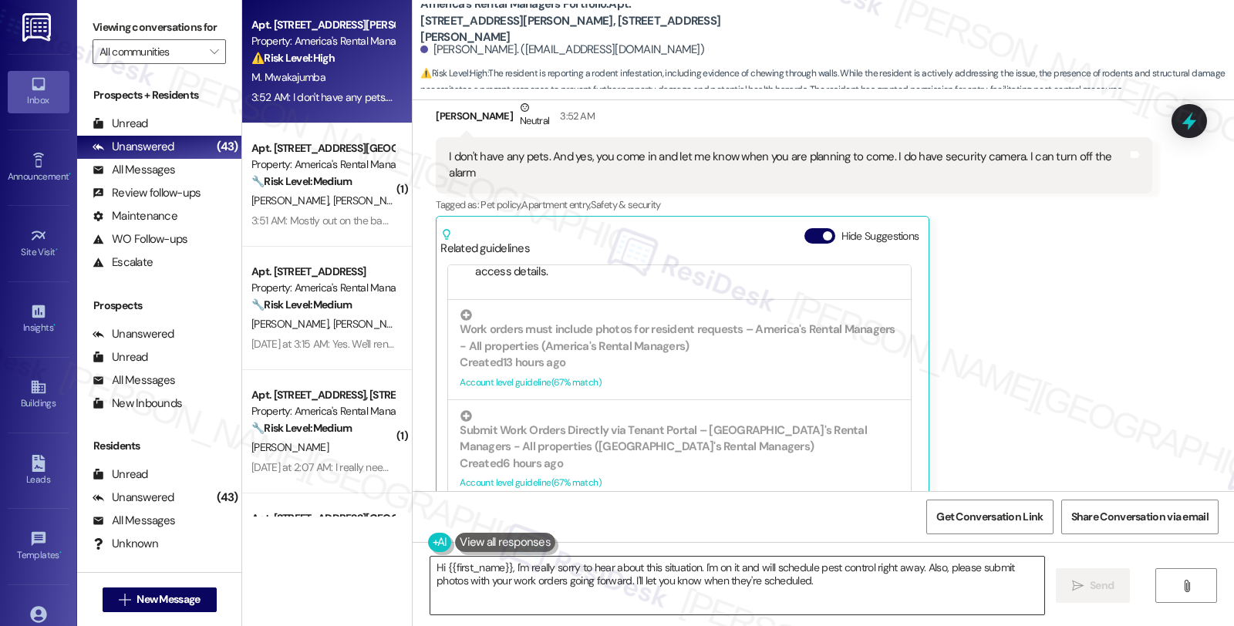
click at [431, 568] on textarea "Hi {{first_name}}, I'm really sorry to hear about this situation. I'm on it and…" at bounding box center [738, 586] width 614 height 58
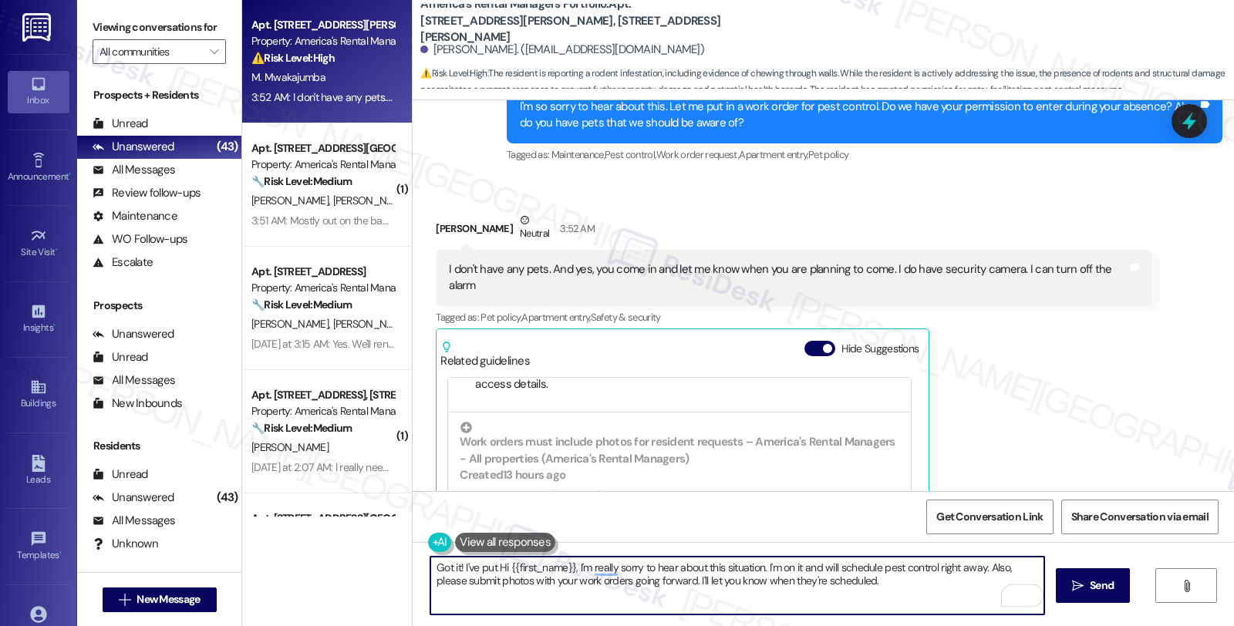
scroll to position [3972, 0]
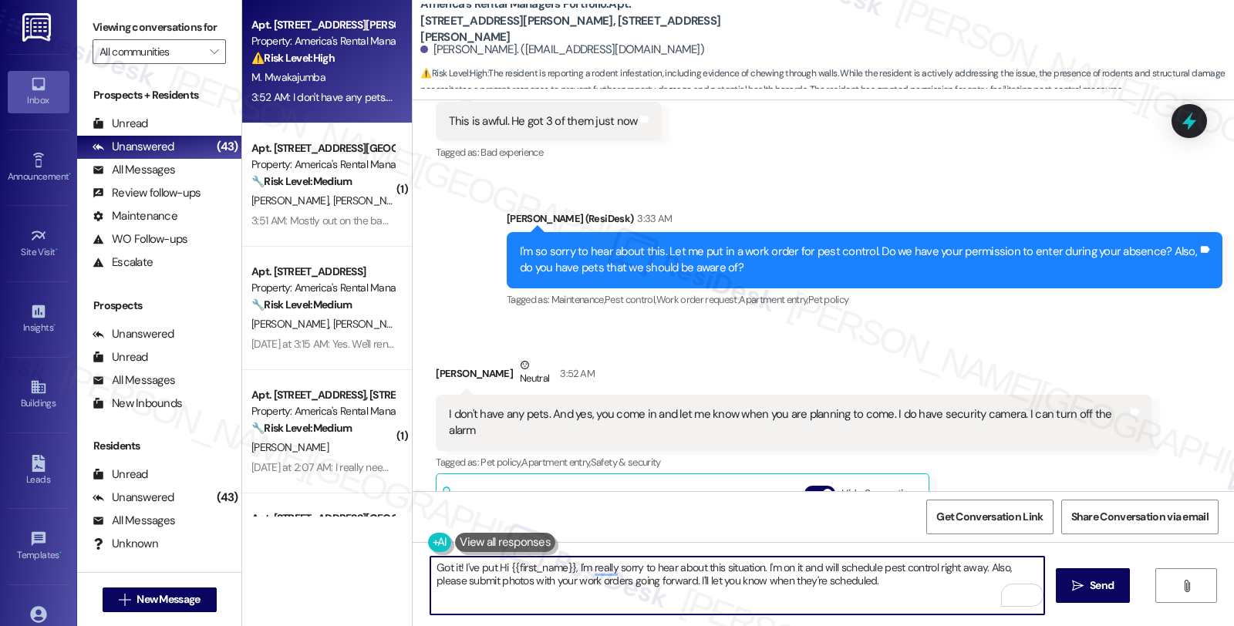
click at [472, 568] on textarea "Got it! I've put Hi {{first_name}}, I'm really sorry to hear about this situati…" at bounding box center [738, 586] width 614 height 58
drag, startPoint x: 643, startPoint y: 572, endPoint x: 993, endPoint y: 599, distance: 351.4
click at [993, 599] on textarea "Got it! I've submitted work order for pest control and put Hi {{first_name}}, I…" at bounding box center [738, 586] width 614 height 58
click at [576, 566] on textarea "Got it! I've submitted a work order for pest control." at bounding box center [738, 586] width 614 height 58
paste textarea "I do have security camera. I can turn off the alarm"
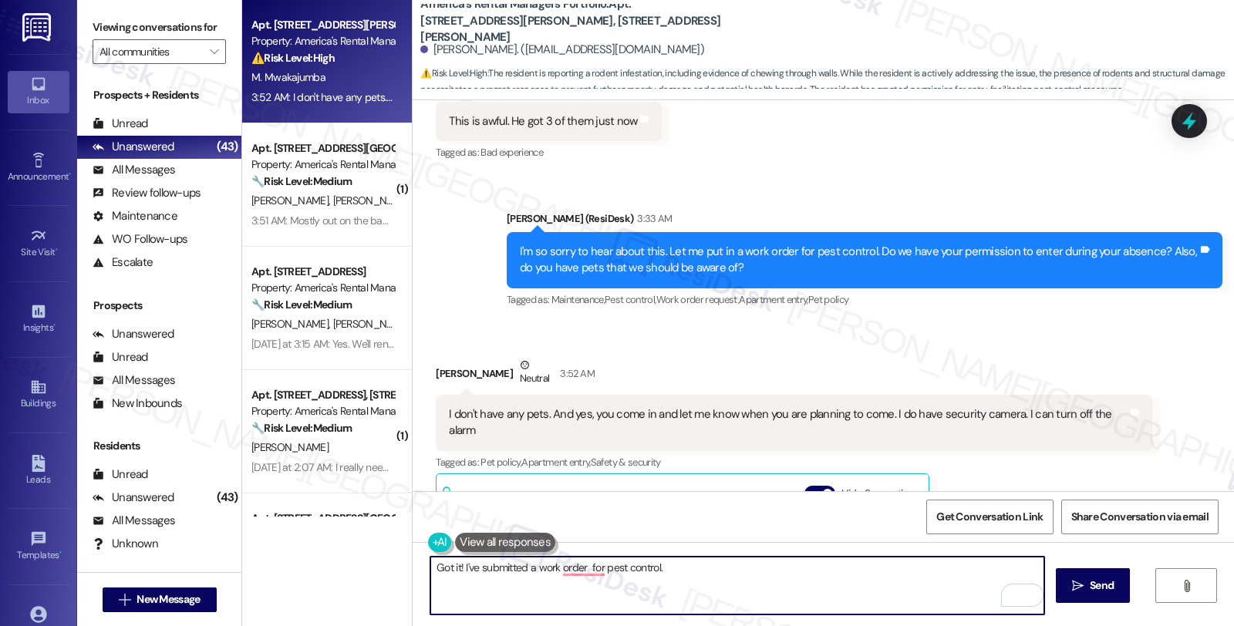
paste textarea "#53245-1"
click at [739, 566] on textarea "Got it! I've submitted a work order #53245-1 for pest control." at bounding box center [738, 586] width 614 height 58
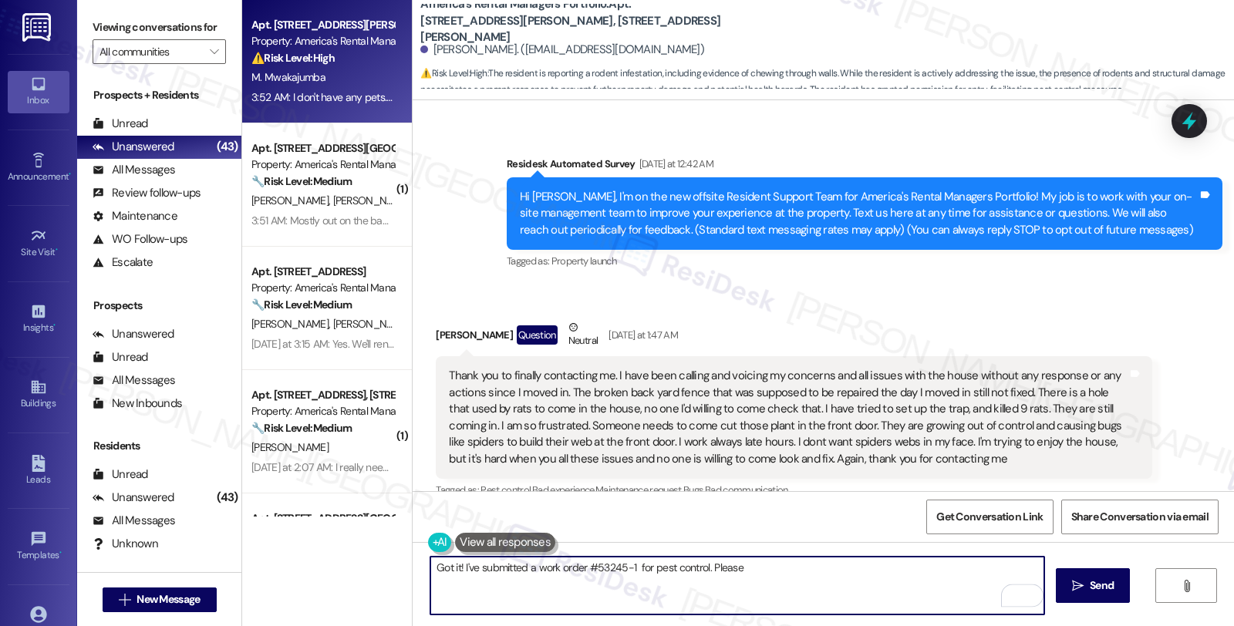
scroll to position [171, 0]
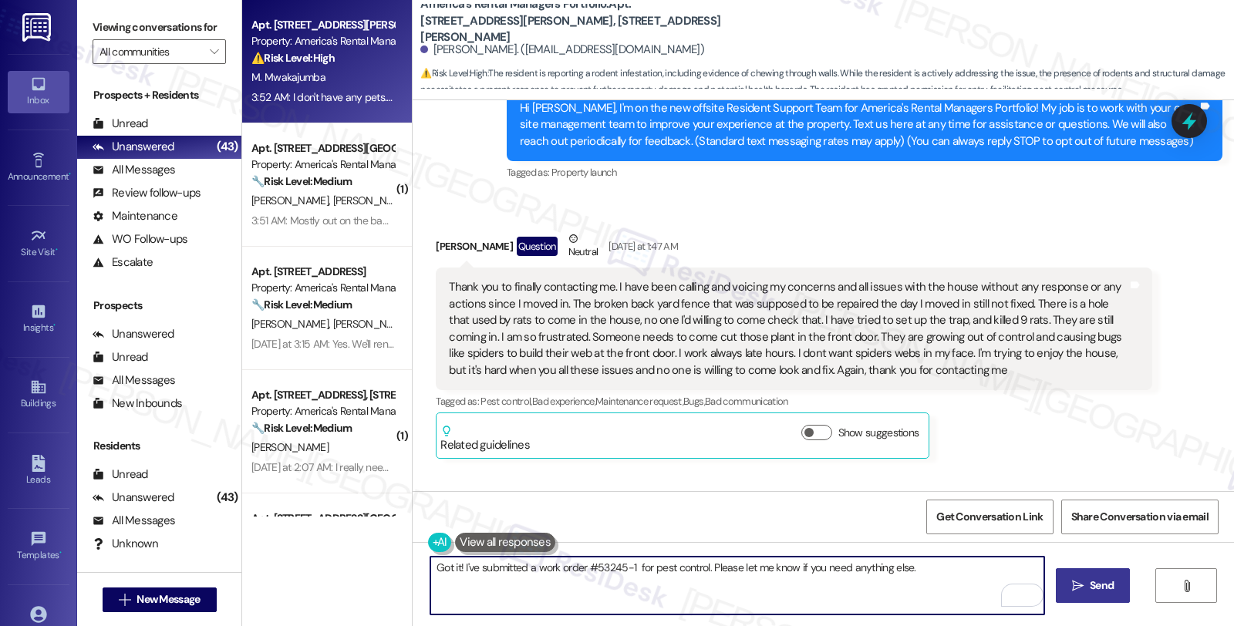
click at [1113, 589] on span "Send" at bounding box center [1102, 586] width 30 height 16
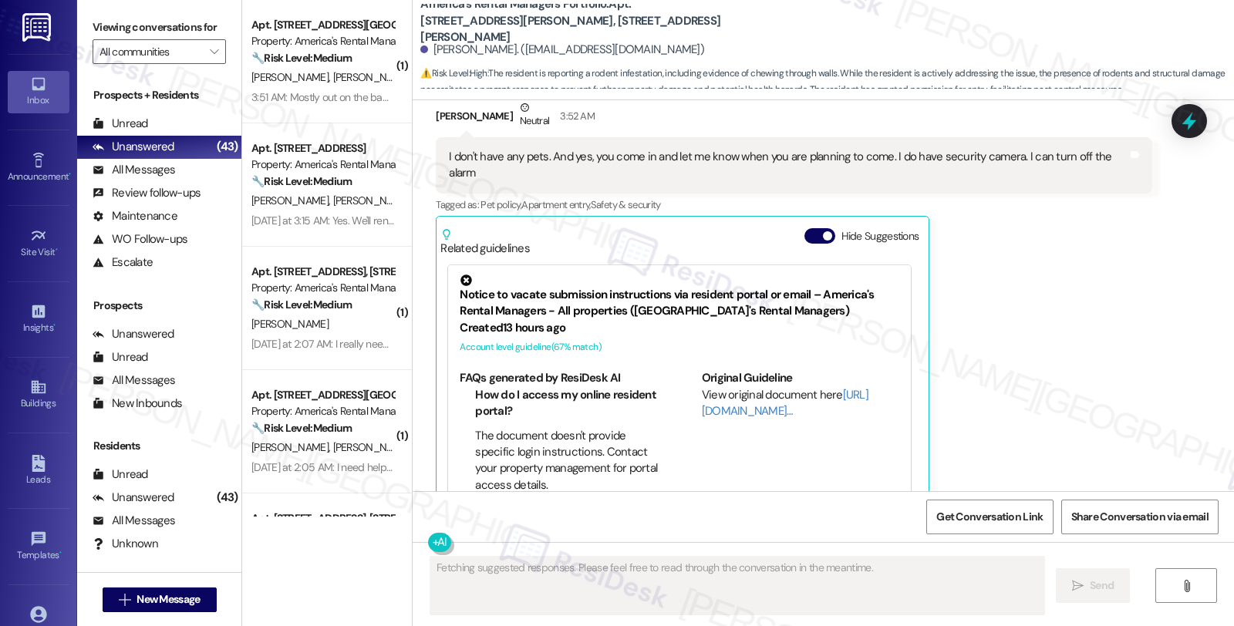
scroll to position [4337, 0]
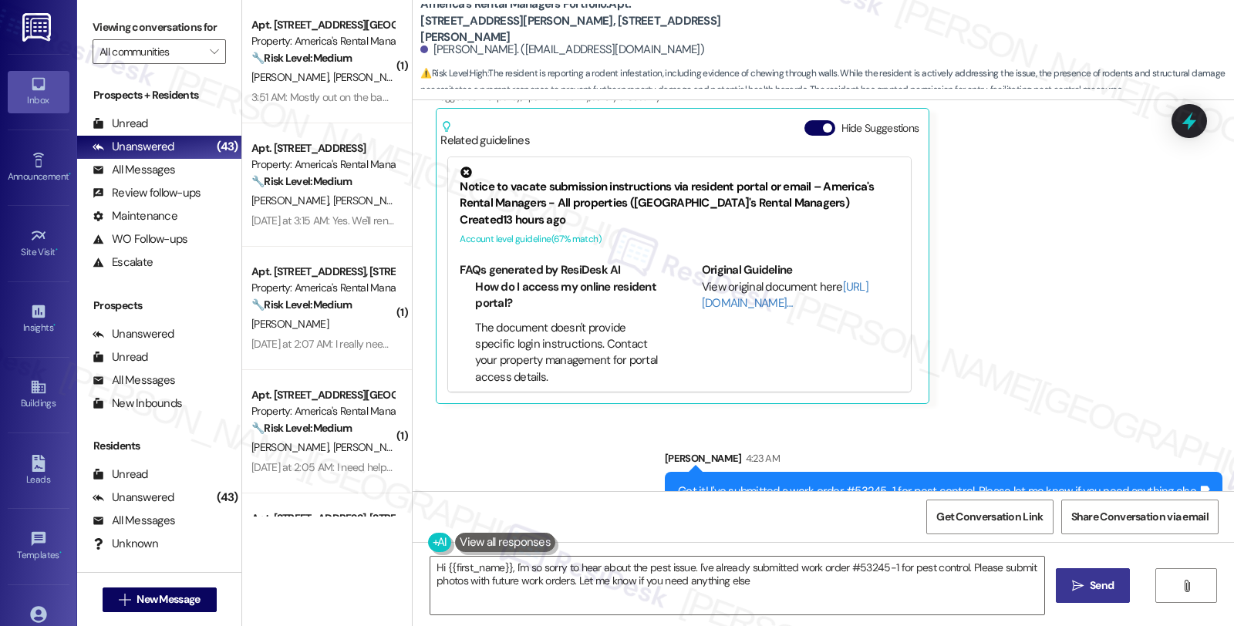
type textarea "Hi {{first_name}}, I'm so sorry to hear about the pest issue. I've already subm…"
click at [1191, 124] on icon at bounding box center [1189, 122] width 19 height 24
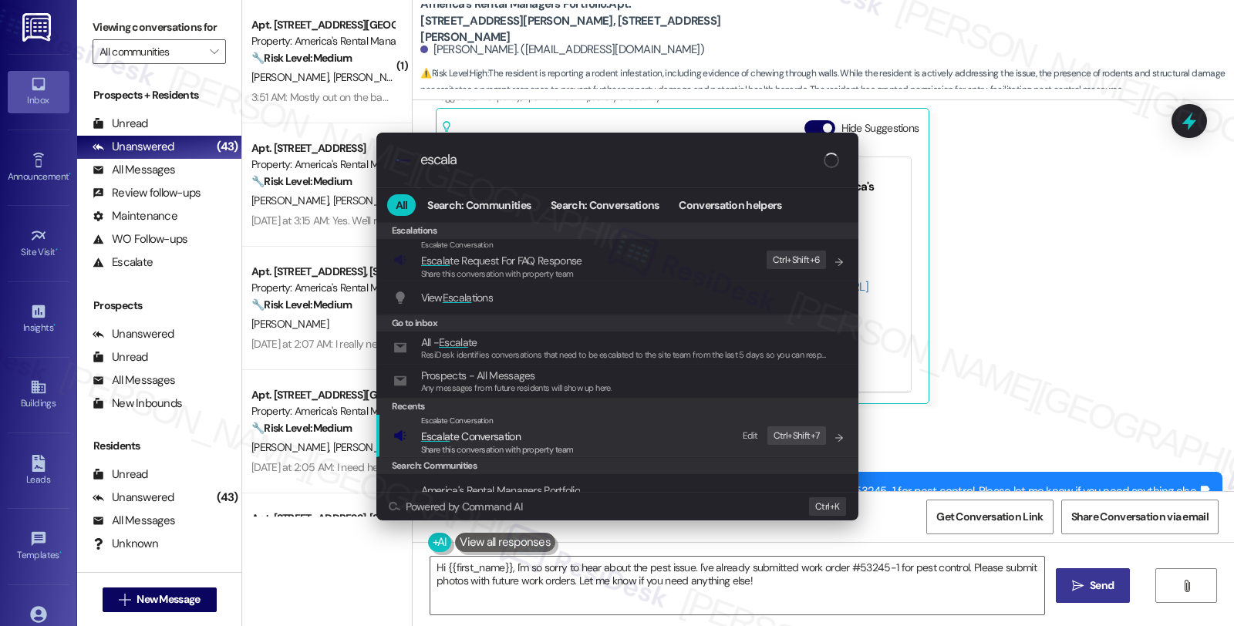
type input "escala"
click at [527, 428] on span "Escala te Conversation" at bounding box center [497, 436] width 153 height 17
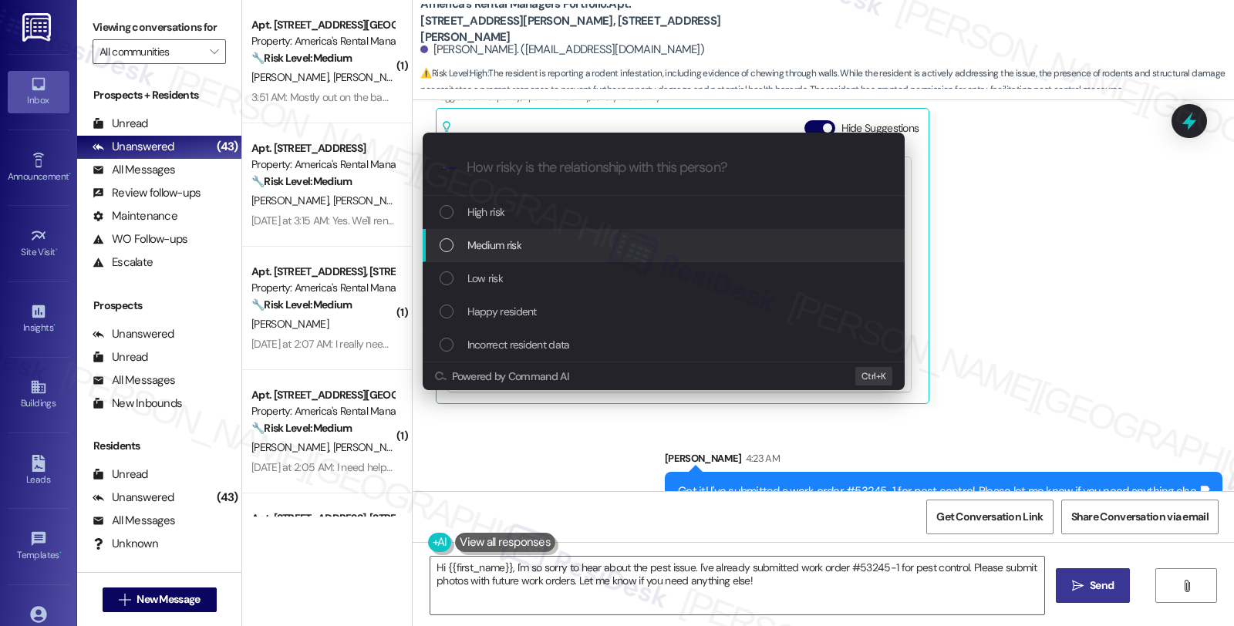
click at [533, 245] on div "Medium risk" at bounding box center [665, 245] width 451 height 17
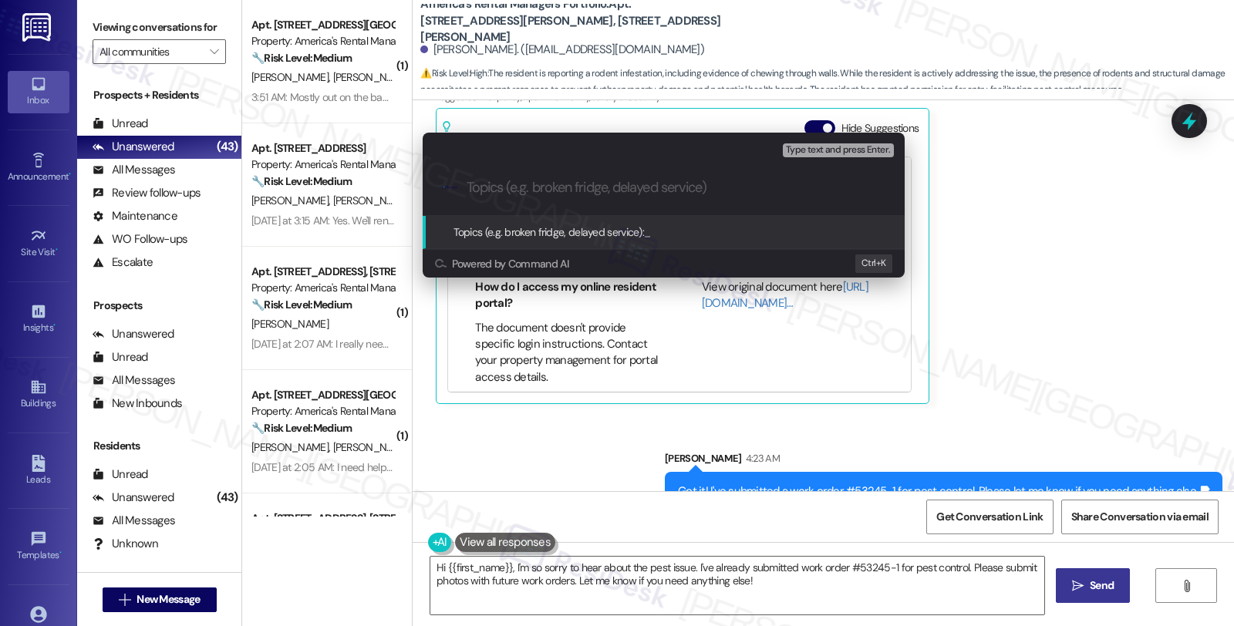
paste input "#53245-1"
click at [560, 188] on input "#53245-1 (pect control)" at bounding box center [670, 188] width 407 height 16
click at [468, 187] on input "#53245-1 (pest control)" at bounding box center [670, 188] width 407 height 16
paste input "Work Order Filed by ResiDesk - WO #"
type input "Work Order Filed by ResiDesk - WO #53245-1 (pest control)"
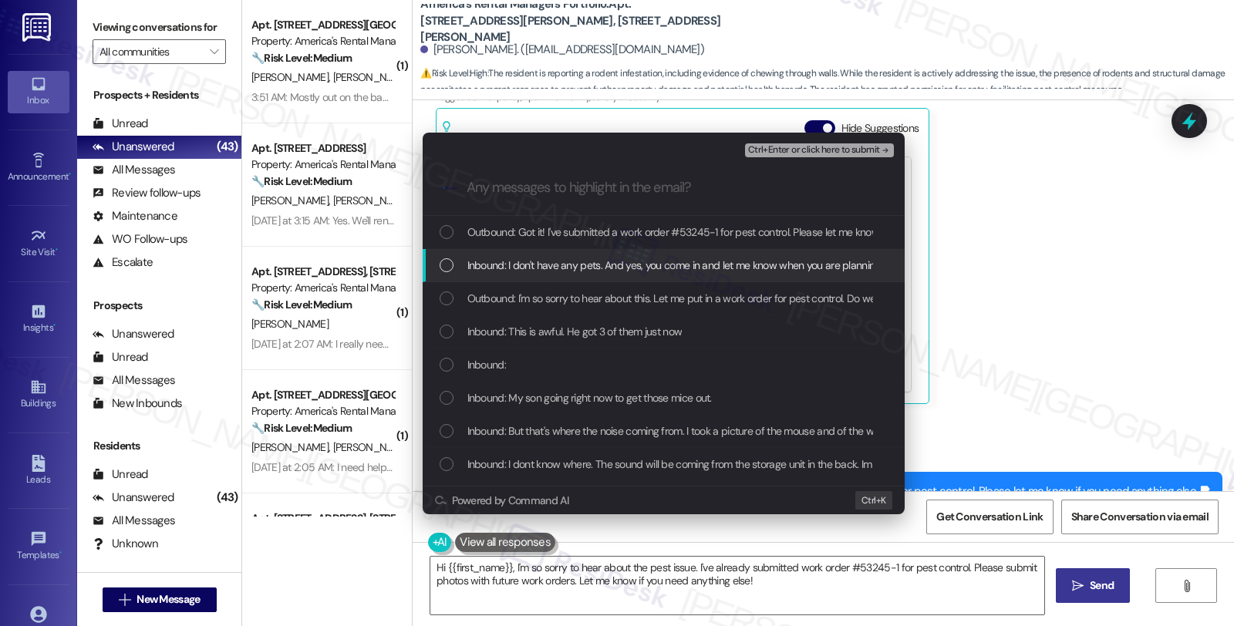
click at [535, 255] on div "Inbound: I don't have any pets. And yes, you come in and let me know when you a…" at bounding box center [664, 265] width 482 height 33
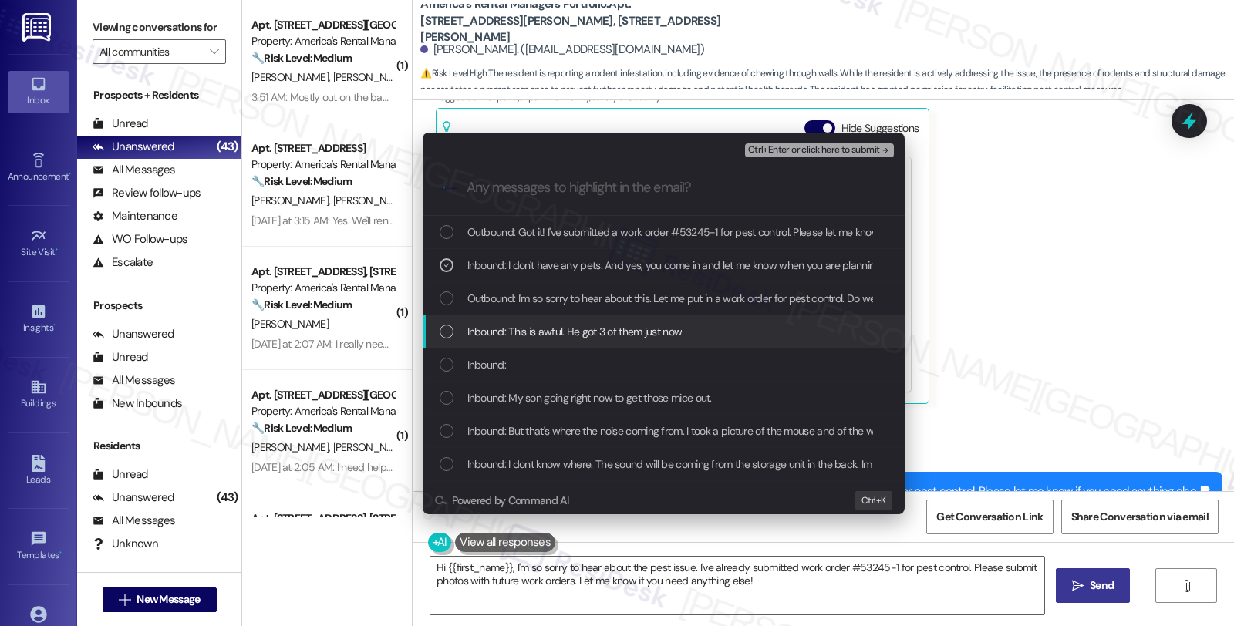
click at [535, 322] on div "Inbound: This is awful. He got 3 of them just now" at bounding box center [664, 332] width 482 height 33
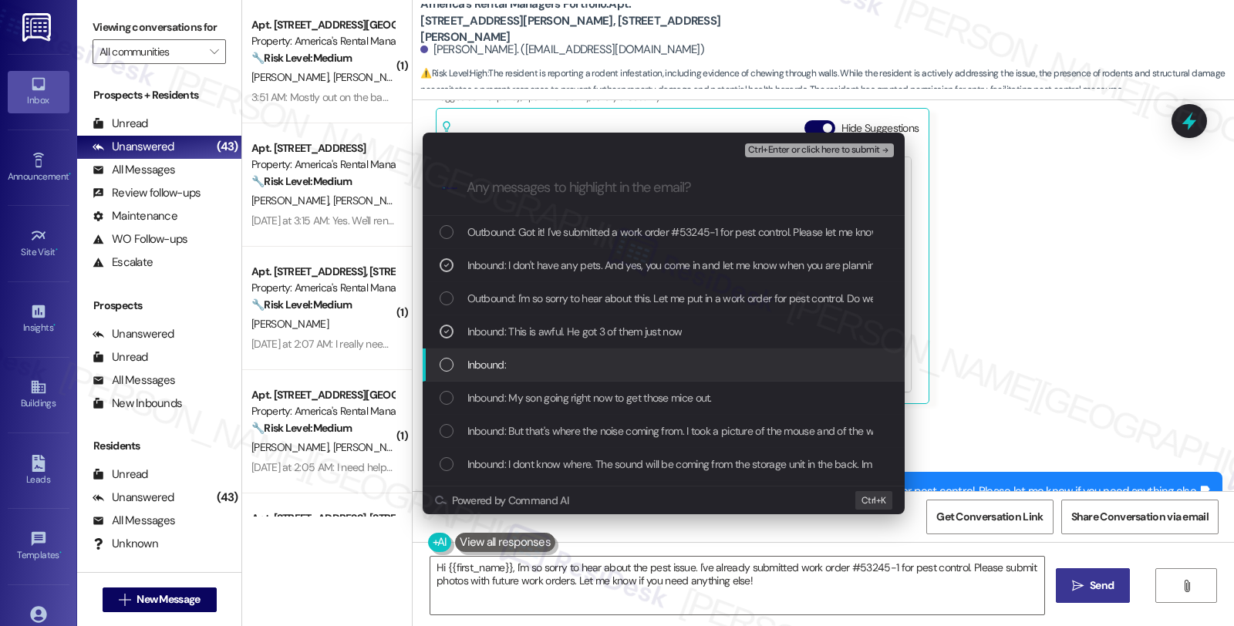
click at [535, 360] on div "Inbound:" at bounding box center [665, 364] width 451 height 17
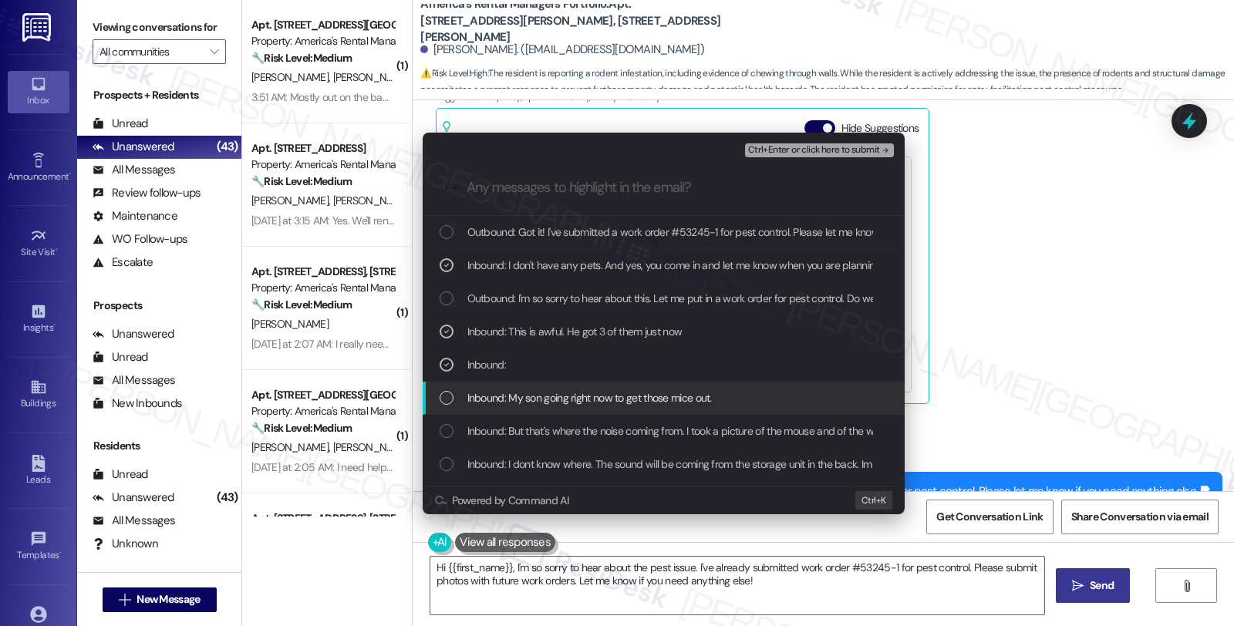
click at [539, 383] on div "Inbound: My son going right now to get those mice out." at bounding box center [664, 398] width 482 height 33
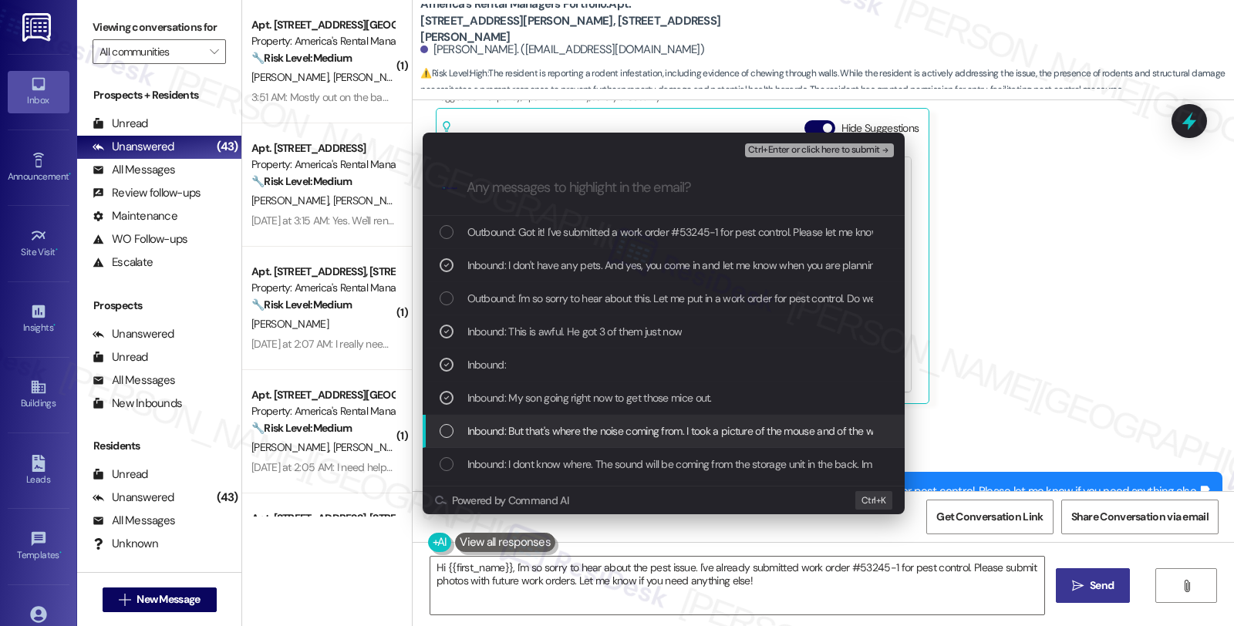
click at [543, 421] on div "Inbound: But that's where the noise coming from. I took a picture of the mouse …" at bounding box center [664, 431] width 482 height 33
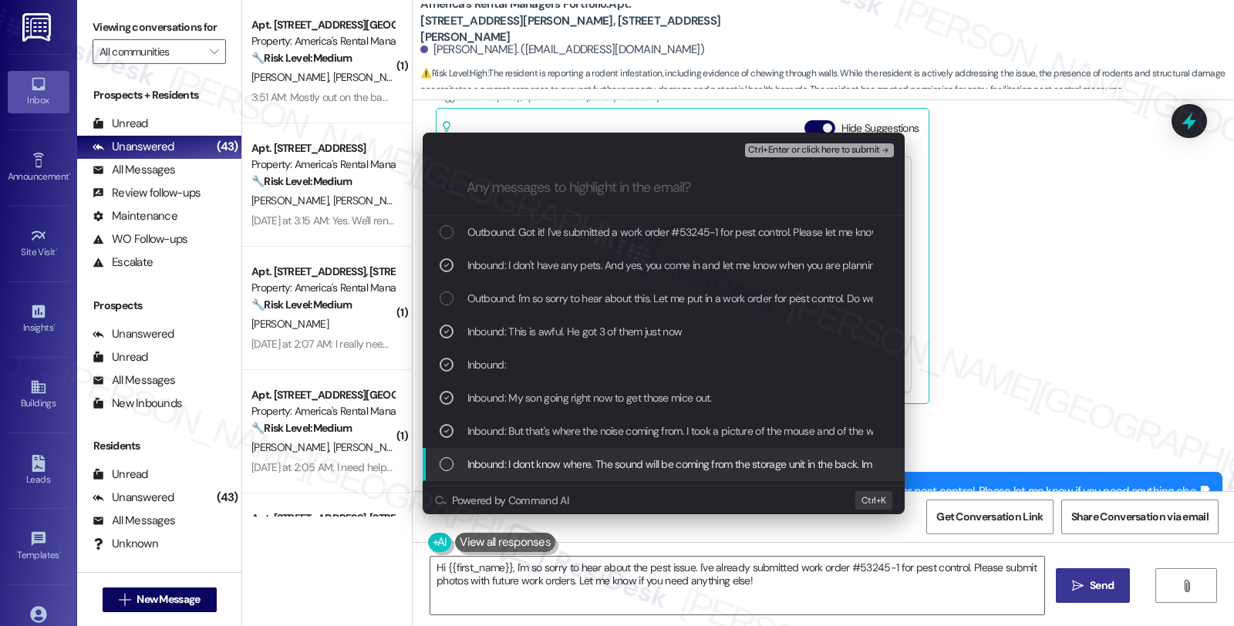
click at [564, 456] on span "Inbound: I dont know where. The sound will be coming from the storage unit in t…" at bounding box center [718, 464] width 501 height 17
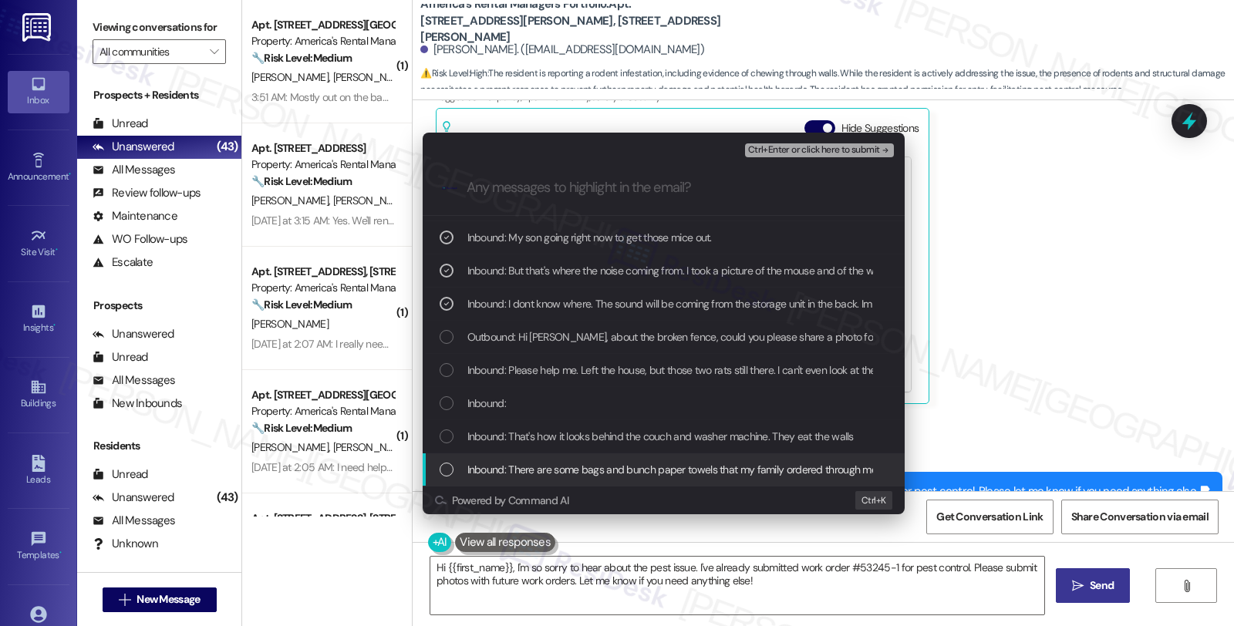
scroll to position [171, 0]
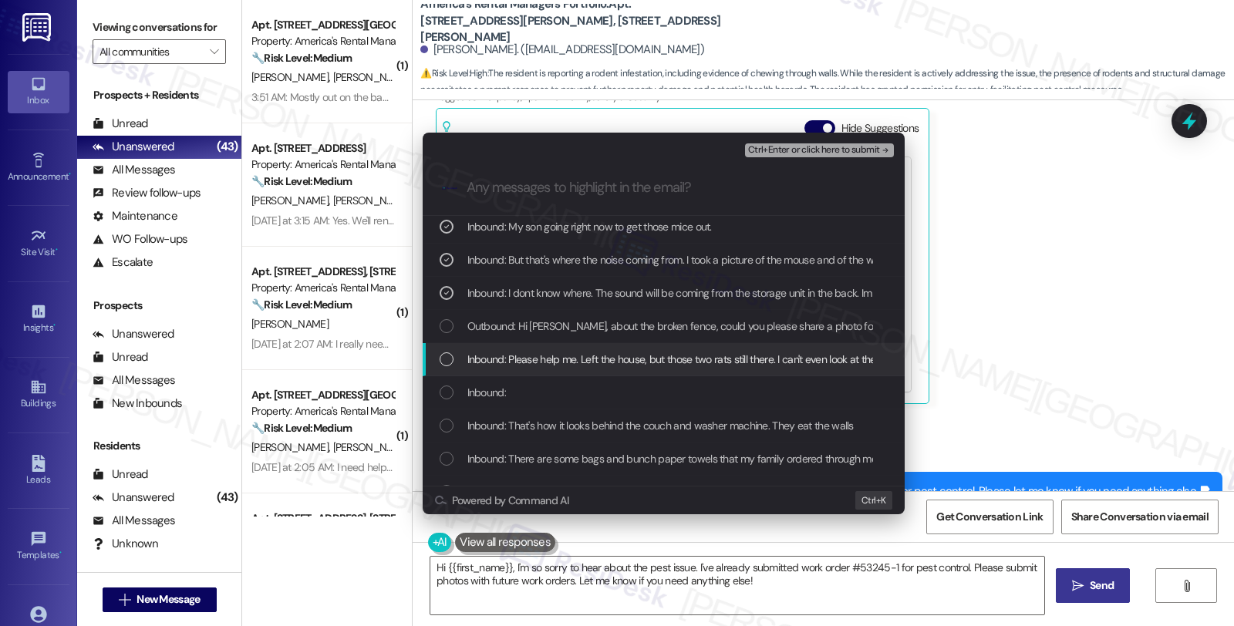
click at [556, 351] on span "Inbound: Please help me. Left the house, but those two rats still there. I can'…" at bounding box center [701, 359] width 467 height 17
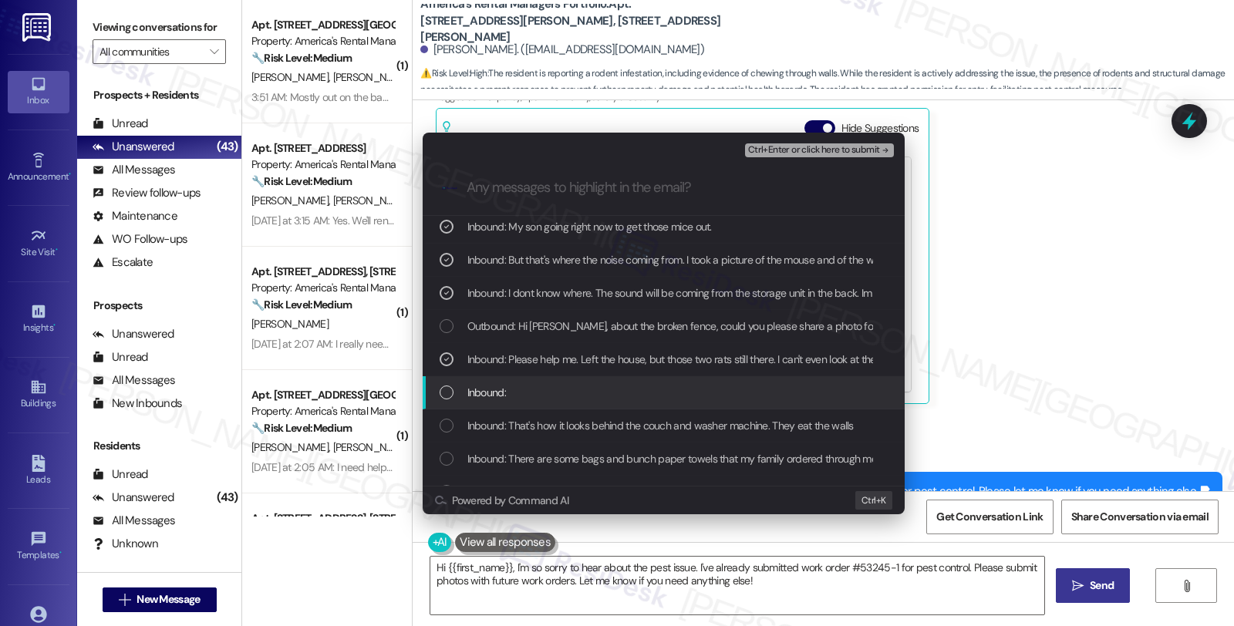
click at [555, 391] on div "Inbound:" at bounding box center [665, 392] width 451 height 17
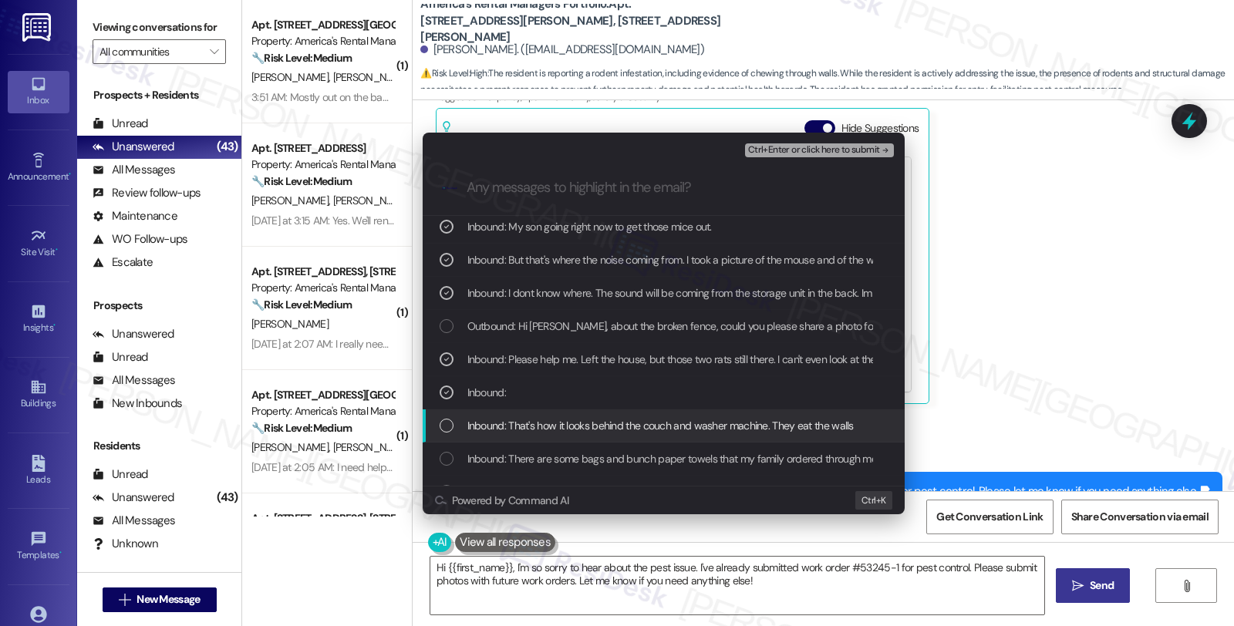
click at [559, 425] on span "Inbound: That's how it looks behind the couch and washer machine. They eat the …" at bounding box center [661, 425] width 387 height 17
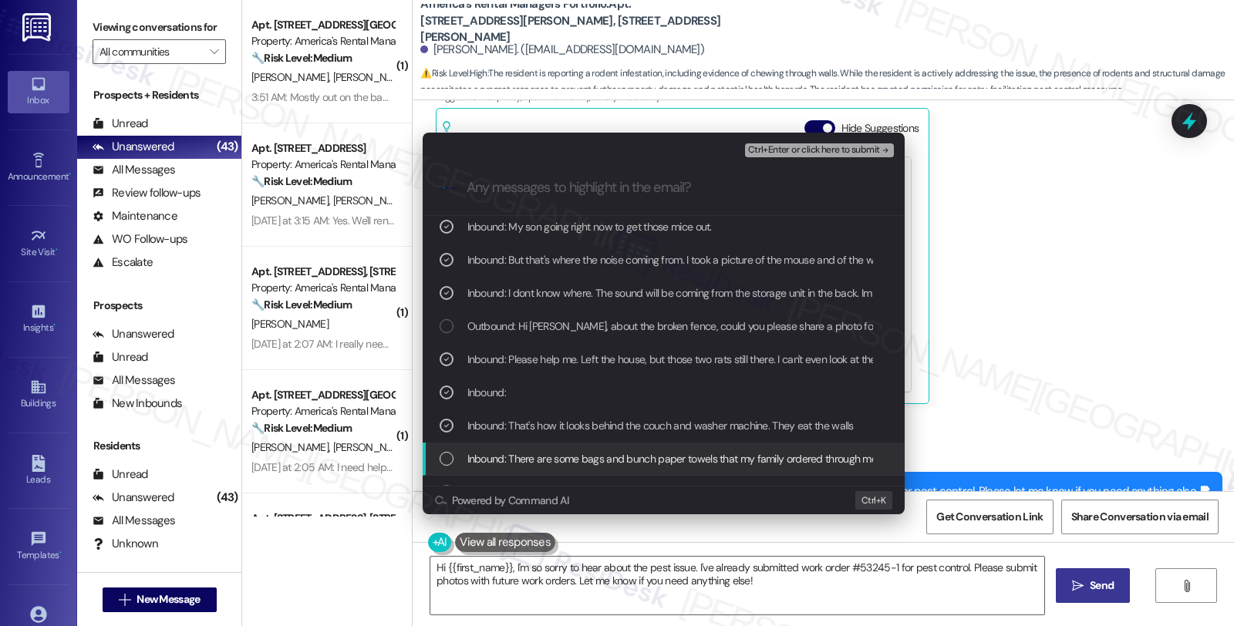
click at [560, 449] on div "Inbound: There are some bags and bunch paper towels that my family ordered thro…" at bounding box center [664, 459] width 482 height 33
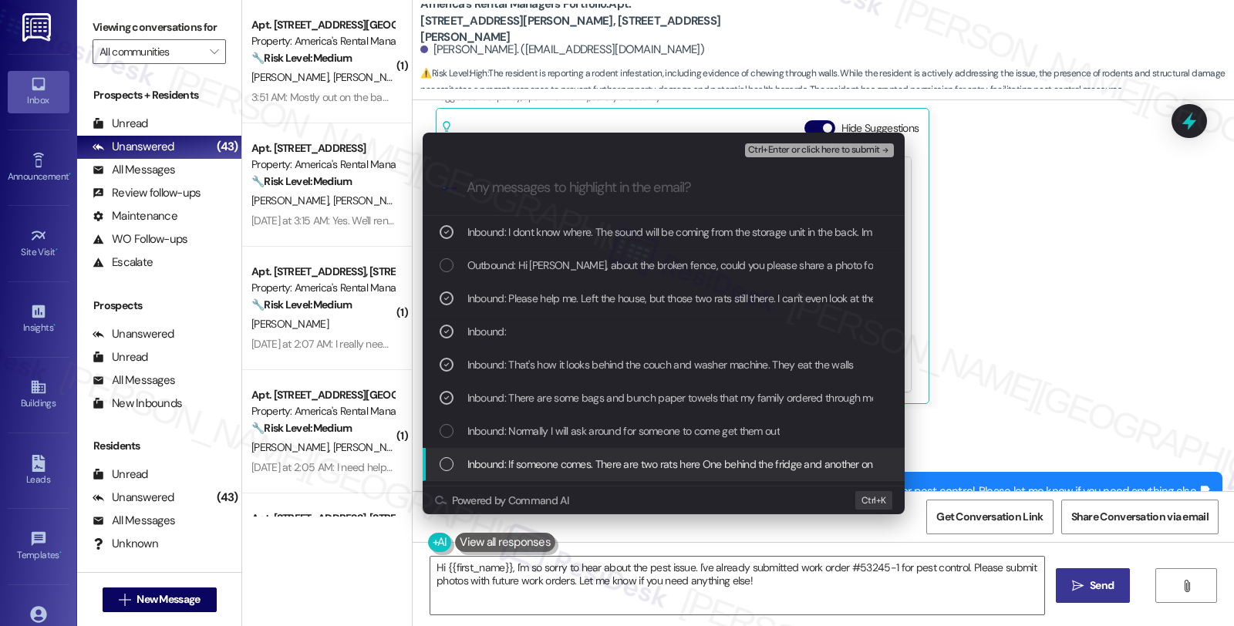
scroll to position [257, 0]
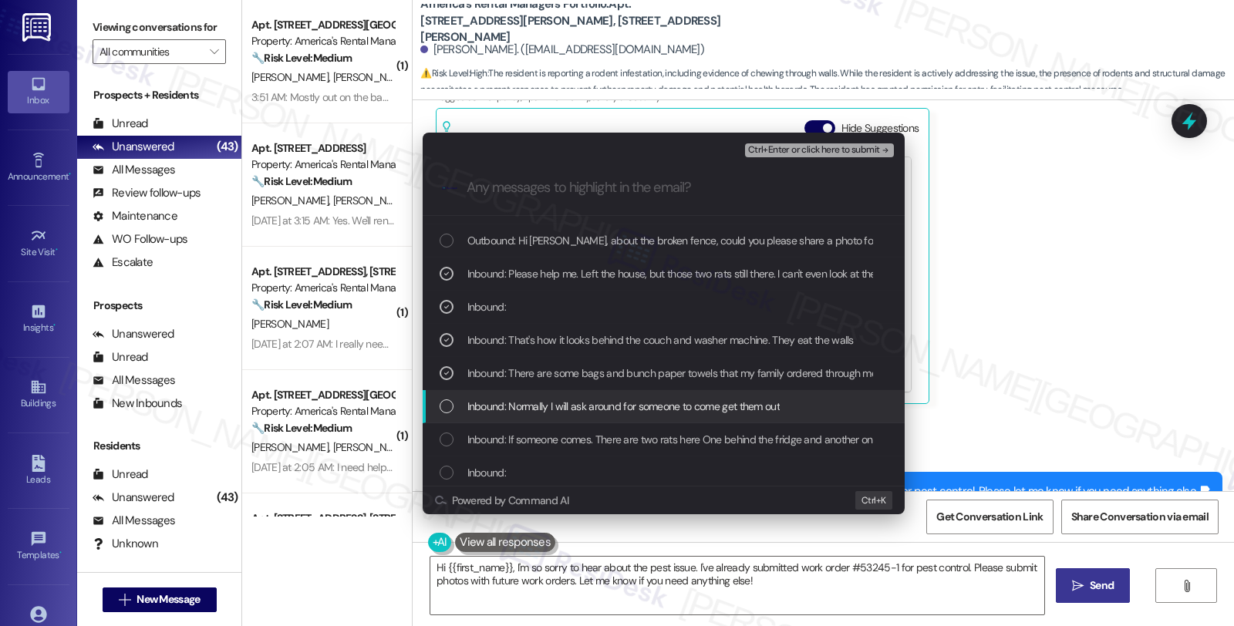
click at [595, 406] on span "Inbound: Normally I will ask around for someone to come get them out" at bounding box center [624, 406] width 312 height 17
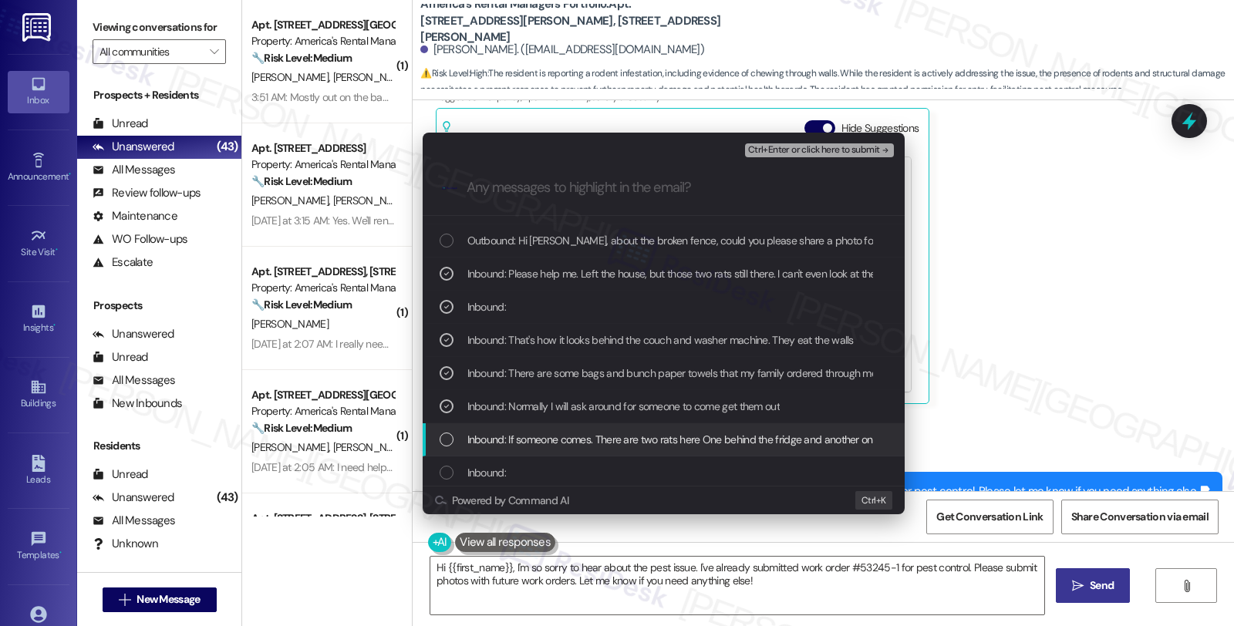
click at [598, 432] on span "Inbound: If someone comes. There are two rats here One behind the fridge and an…" at bounding box center [851, 439] width 767 height 17
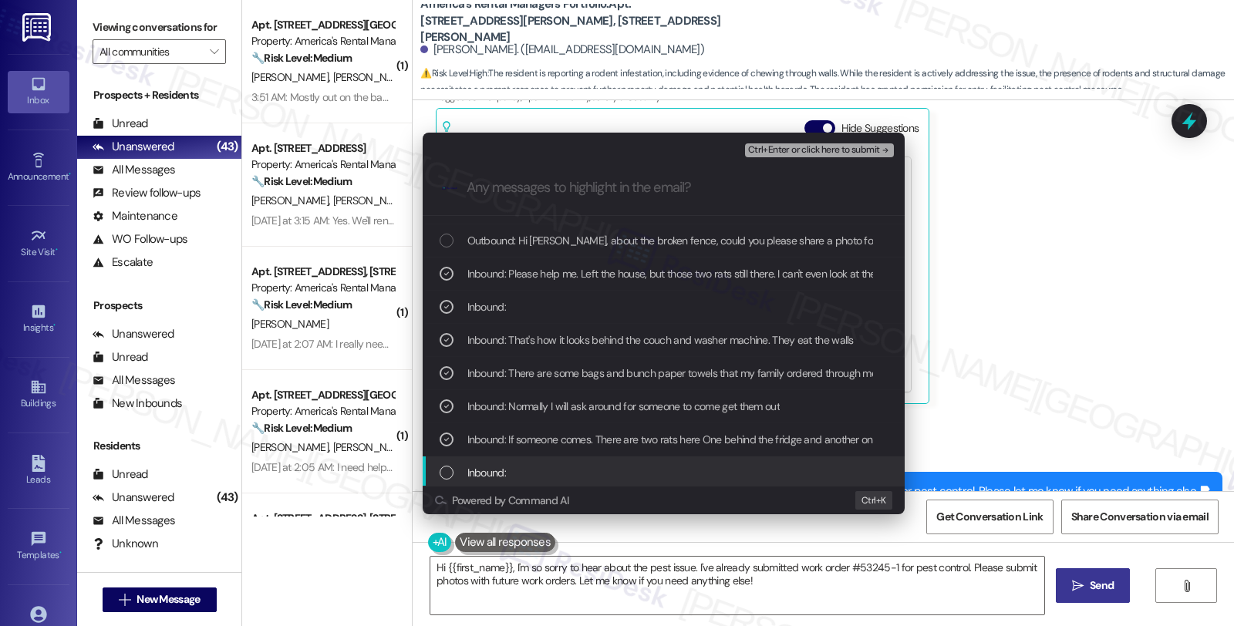
click at [591, 463] on div "Inbound:" at bounding box center [664, 473] width 482 height 33
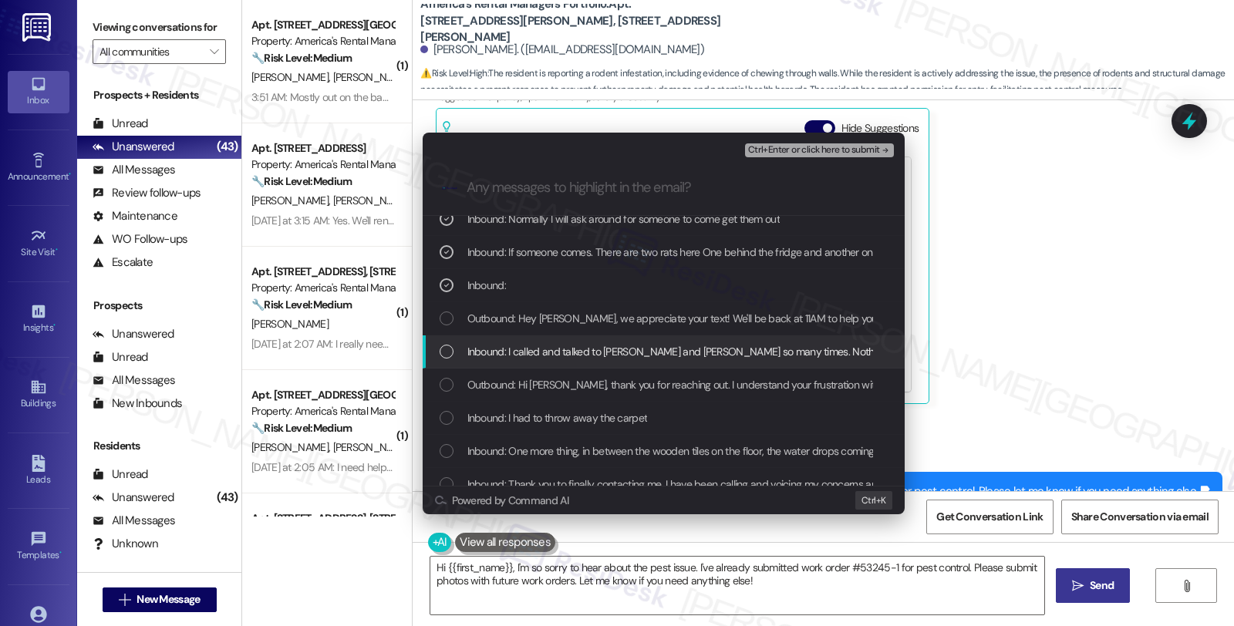
scroll to position [492, 0]
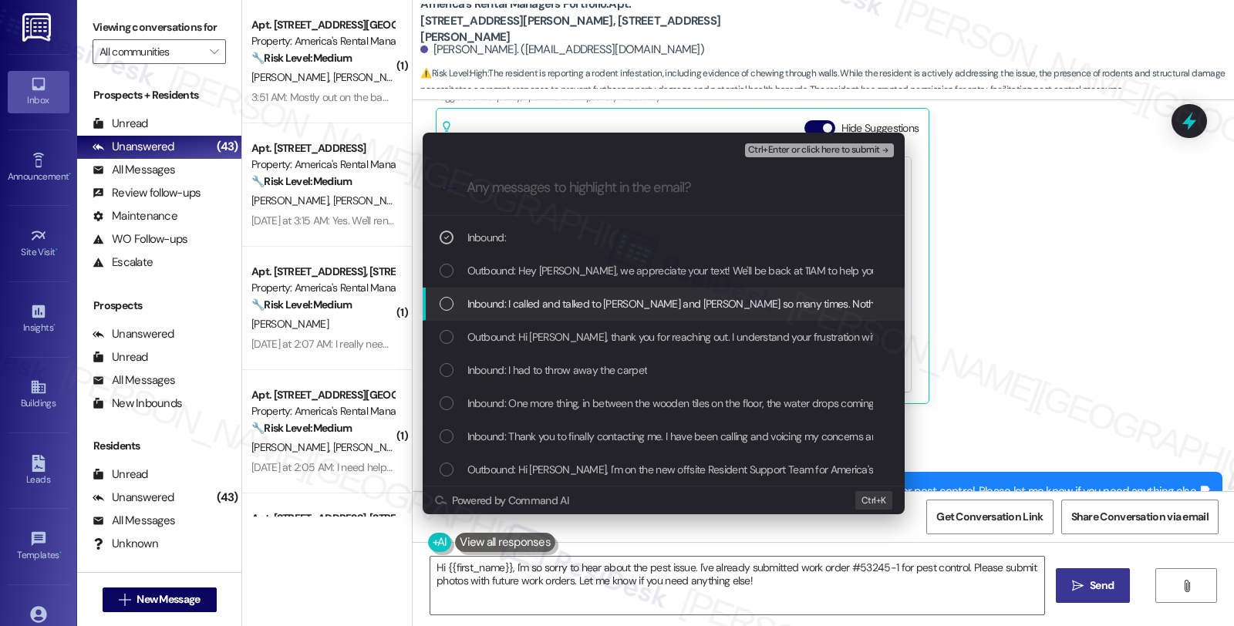
click at [572, 299] on span "Inbound: I called and talked to Ben and Mr. Merry so many times. Nothing has be…" at bounding box center [1199, 303] width 1462 height 17
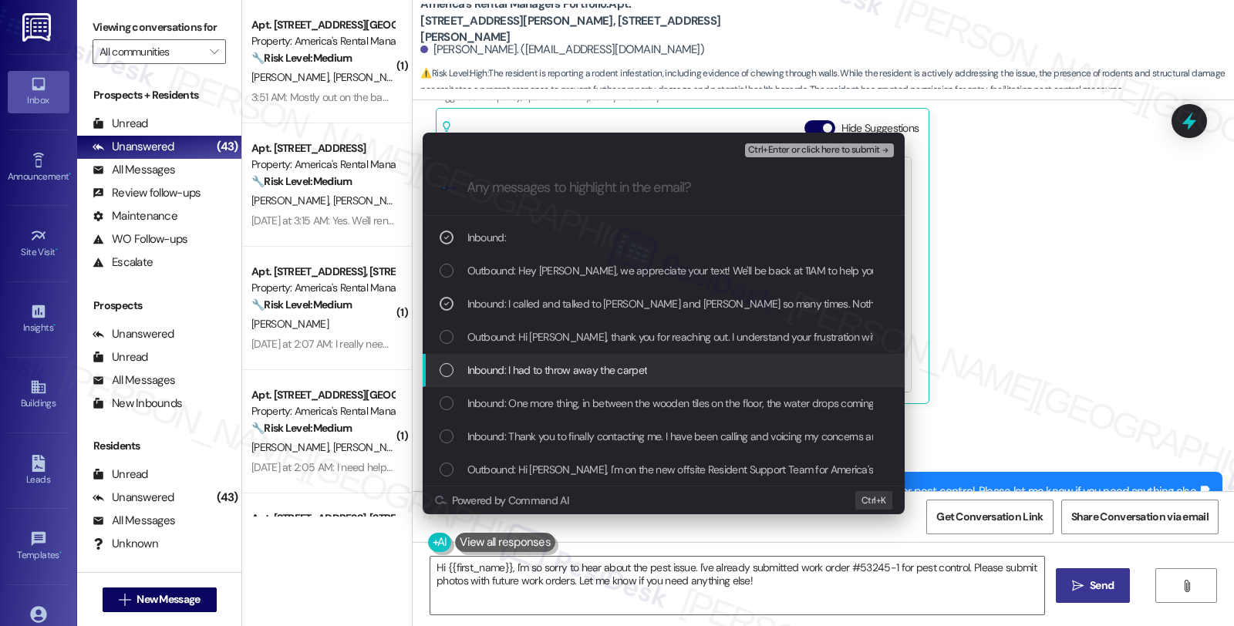
click at [572, 372] on span "Inbound: I had to throw away the carpet" at bounding box center [558, 370] width 181 height 17
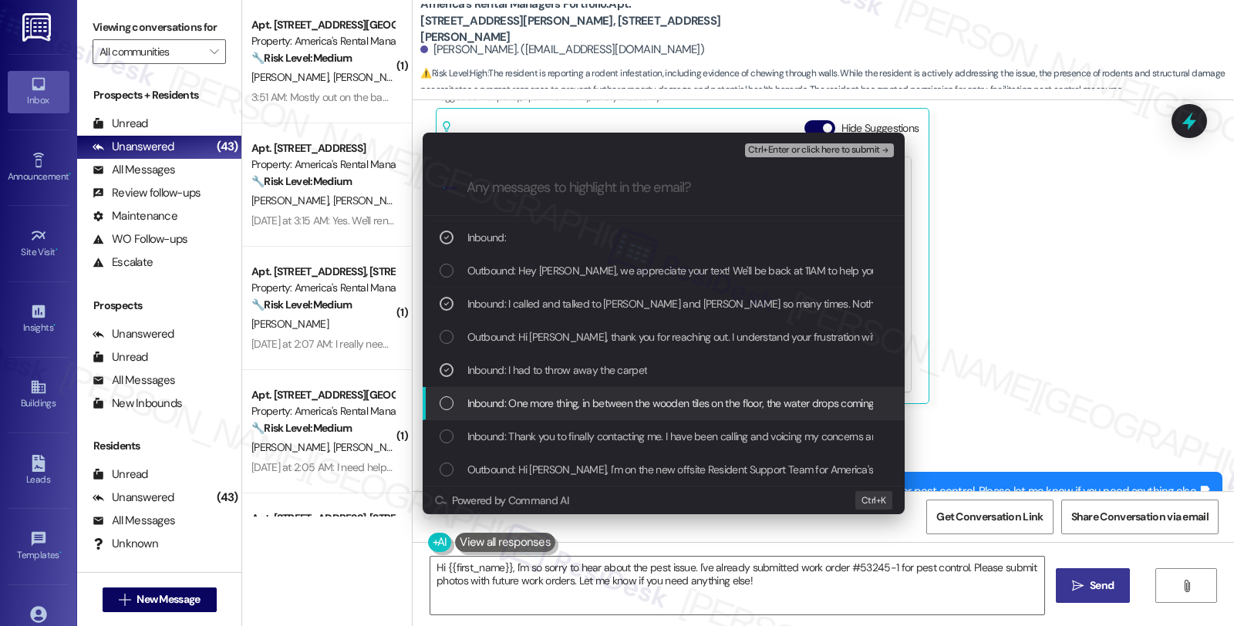
click at [576, 399] on span "Inbound: One more thing, in between the wooden tiles on the floor, the water dr…" at bounding box center [703, 403] width 470 height 17
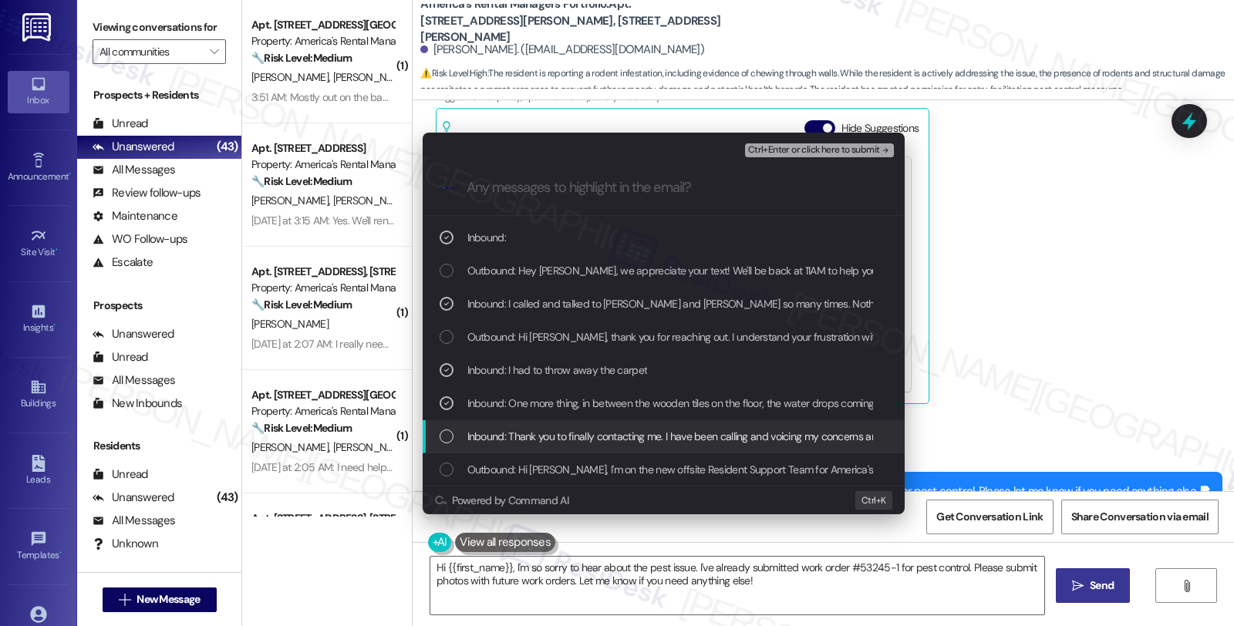
click at [582, 451] on div "Inbound: Thank you to finally contacting me. I have been calling and voicing my…" at bounding box center [664, 436] width 482 height 33
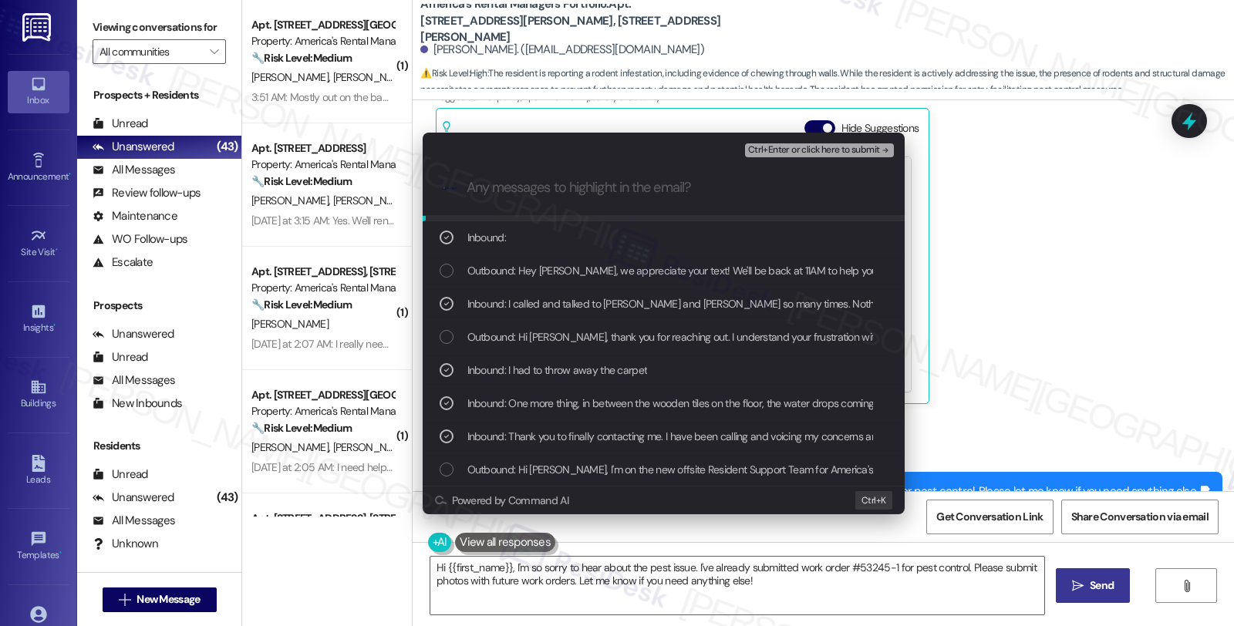
click at [807, 151] on span "Ctrl+Enter or click here to submit" at bounding box center [814, 150] width 132 height 11
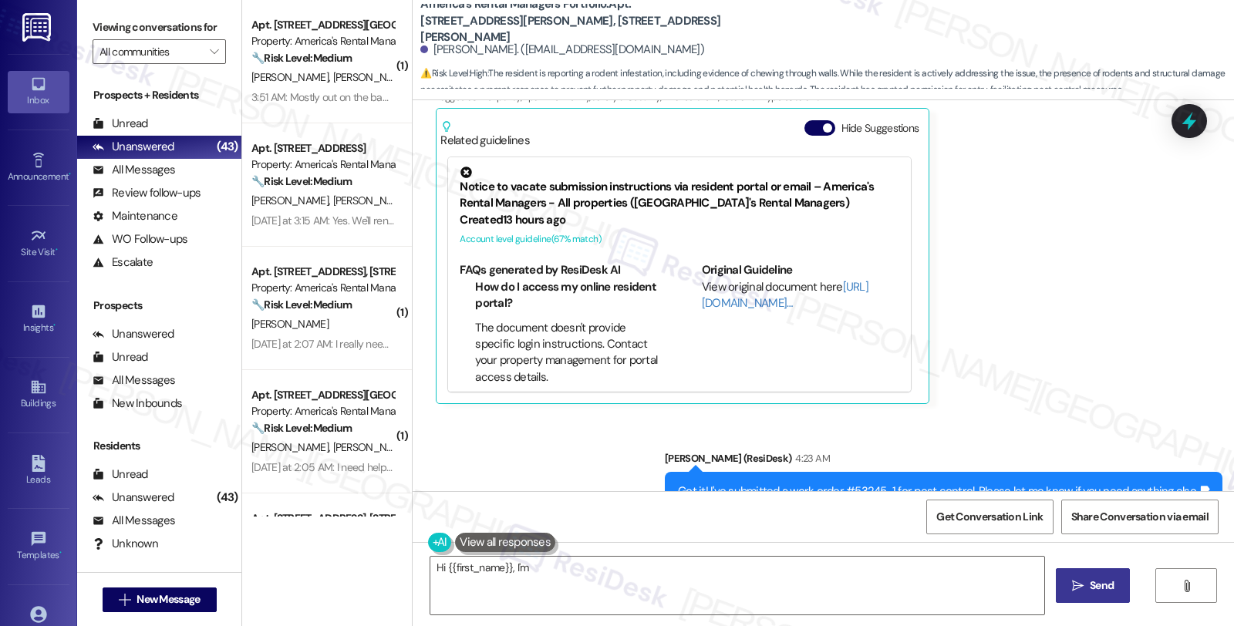
scroll to position [4229, 0]
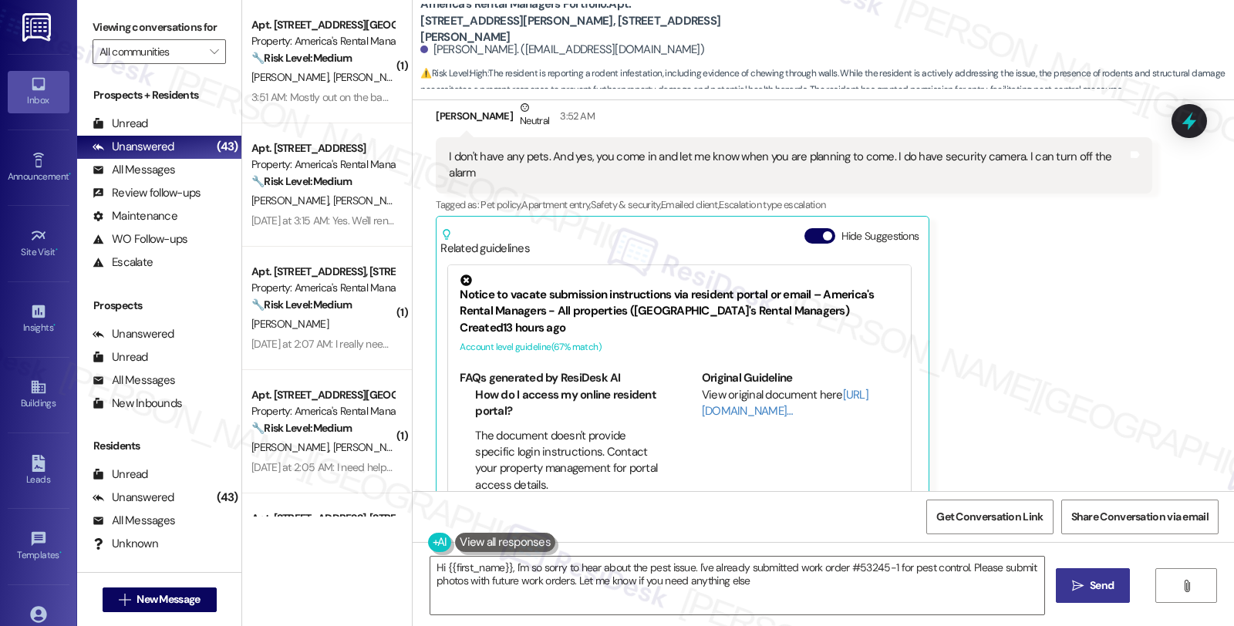
type textarea "Hi {{first_name}}, I'm so sorry to hear about the pest issue. I've already subm…"
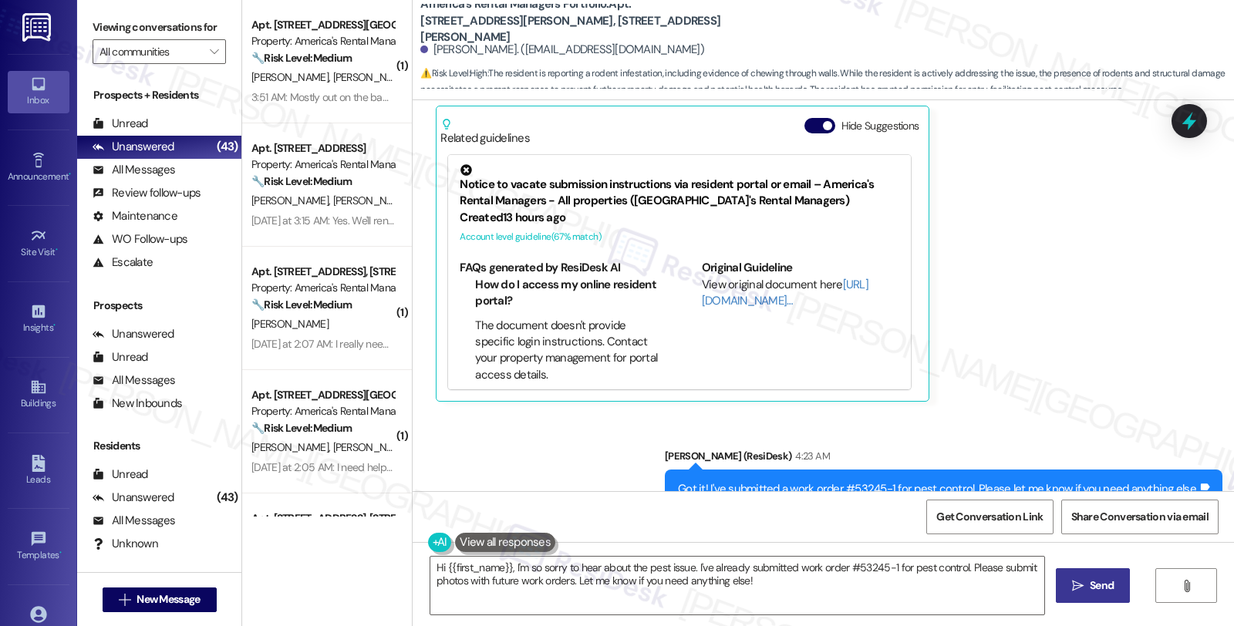
scroll to position [4360, 0]
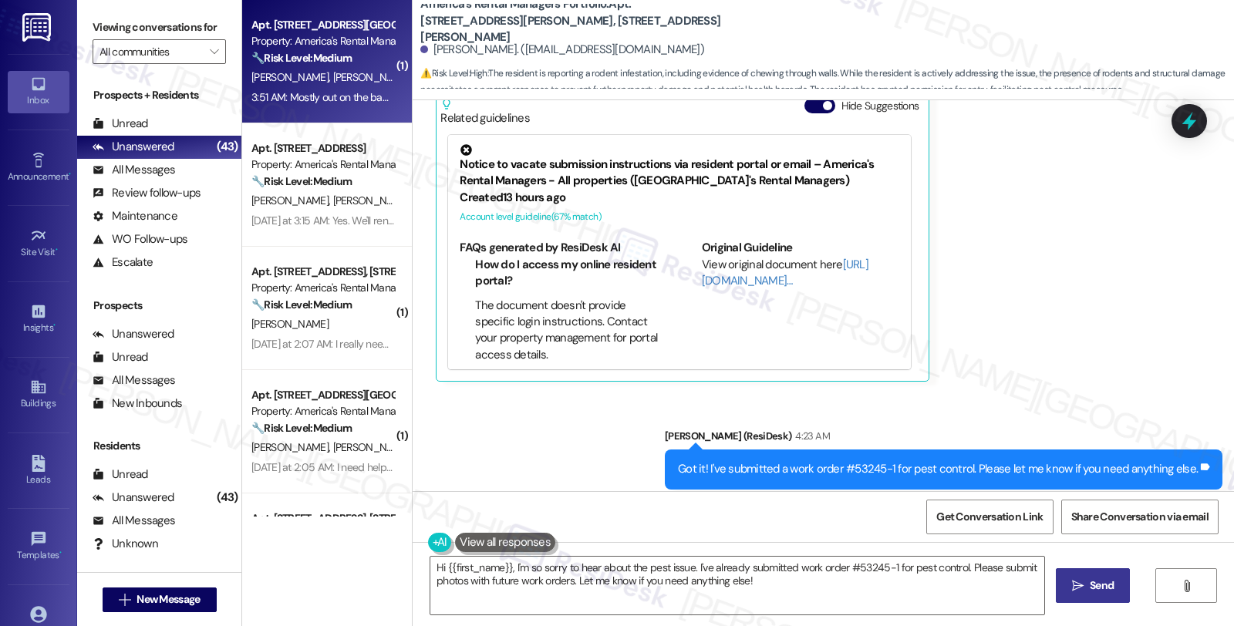
click at [349, 48] on div "Property: America's Rental Managers Portfolio" at bounding box center [323, 41] width 143 height 16
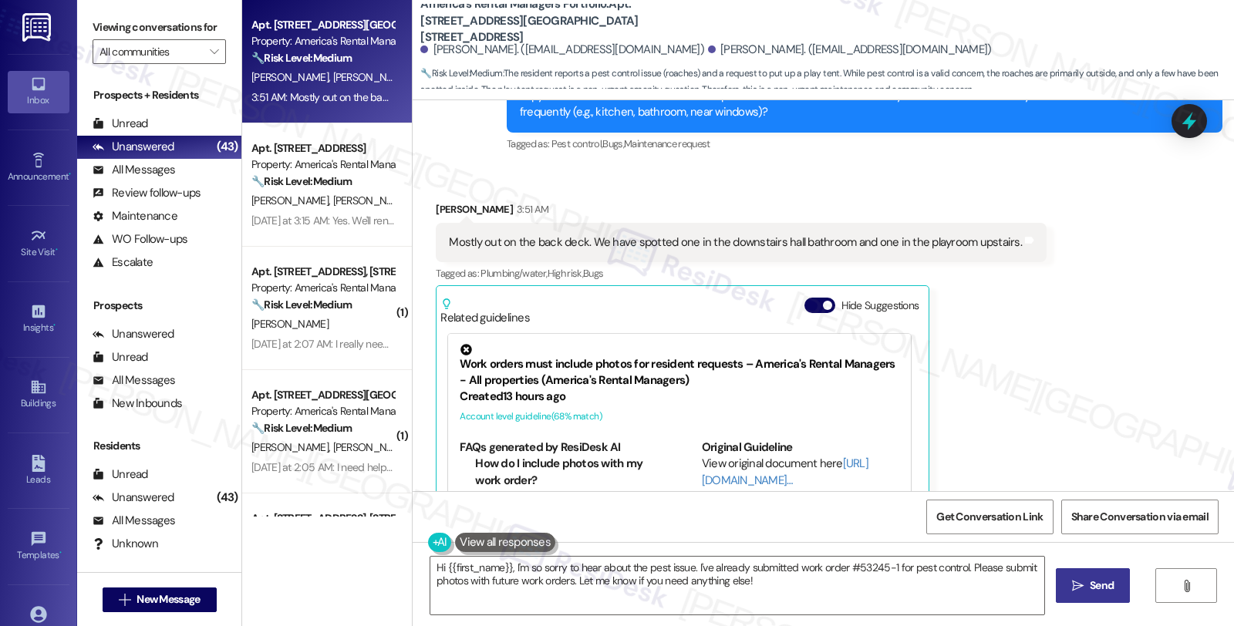
scroll to position [971, 0]
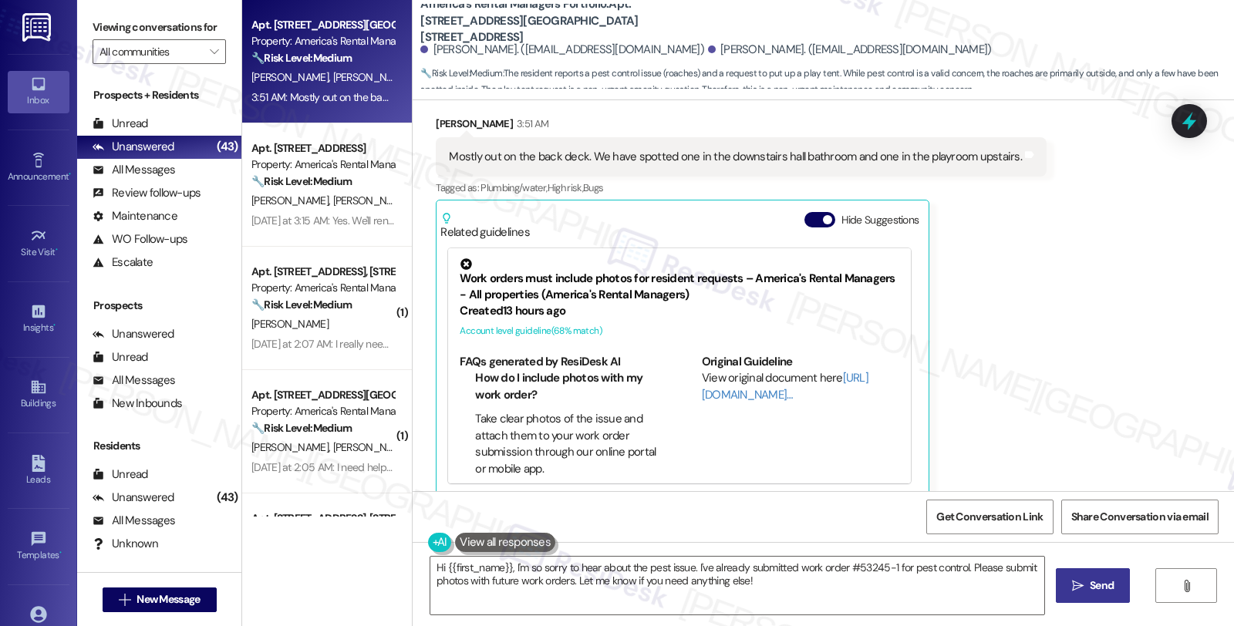
click at [1014, 403] on div "Jordan Shivers 3:51 AM Mostly out on the back deck. We have spotted one in the …" at bounding box center [741, 306] width 611 height 380
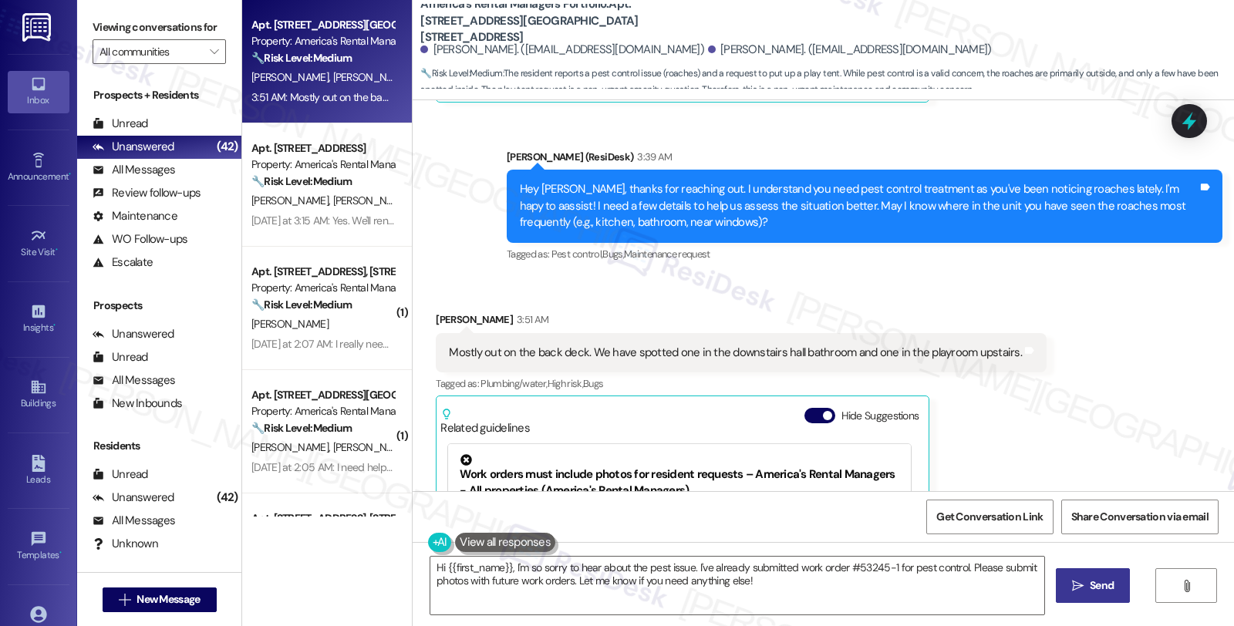
scroll to position [799, 0]
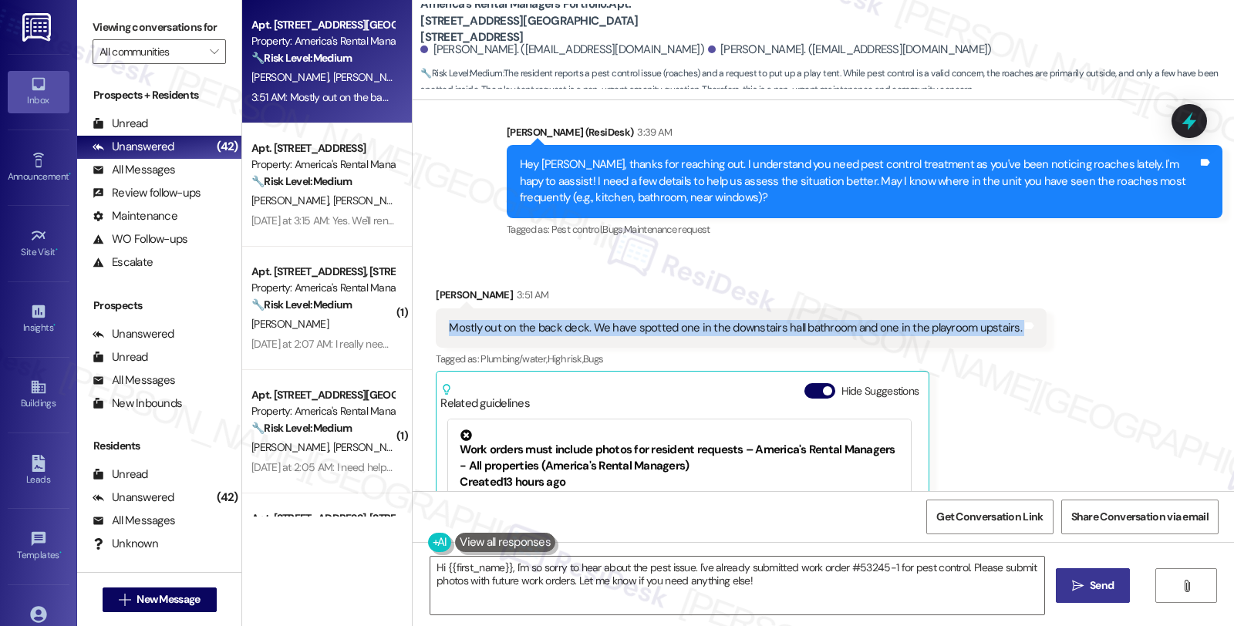
drag, startPoint x: 436, startPoint y: 312, endPoint x: 1026, endPoint y: 312, distance: 590.2
click at [1026, 312] on div "Received via SMS Jordan Shivers 3:51 AM Mostly out on the back deck. We have sp…" at bounding box center [741, 477] width 634 height 404
copy div "Mostly out on the back deck. We have spotted one in the downstairs hall bathroo…"
click at [680, 587] on textarea "Hi {{first_name}}, I'm so sorry to hear about the pest issue. I've already subm…" at bounding box center [738, 586] width 614 height 58
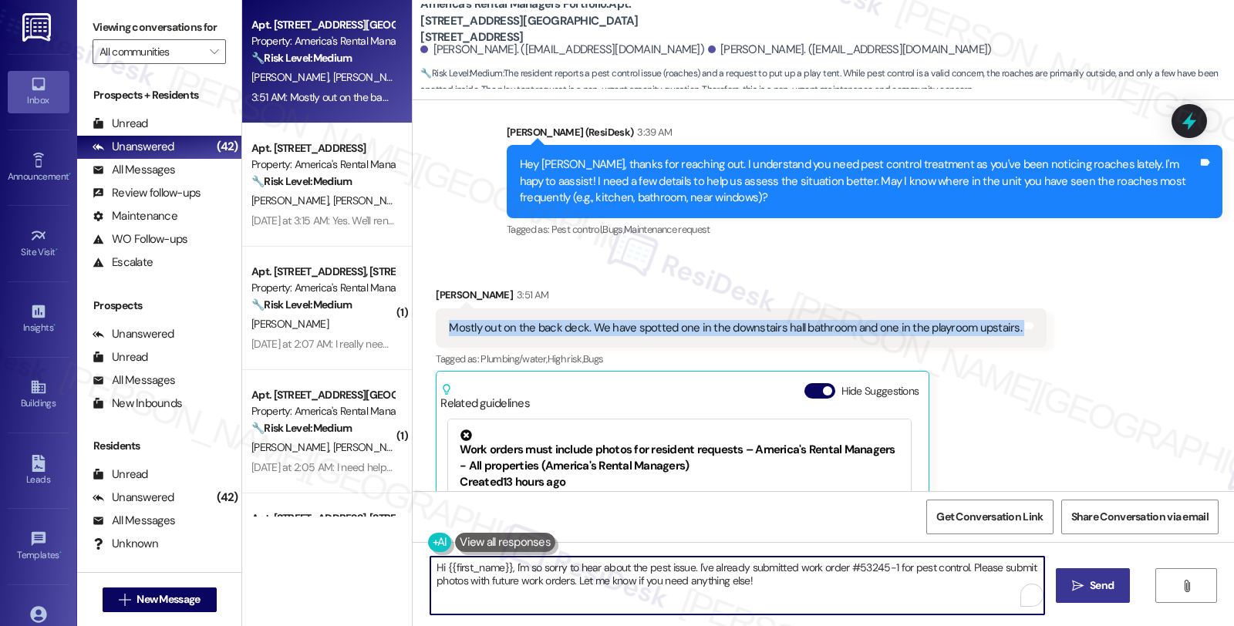
paste textarea "ave you noticed if they’re coming from any specific area (like gaps near doors,…"
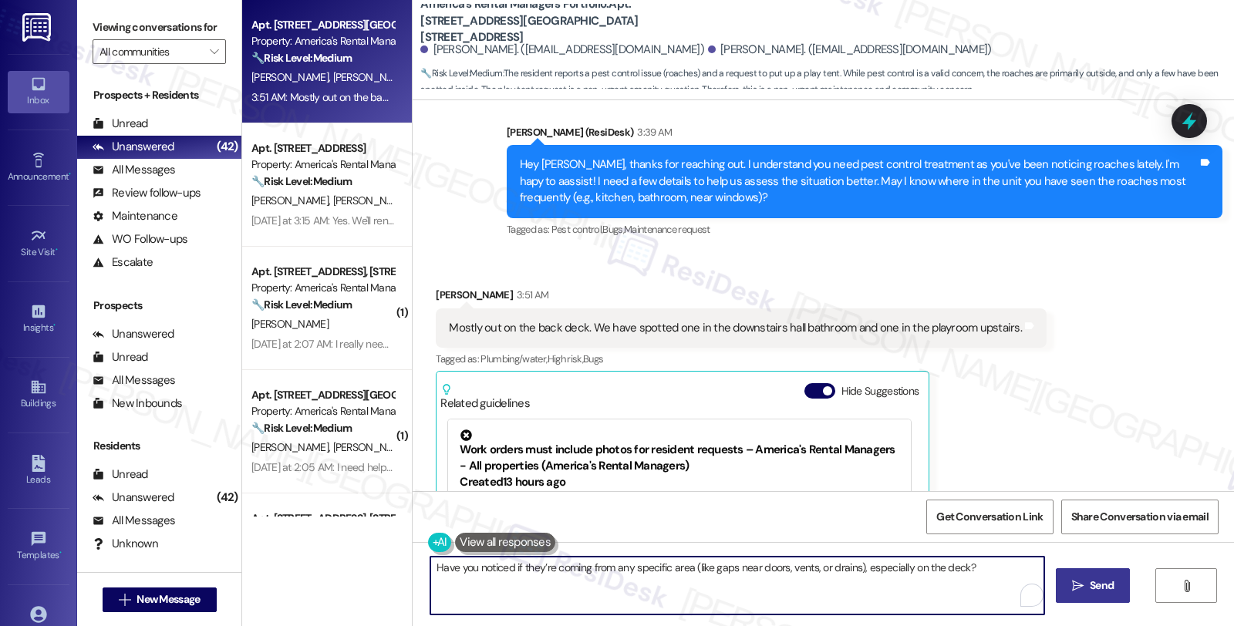
type textarea "Have you noticed if they’re coming from any specific area (like gaps near doors…"
click at [1063, 577] on button " Send" at bounding box center [1093, 586] width 75 height 35
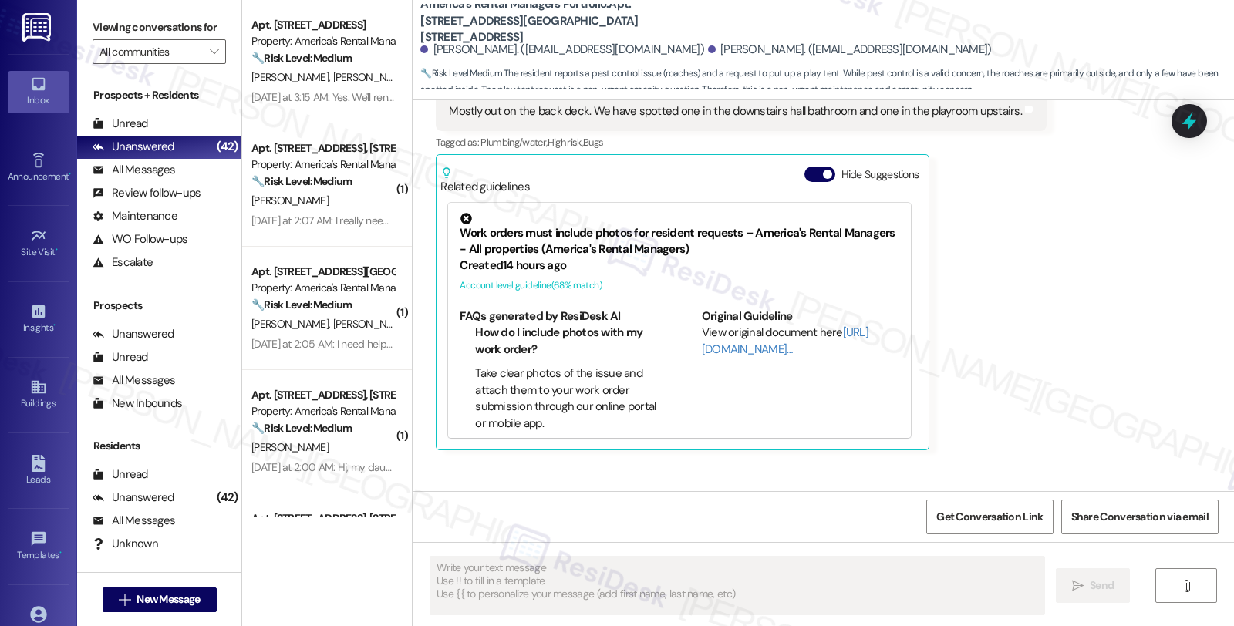
scroll to position [1078, 0]
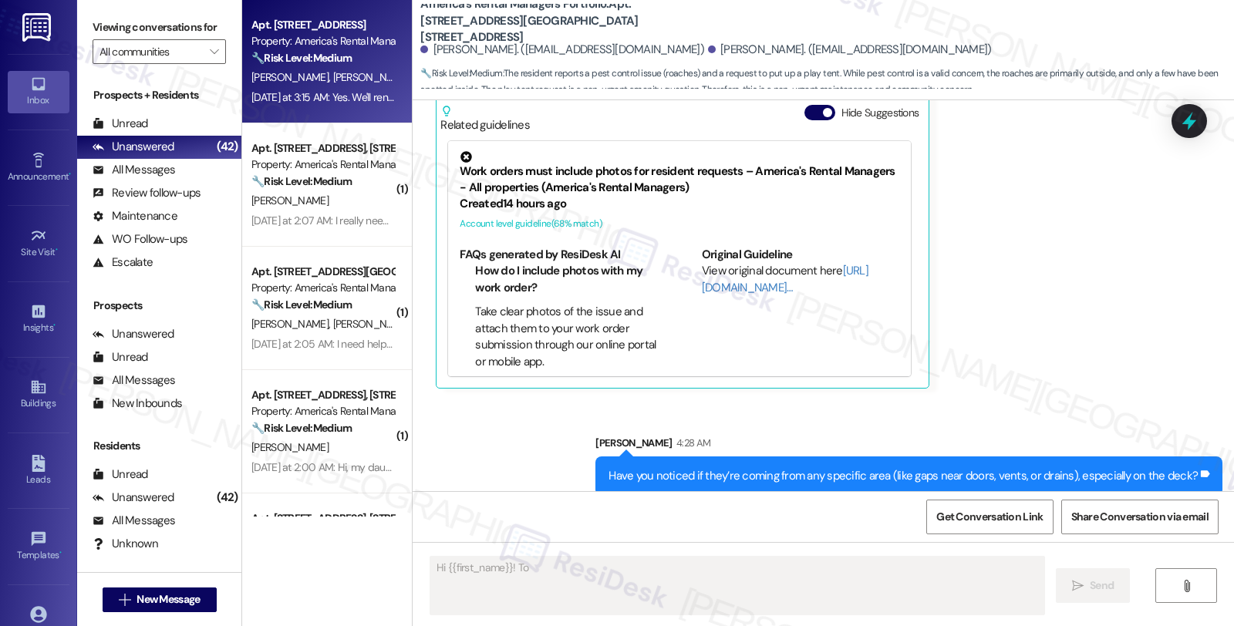
type textarea "Hi {{first_name}}! To ensure"
click at [333, 46] on div "Property: America's Rental Managers Portfolio" at bounding box center [323, 41] width 143 height 16
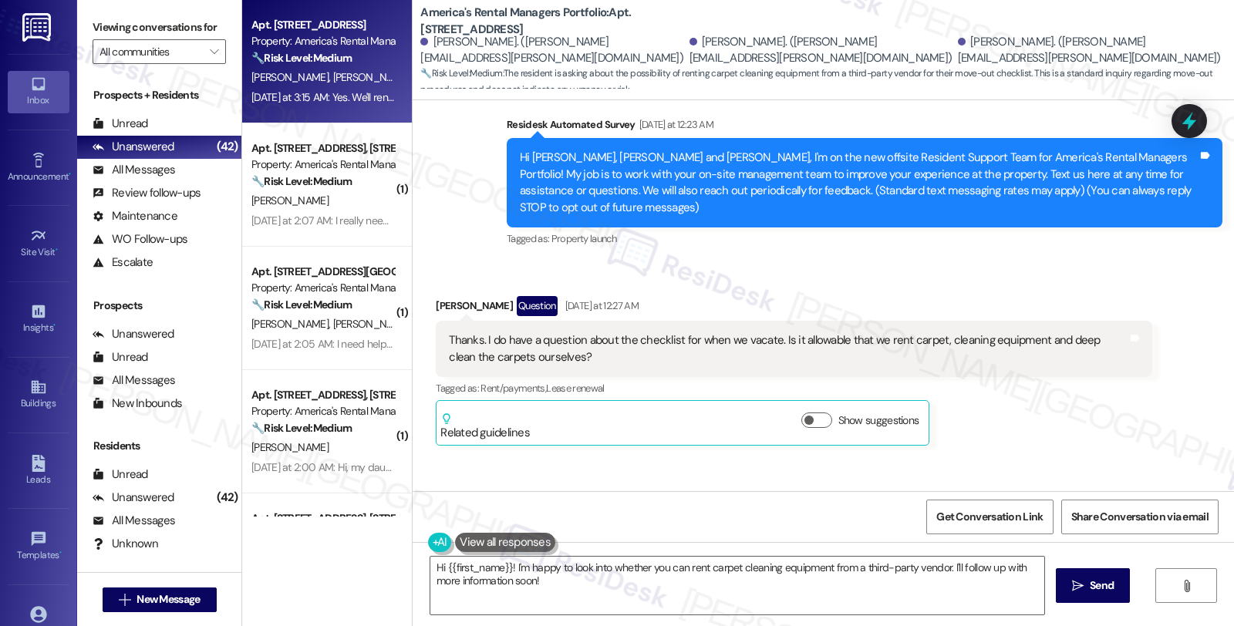
scroll to position [120, 0]
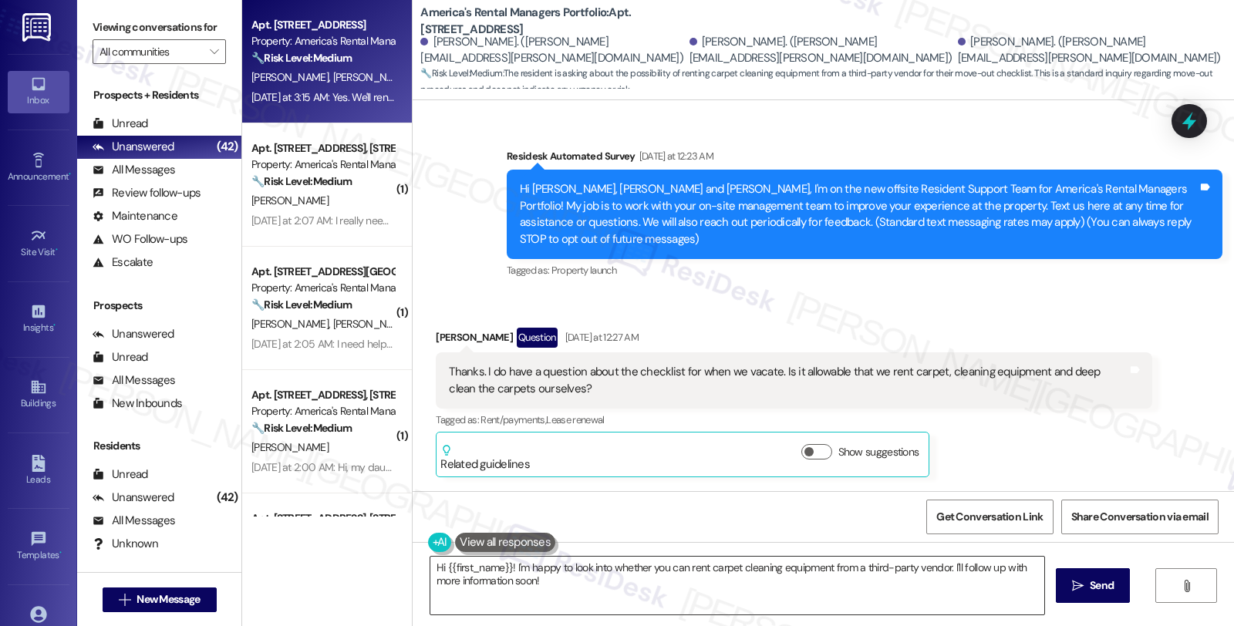
click at [431, 565] on textarea "Hi {{first_name}}! I'm happy to look into whether you can rent carpet cleaning …" at bounding box center [738, 586] width 614 height 58
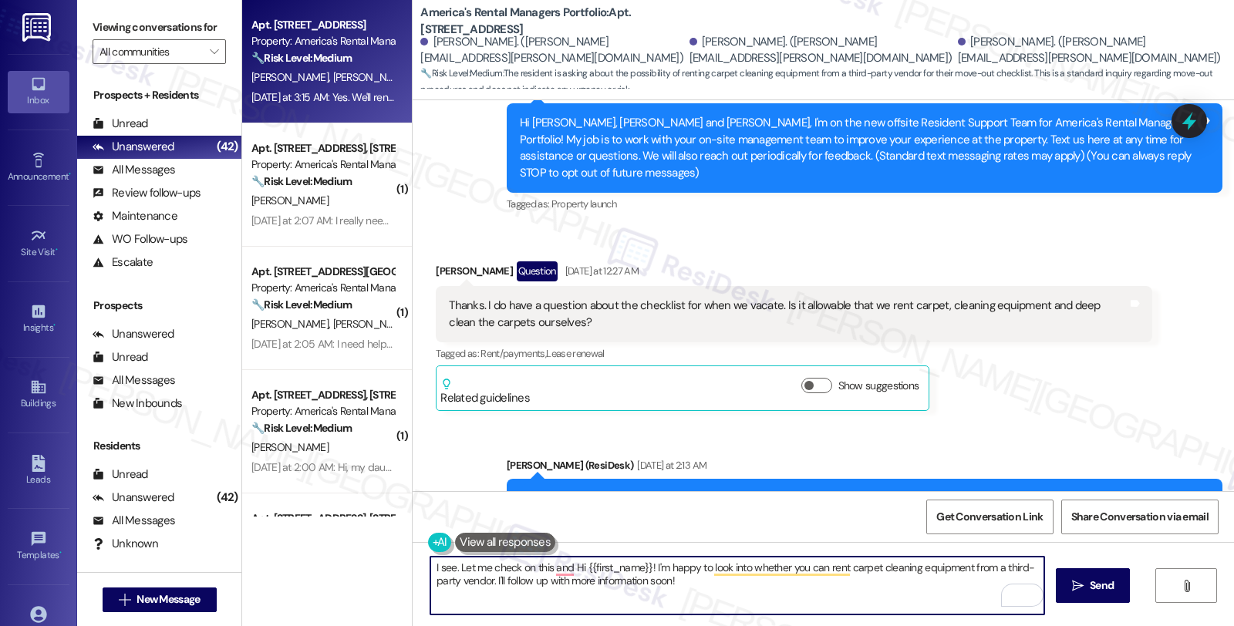
scroll to position [292, 0]
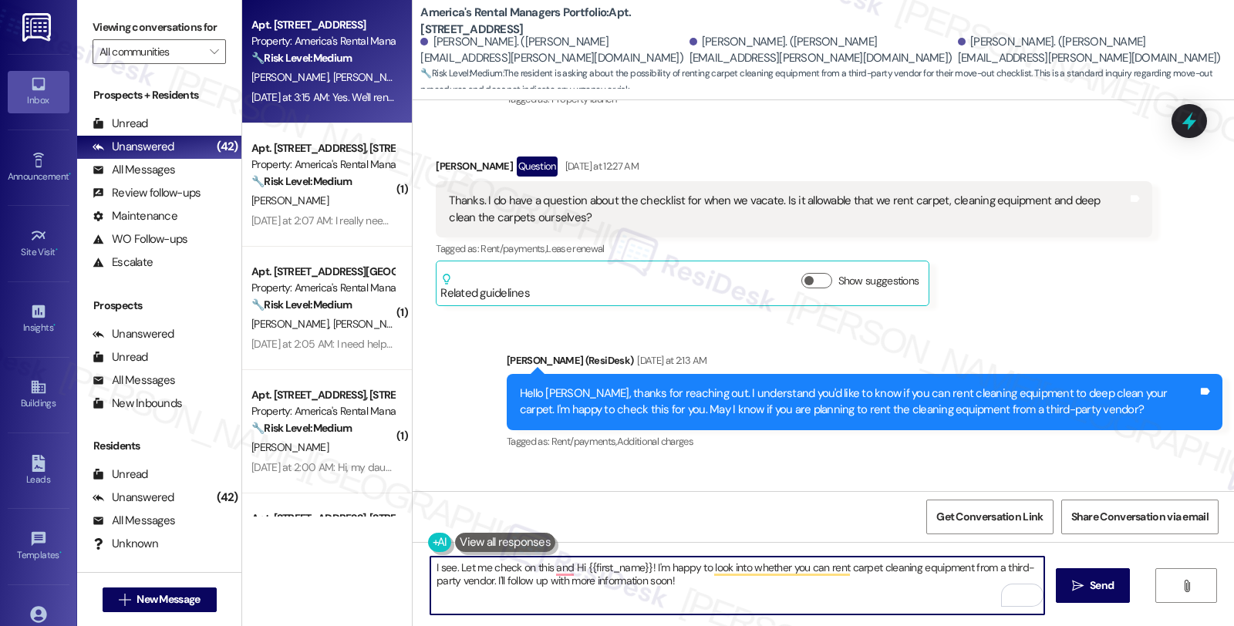
click at [783, 606] on textarea "I see. Let me check on this and Hi {{first_name}}! I'm happy to look into wheth…" at bounding box center [738, 586] width 614 height 58
click at [484, 568] on textarea "I see. Let me check on this and Hi {{first_name}}! I'm happy to look into wheth…" at bounding box center [738, 586] width 614 height 58
type textarea "I see. Let me see if this is allowed and will be in check on this and Hi {{firs…"
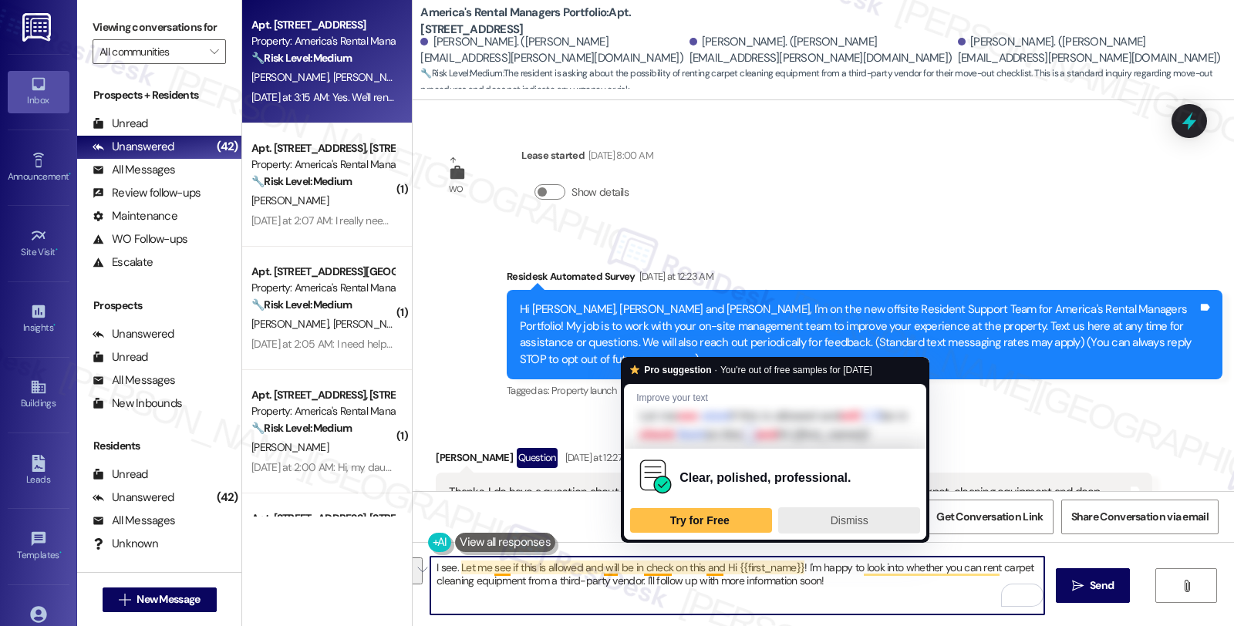
scroll to position [292, 0]
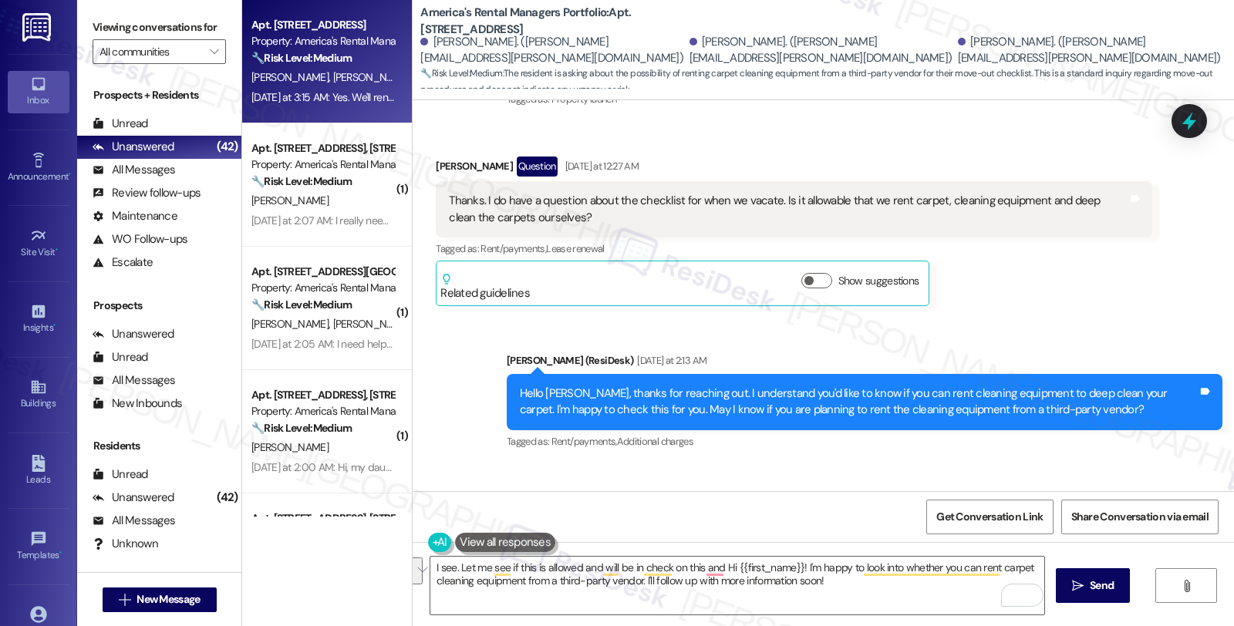
click at [1013, 444] on div "Sent via SMS Homer (ResiDesk) Yesterday at 2:13 AM Hello Michael, thanks for re…" at bounding box center [864, 402] width 739 height 123
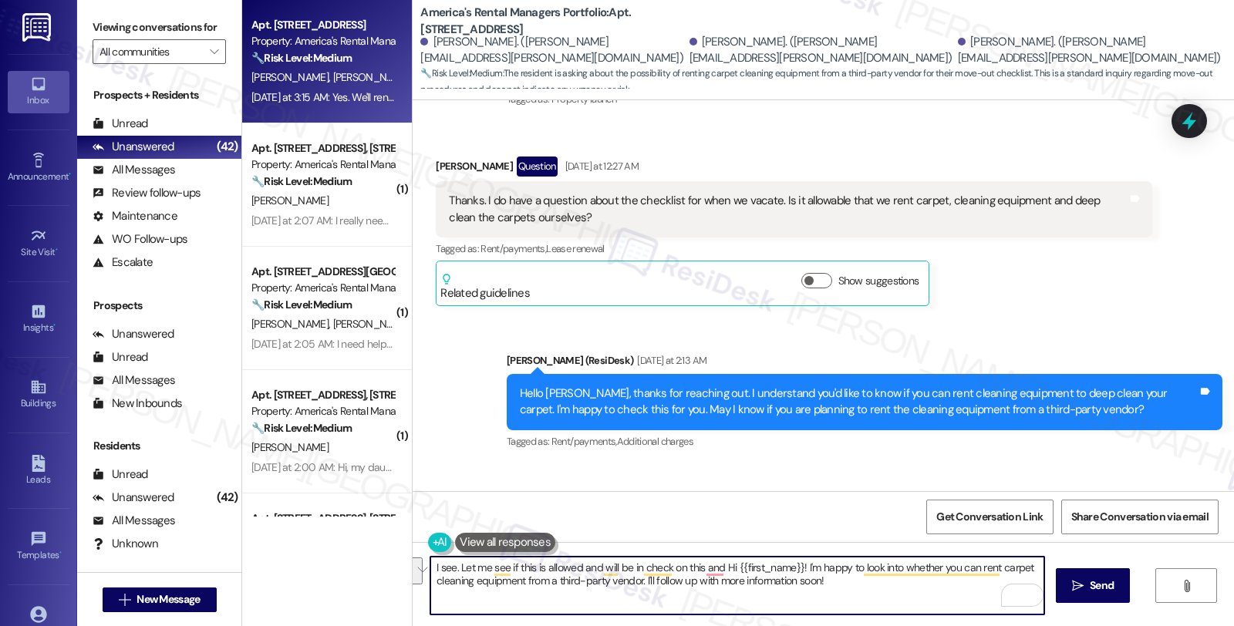
drag, startPoint x: 608, startPoint y: 569, endPoint x: 883, endPoint y: 589, distance: 276.2
click at [883, 589] on textarea "I see. Let me see if this is allowed and will be in check on this and Hi {{firs…" at bounding box center [738, 586] width 614 height 58
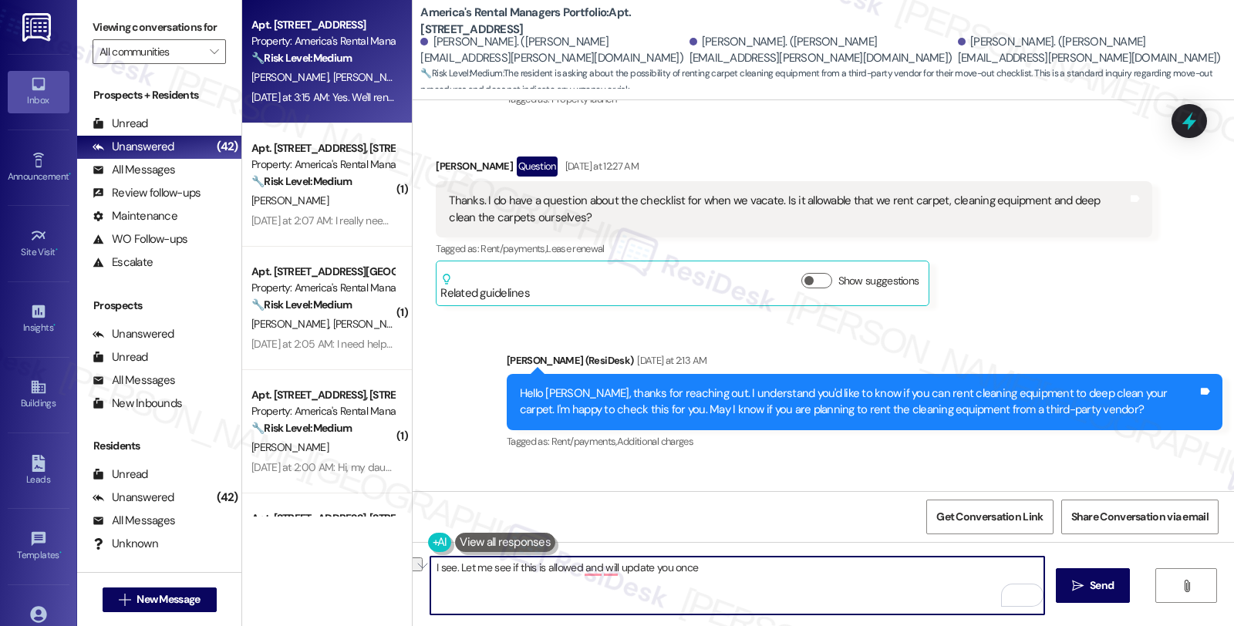
drag, startPoint x: 609, startPoint y: 569, endPoint x: 779, endPoint y: 569, distance: 169.7
click at [779, 569] on textarea "I see. Let me see if this is allowed and will update you once" at bounding box center [738, 586] width 614 height 58
click at [853, 567] on textarea "I see. Let me see if this is allowed and will keep you posted when we have an u…" at bounding box center [738, 586] width 614 height 58
click at [636, 585] on textarea "I see. Let me see if this is allowed and will keep you posted when we have an u…" at bounding box center [738, 586] width 614 height 58
type textarea "I see. Let me see if this is allowed and will keep you posted when we have an u…"
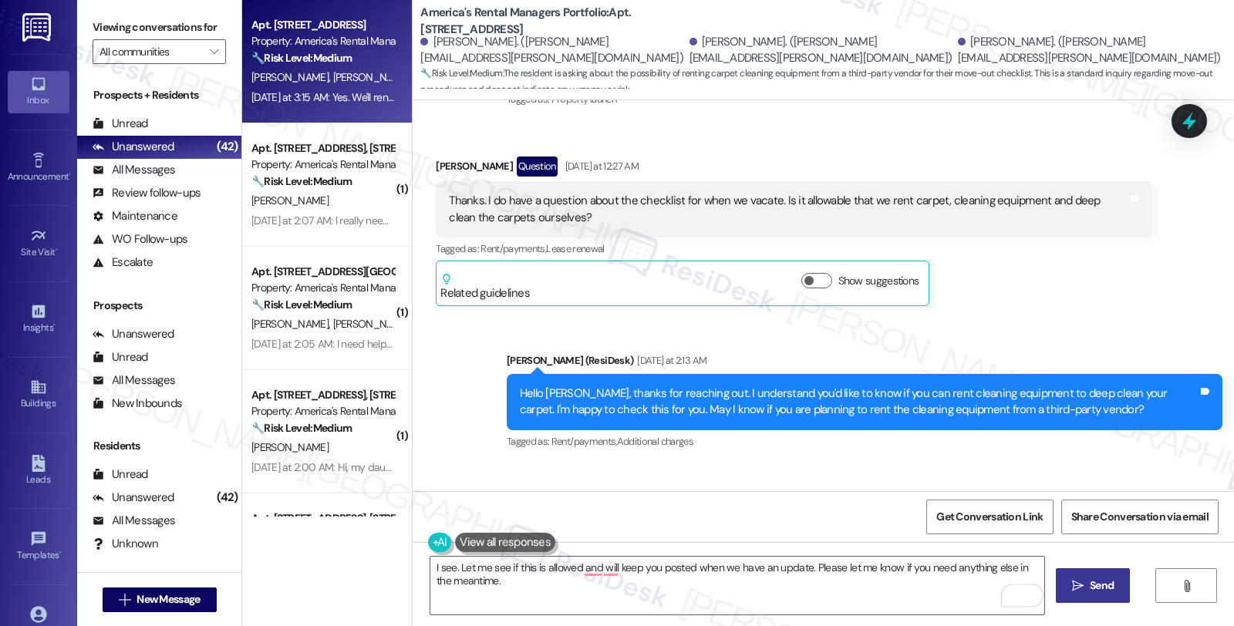
click at [1083, 579] on span " Send" at bounding box center [1093, 586] width 49 height 16
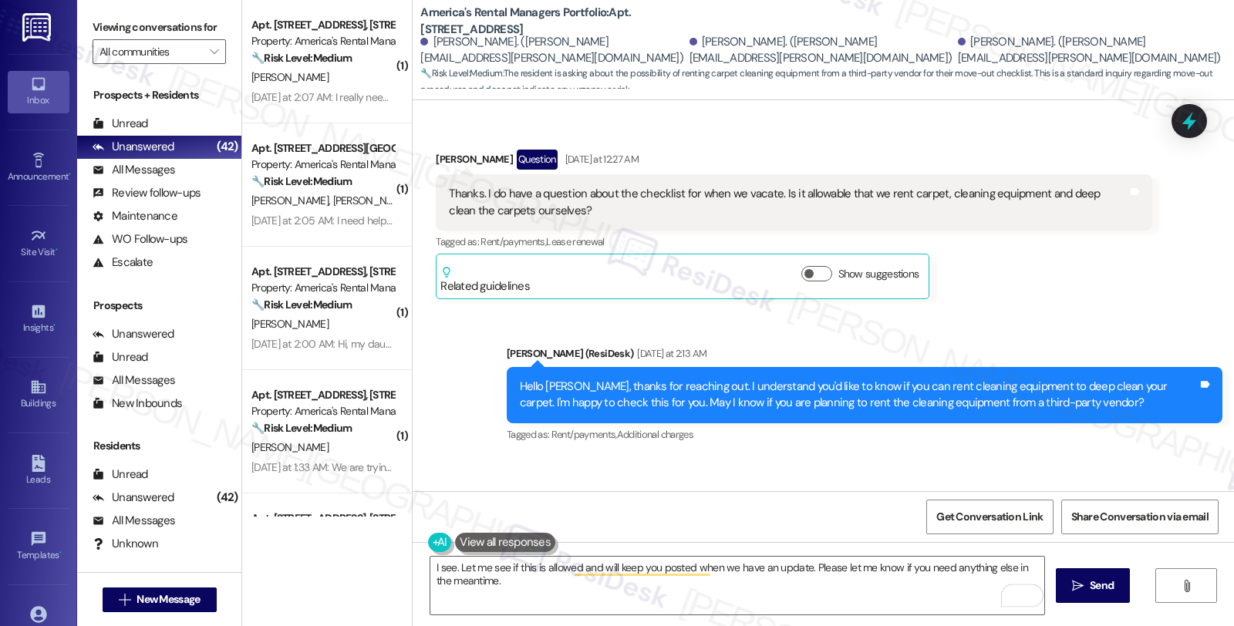
scroll to position [245, 0]
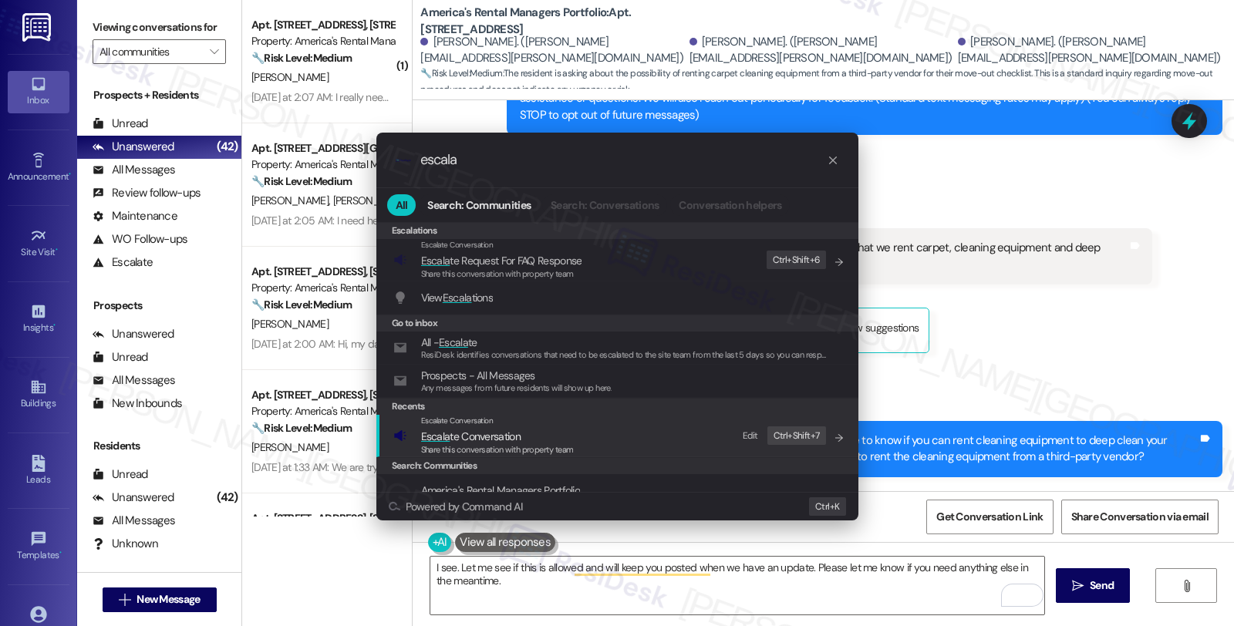
type input "escala"
click at [512, 434] on span "Escala te Conversation" at bounding box center [471, 437] width 100 height 14
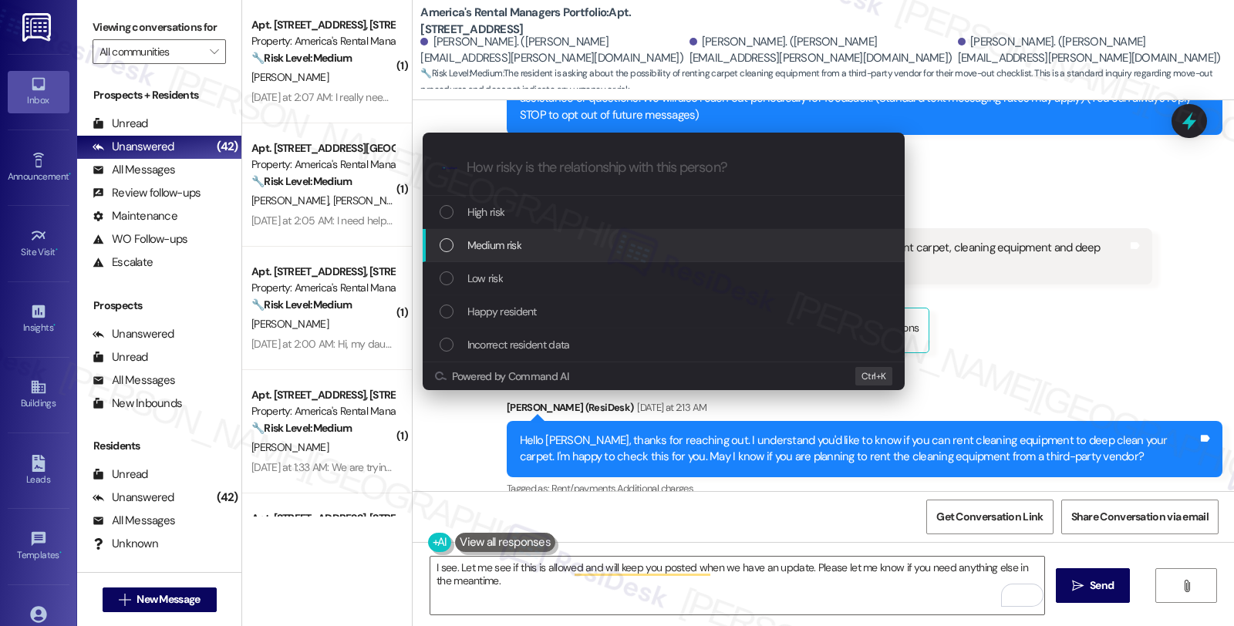
click at [517, 247] on span "Medium risk" at bounding box center [495, 245] width 54 height 17
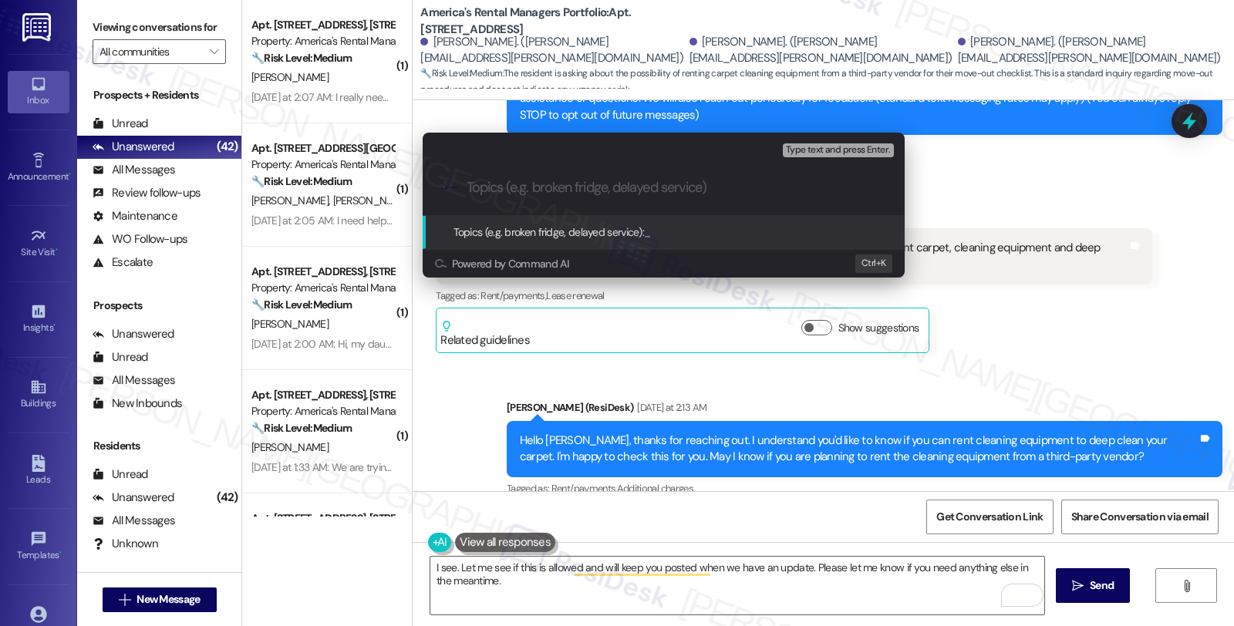
click at [527, 187] on input "Topics (e.g. broken fridge, delayed service)" at bounding box center [676, 188] width 419 height 16
type input "Carpet cleaning"
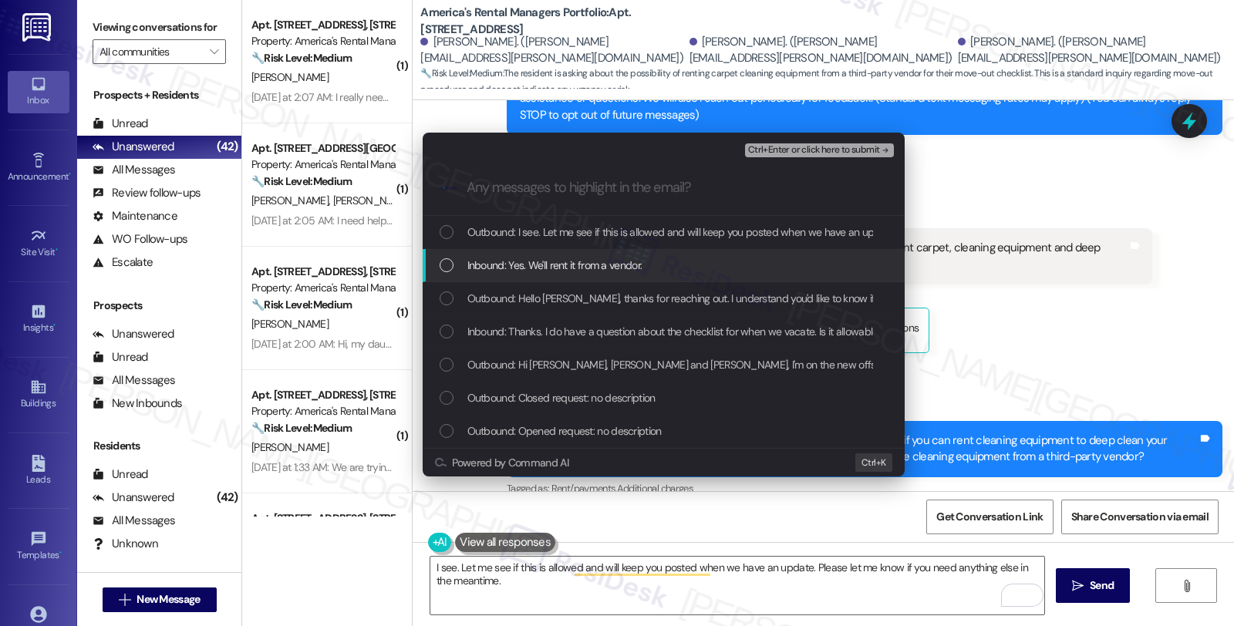
click at [559, 260] on span "Inbound: Yes. We'll rent it from a vendor." at bounding box center [555, 265] width 175 height 17
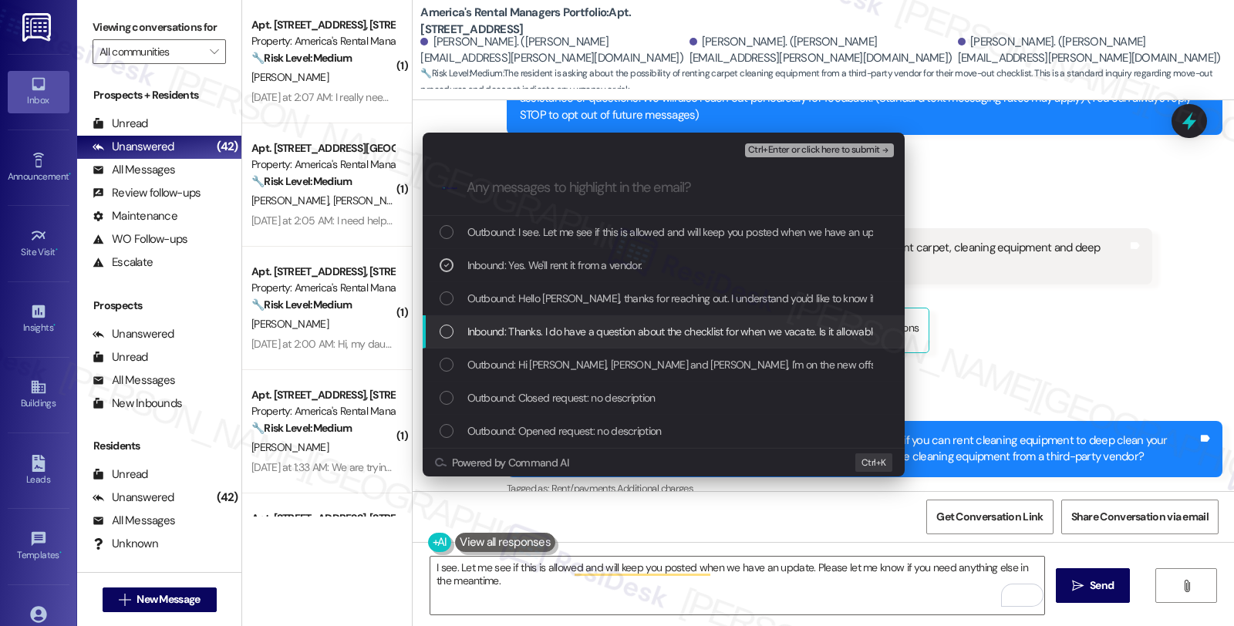
click at [556, 324] on span "Inbound: Thanks. I do have a question about the checklist for when we vacate. I…" at bounding box center [854, 331] width 772 height 17
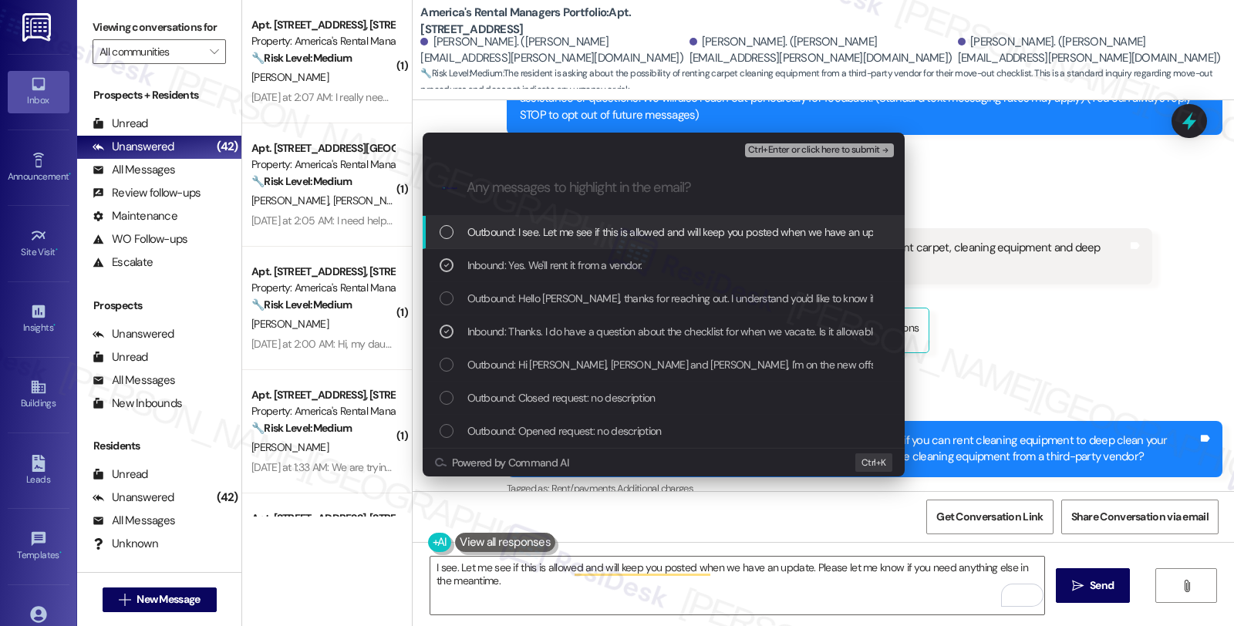
click at [805, 150] on span "Ctrl+Enter or click here to submit" at bounding box center [814, 150] width 132 height 11
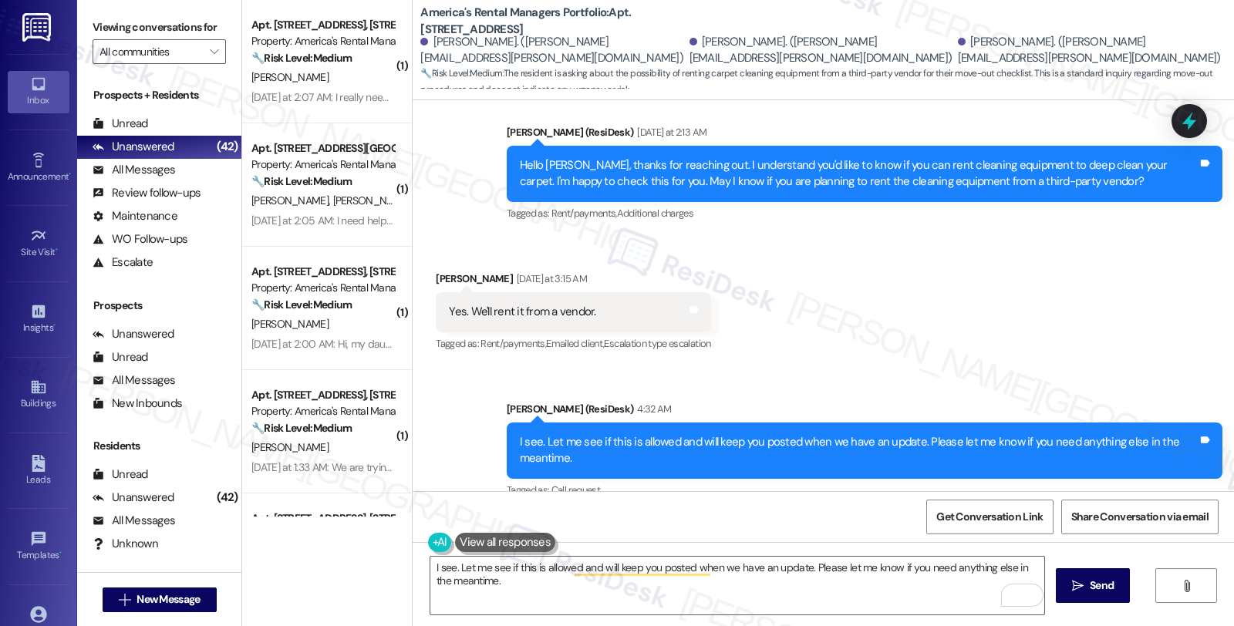
scroll to position [525, 0]
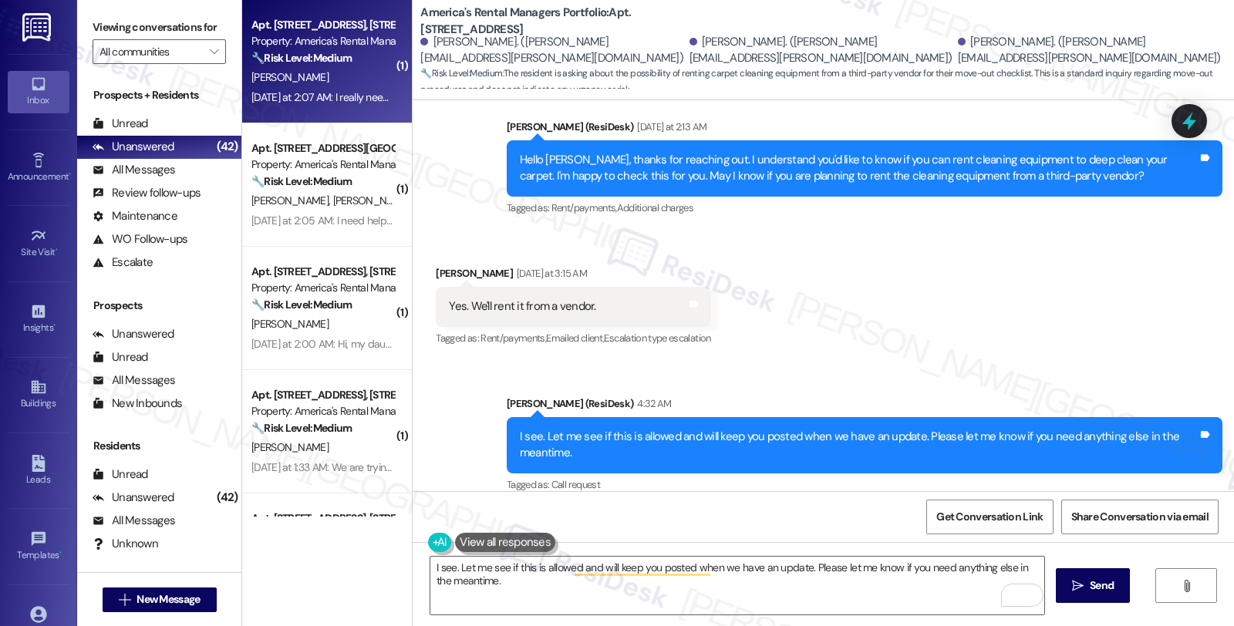
click at [343, 50] on div "🔧 Risk Level: Medium The resident is requesting maintenance. Without further in…" at bounding box center [323, 58] width 143 height 16
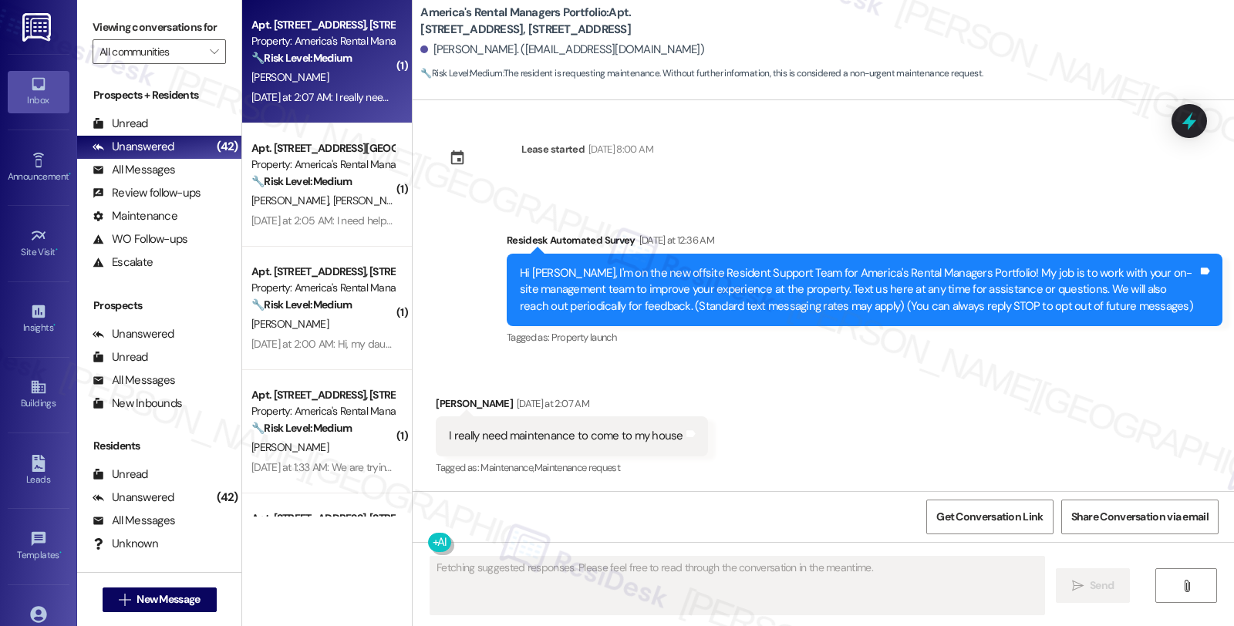
scroll to position [5, 0]
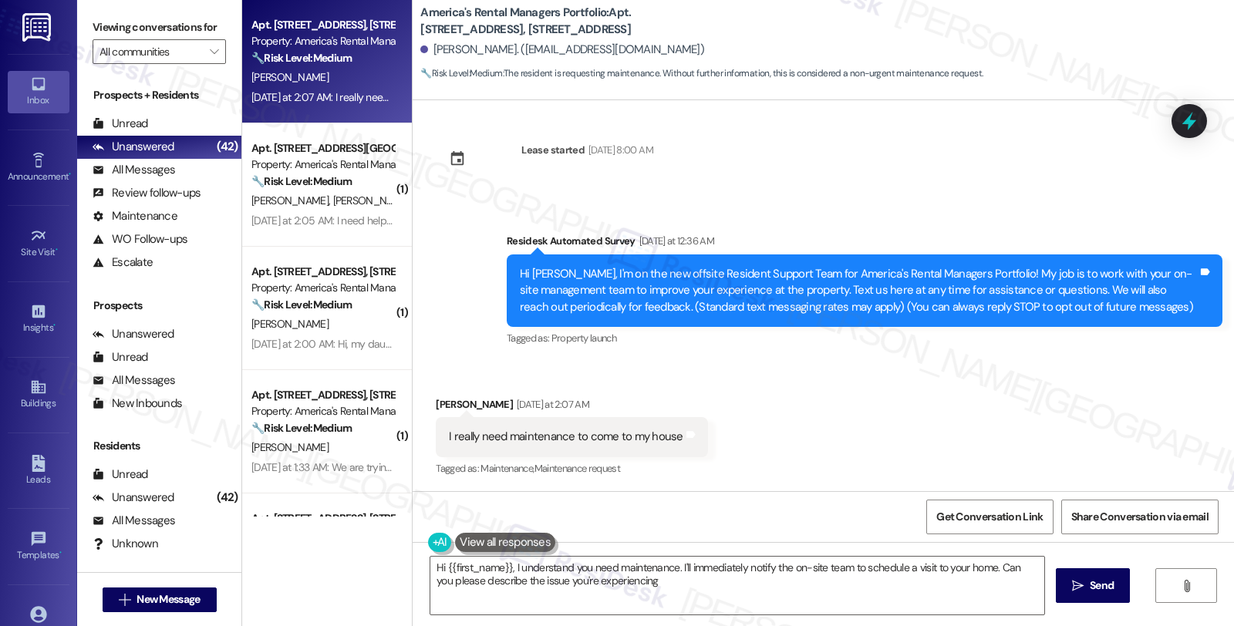
type textarea "Hi {{first_name}}, I understand you need maintenance. I'll immediately notify t…"
